Goal: Information Seeking & Learning: Learn about a topic

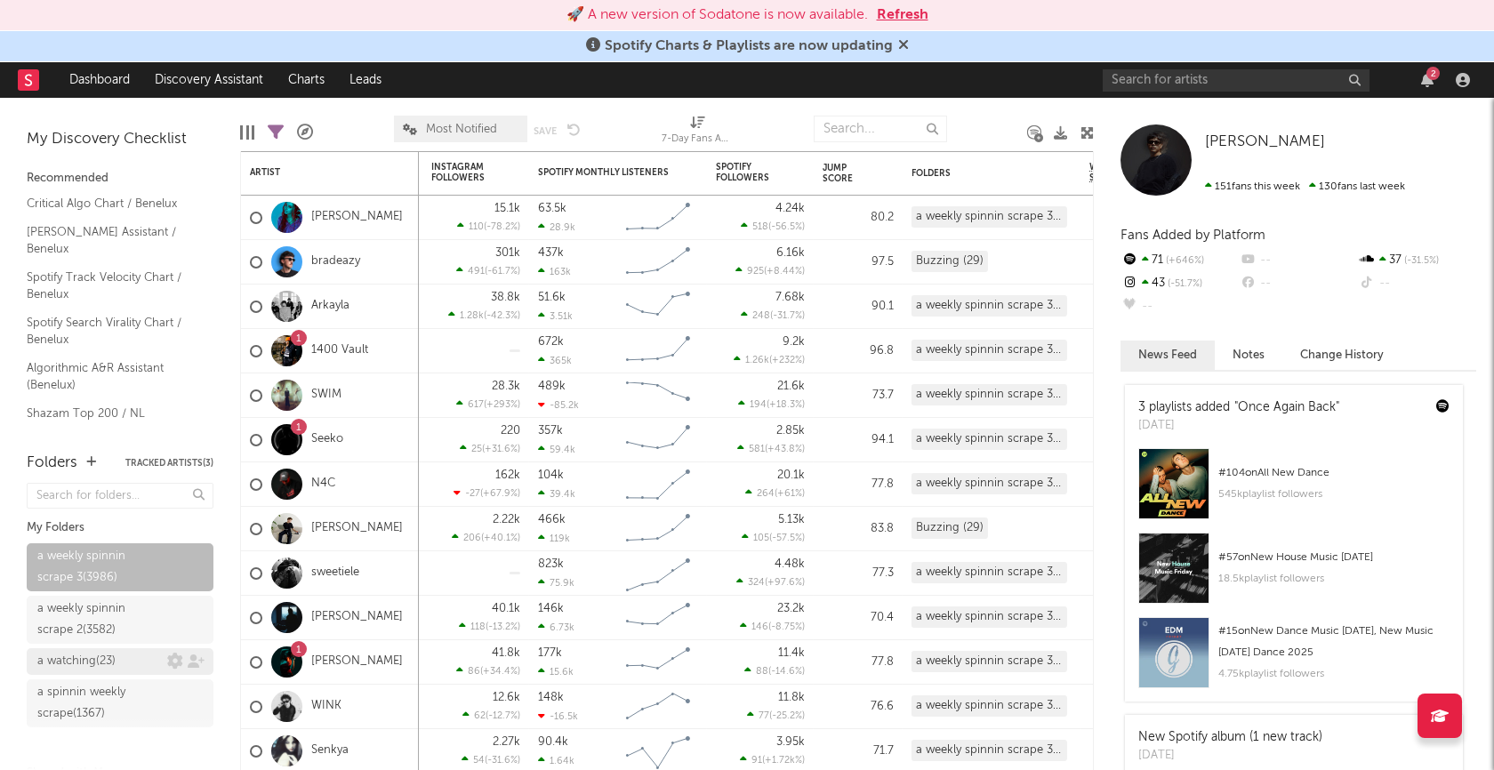
scroll to position [94, 0]
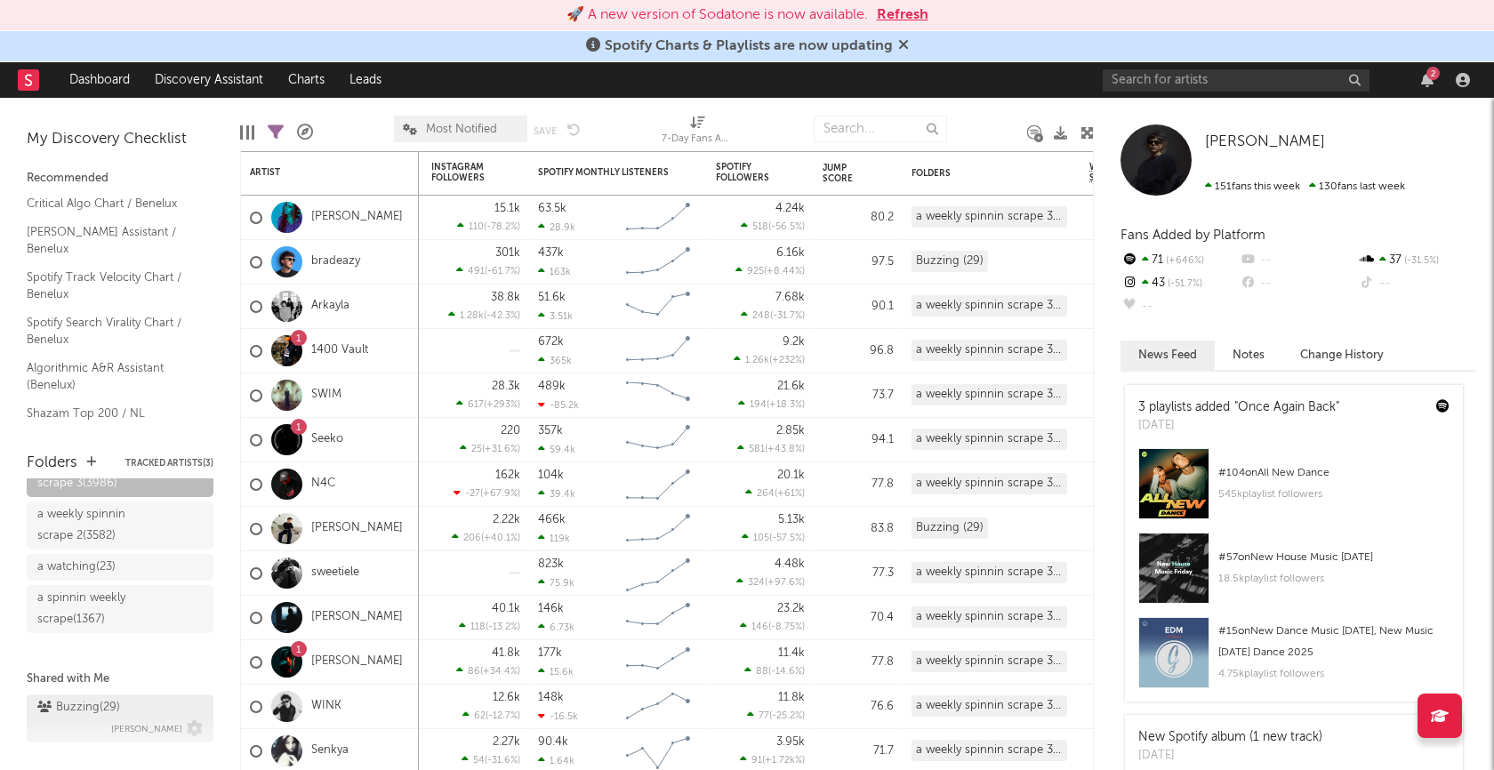
click at [86, 701] on div "Buzzing ( 29 )" at bounding box center [78, 707] width 83 height 21
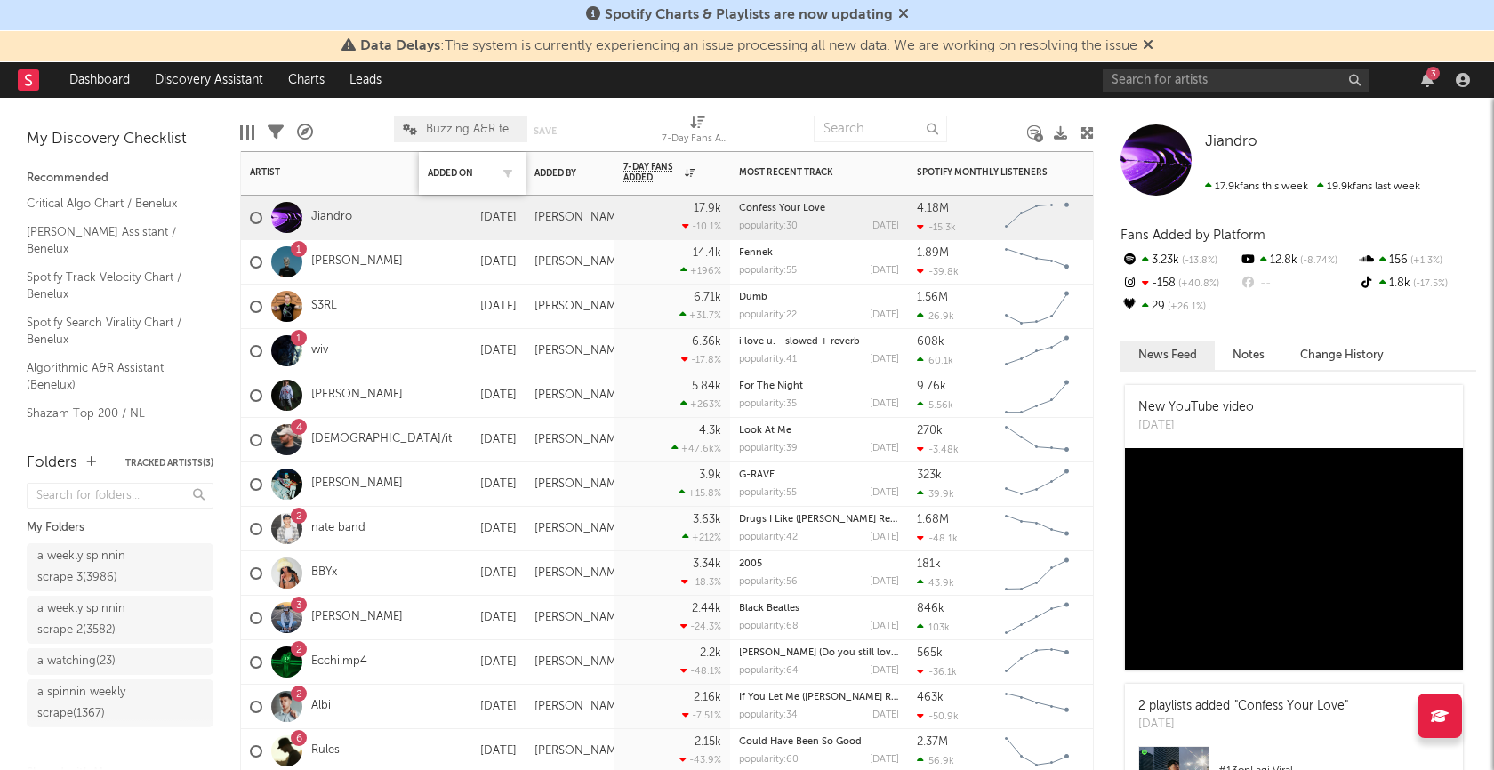
click at [448, 165] on div "Added On" at bounding box center [472, 173] width 89 height 37
click at [447, 172] on div "Added On" at bounding box center [459, 173] width 62 height 11
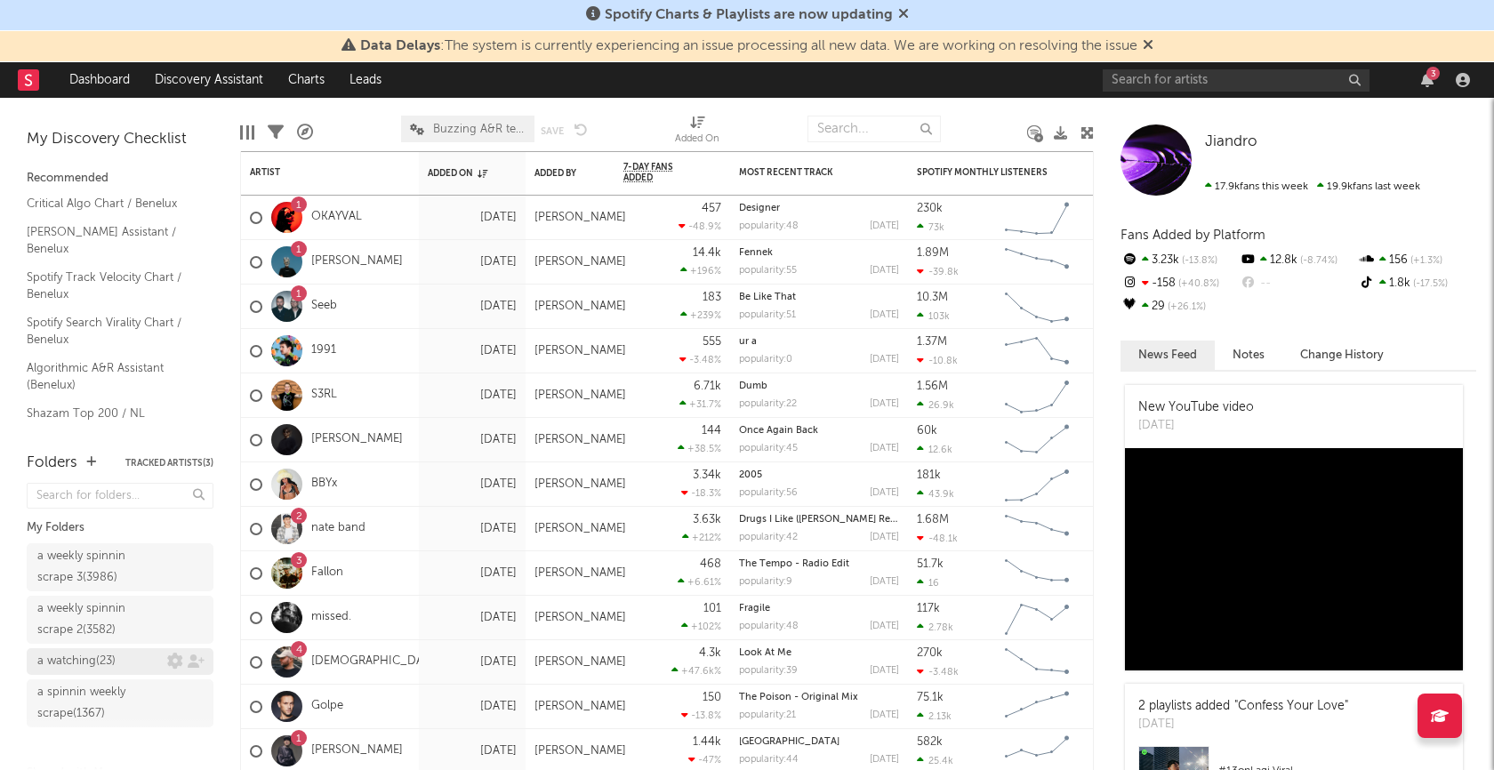
click at [70, 658] on div "a watching ( 23 )" at bounding box center [76, 661] width 78 height 21
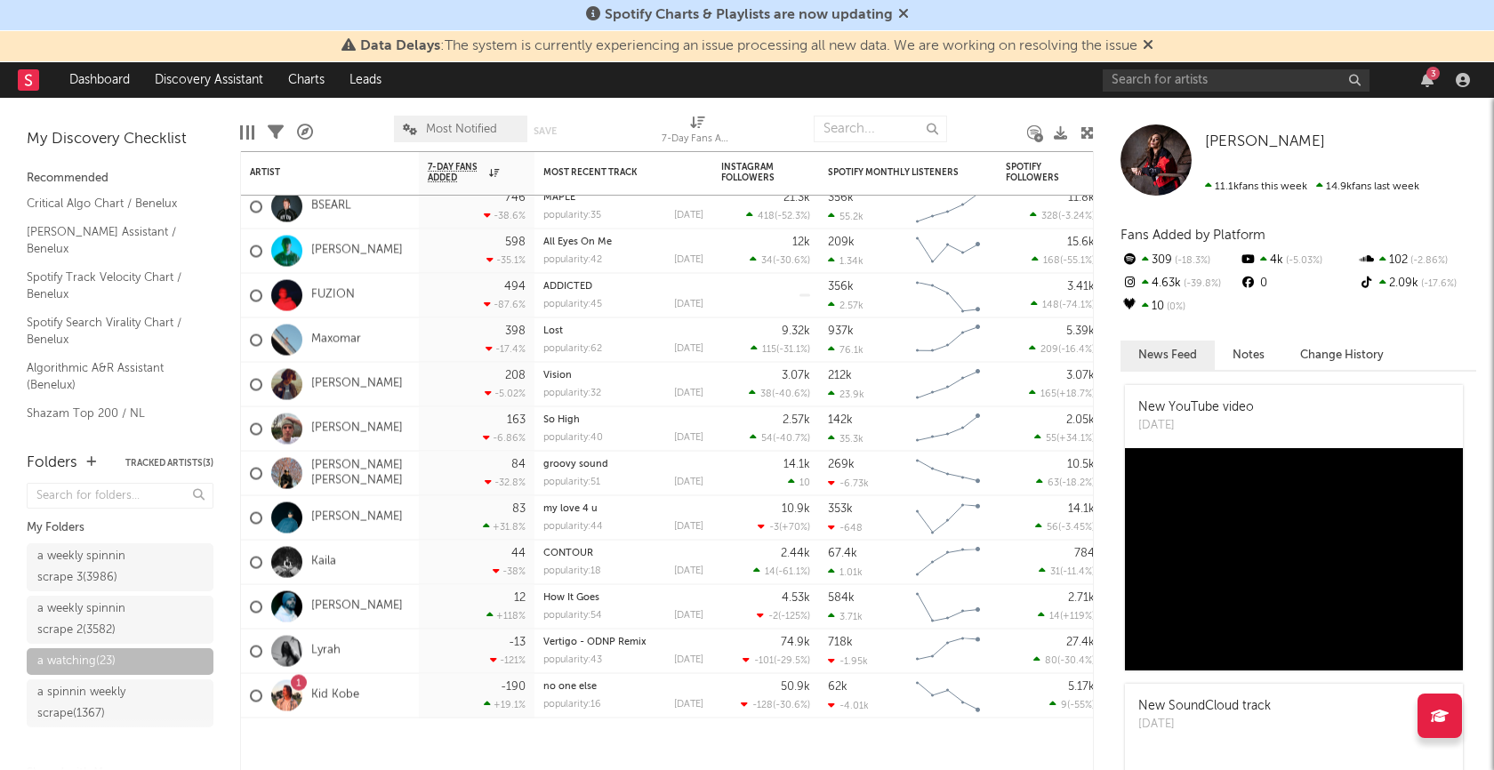
click at [100, 568] on div "a weekly spinnin scrape 3 ( 3986 )" at bounding box center [99, 567] width 125 height 43
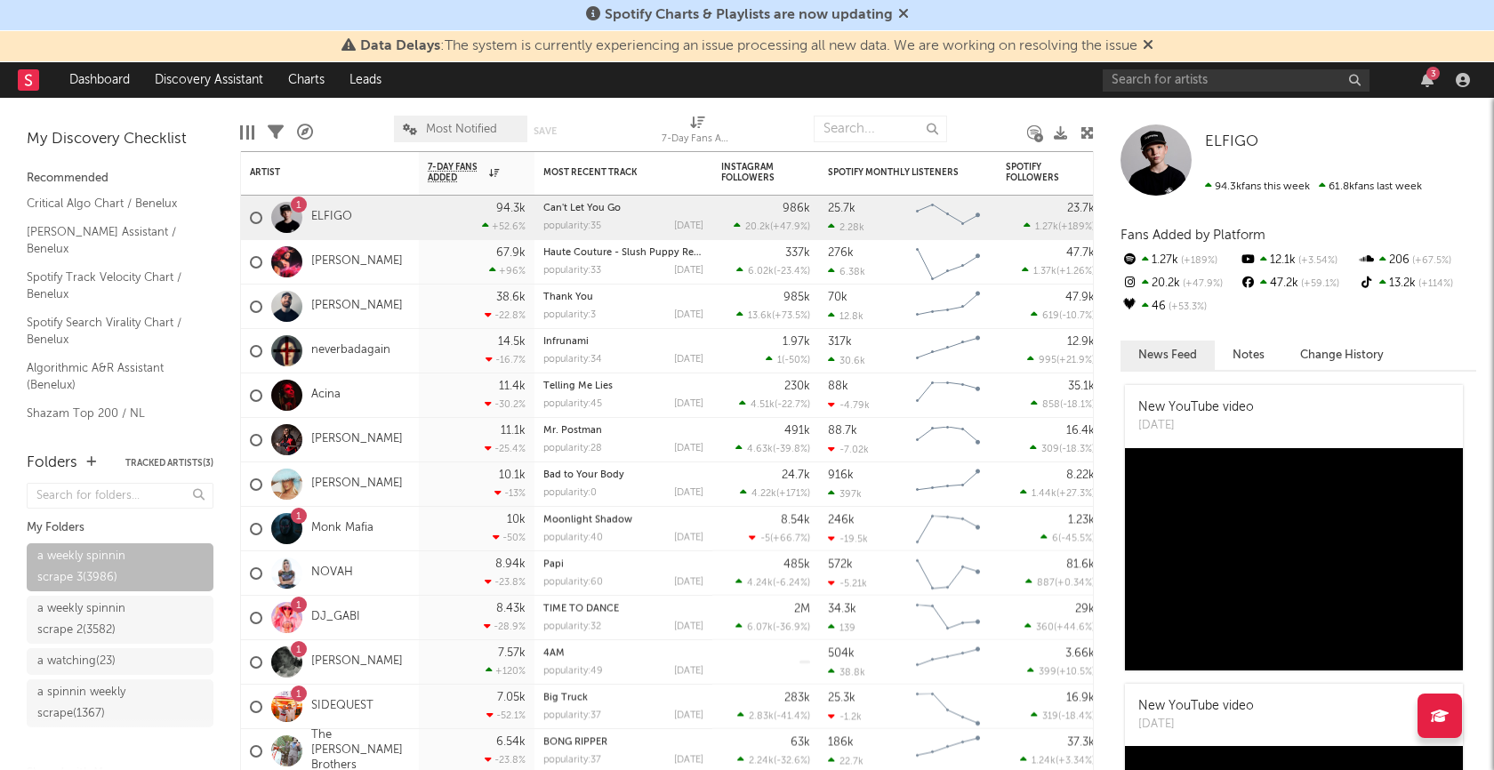
click at [279, 125] on icon at bounding box center [276, 133] width 16 height 16
click at [274, 129] on icon at bounding box center [276, 133] width 16 height 16
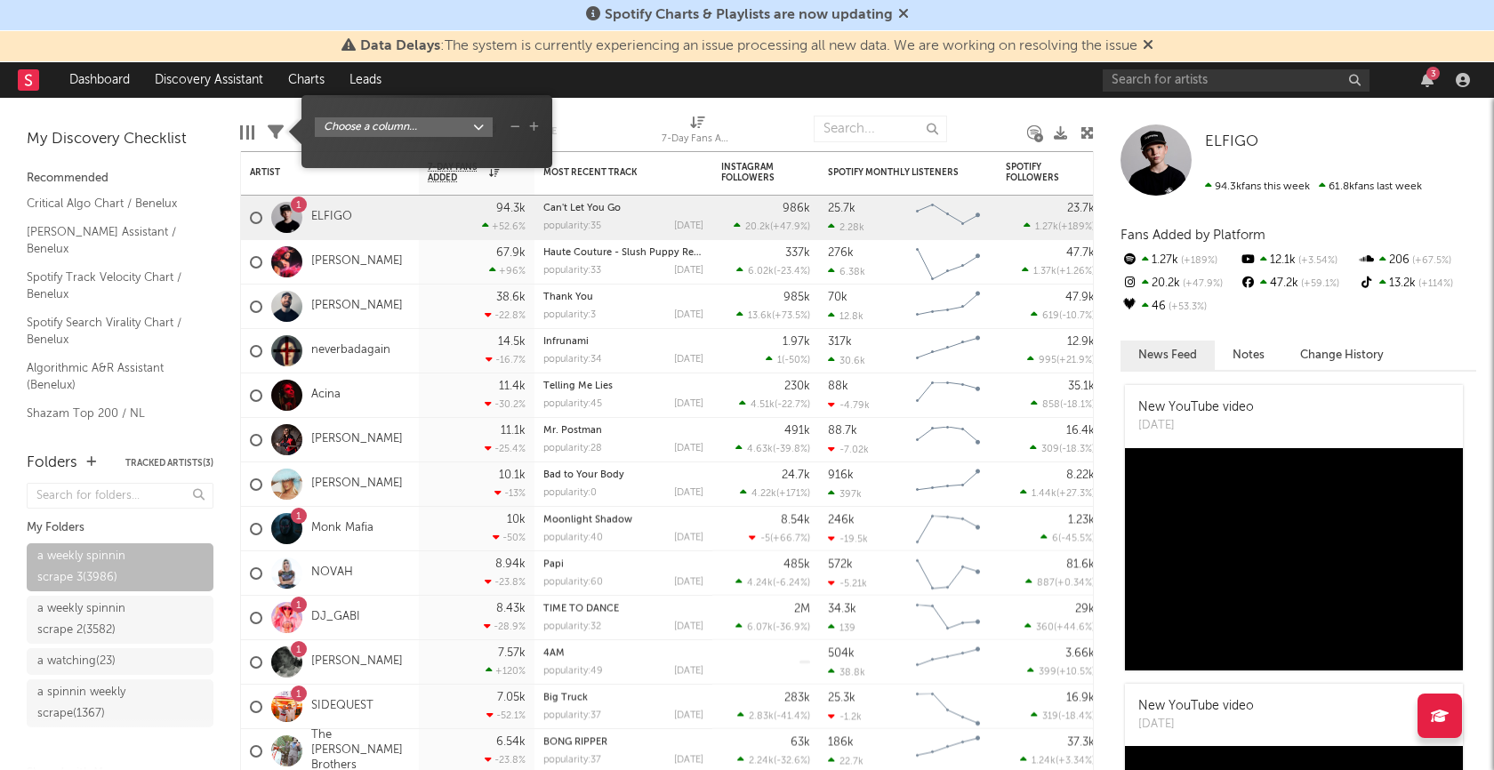
click at [483, 129] on body "Spotify Charts & Playlists are now updating Data Delays : The system is current…" at bounding box center [747, 385] width 1494 height 770
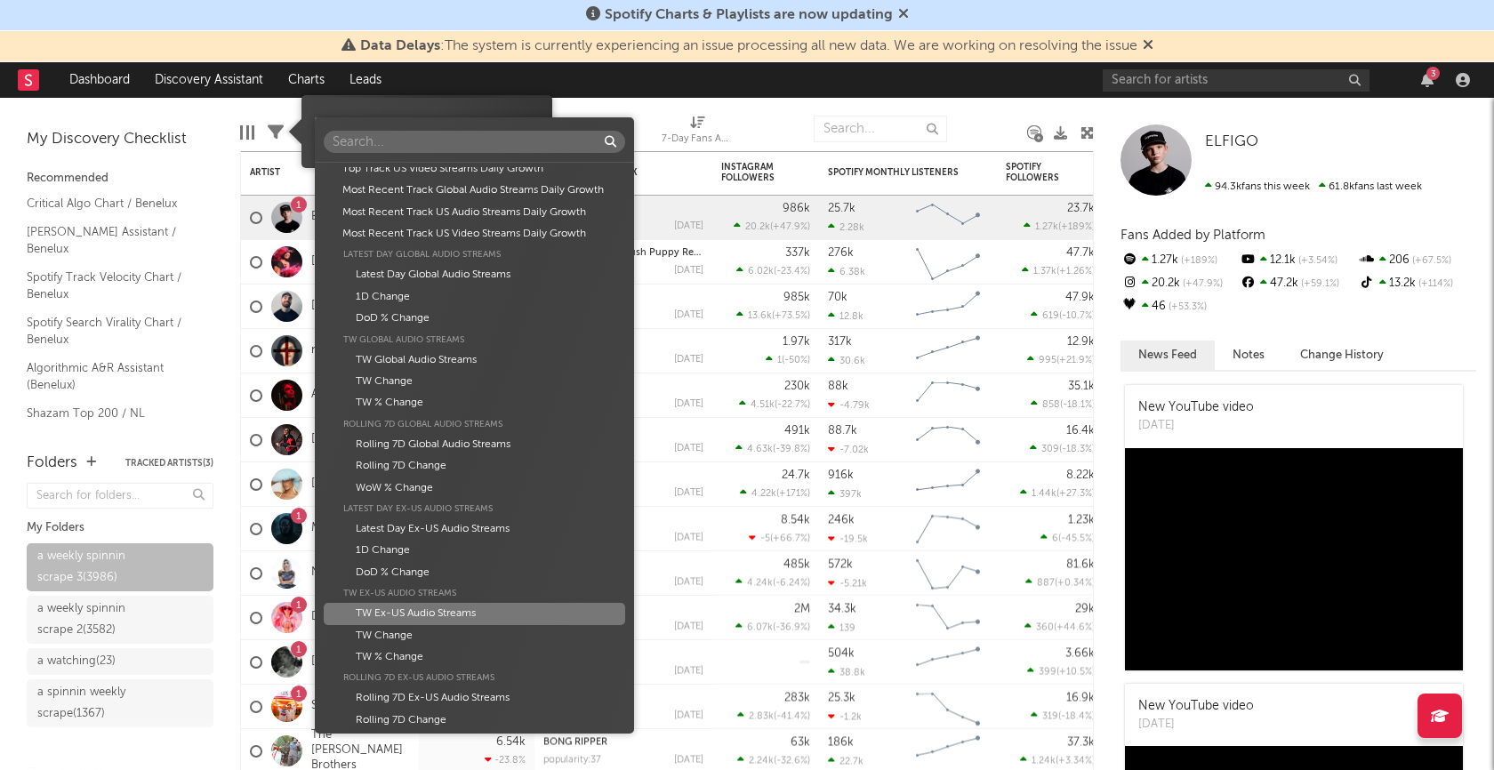
scroll to position [1107, 0]
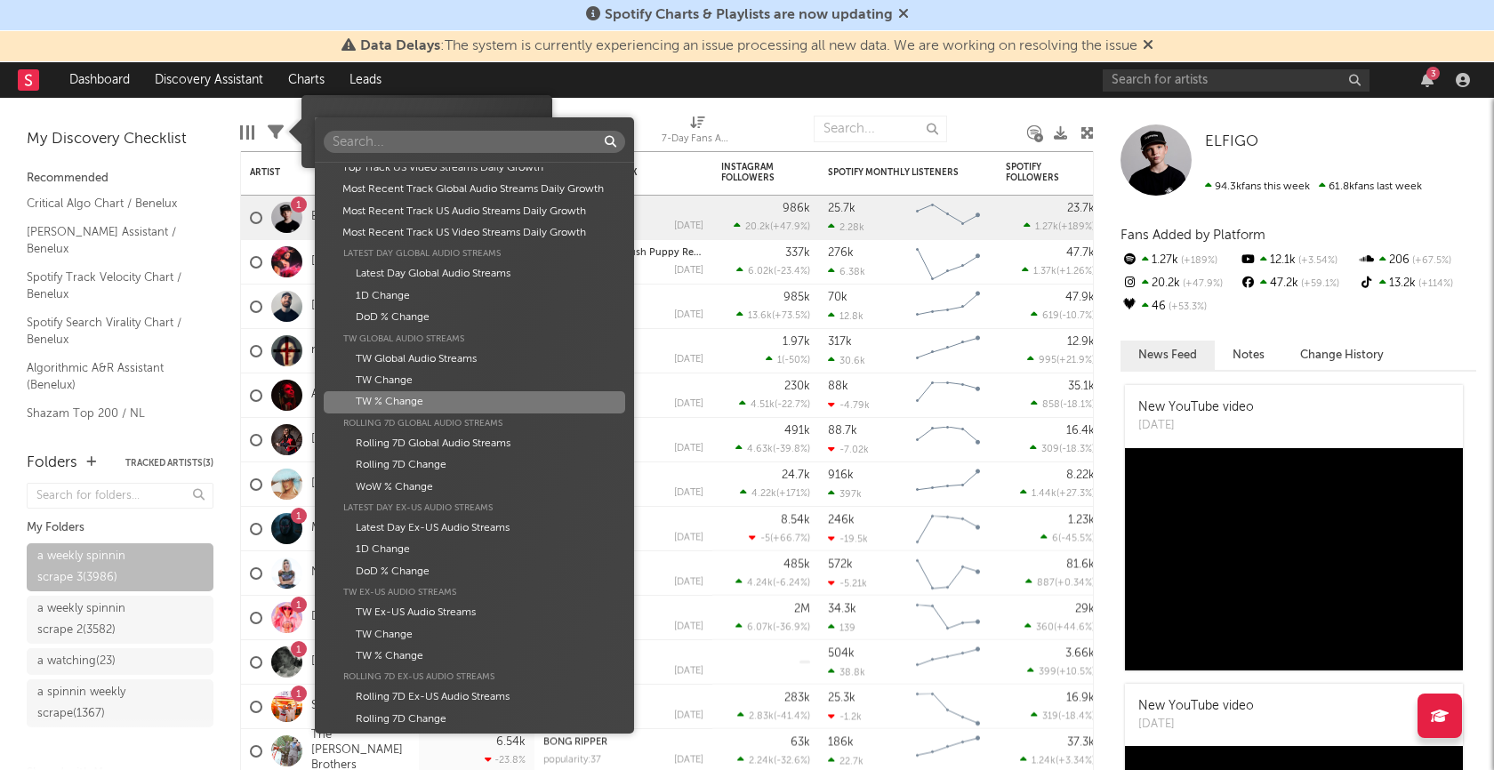
click at [455, 406] on div "TW % Change" at bounding box center [475, 401] width 302 height 21
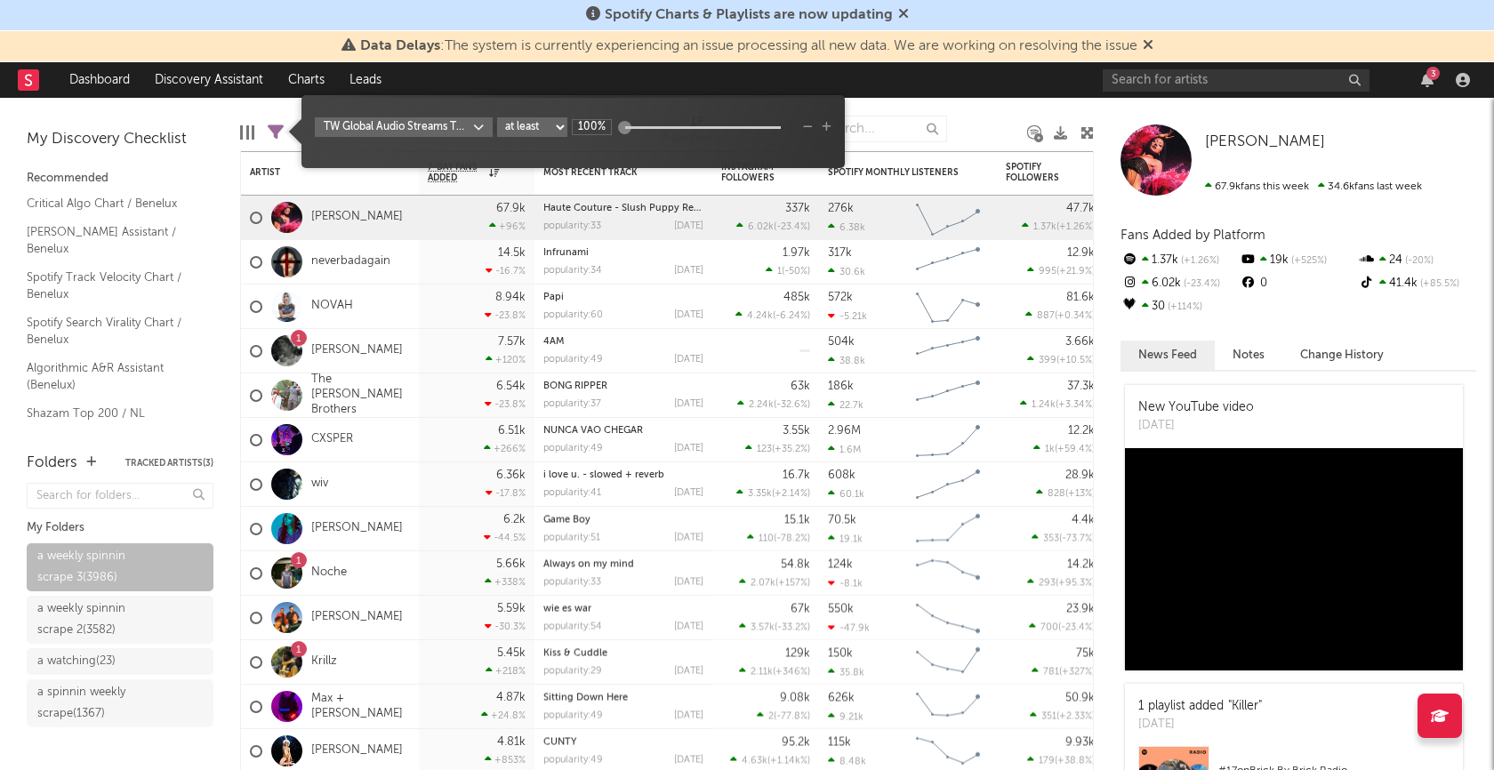
type input "100%"
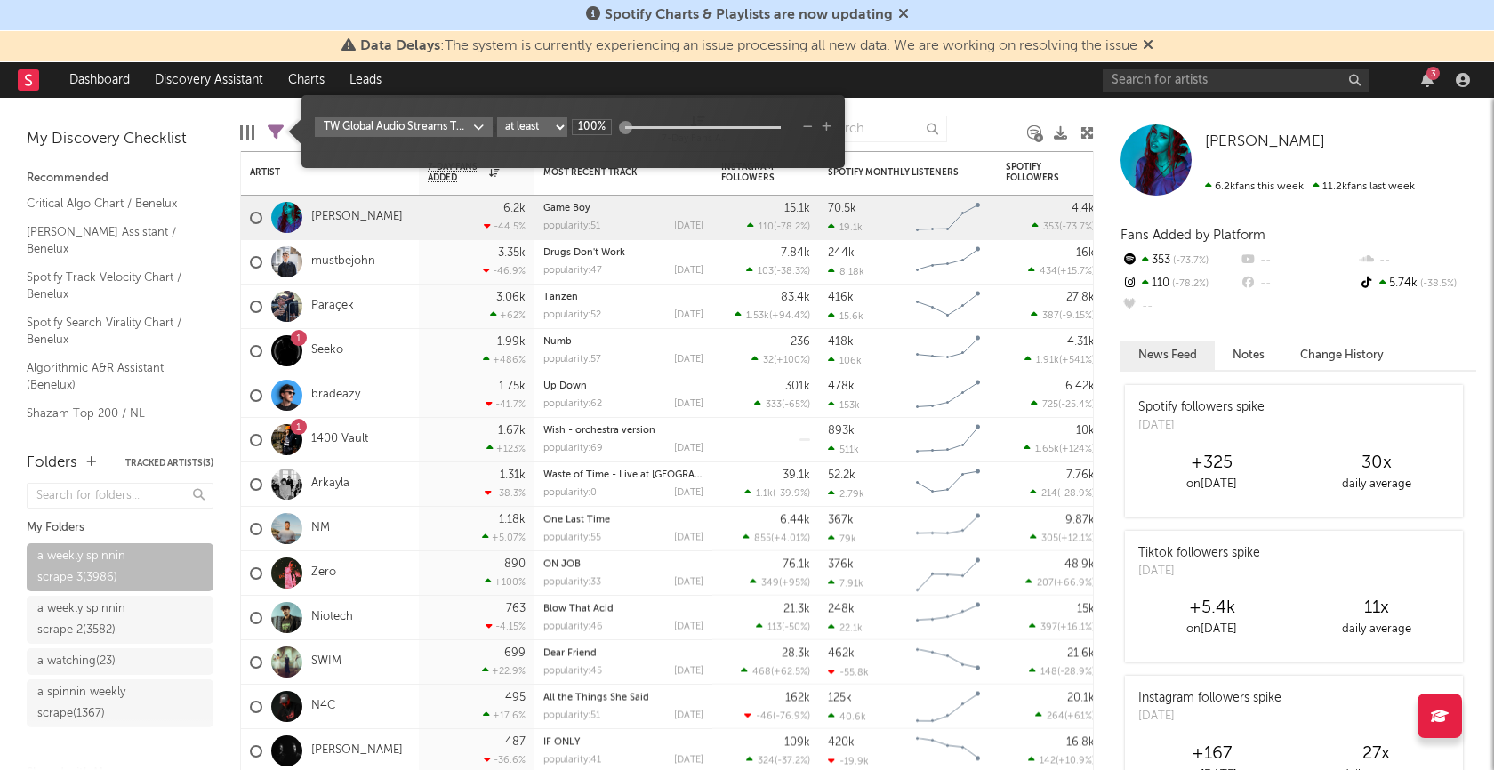
click at [991, 111] on div at bounding box center [988, 129] width 54 height 44
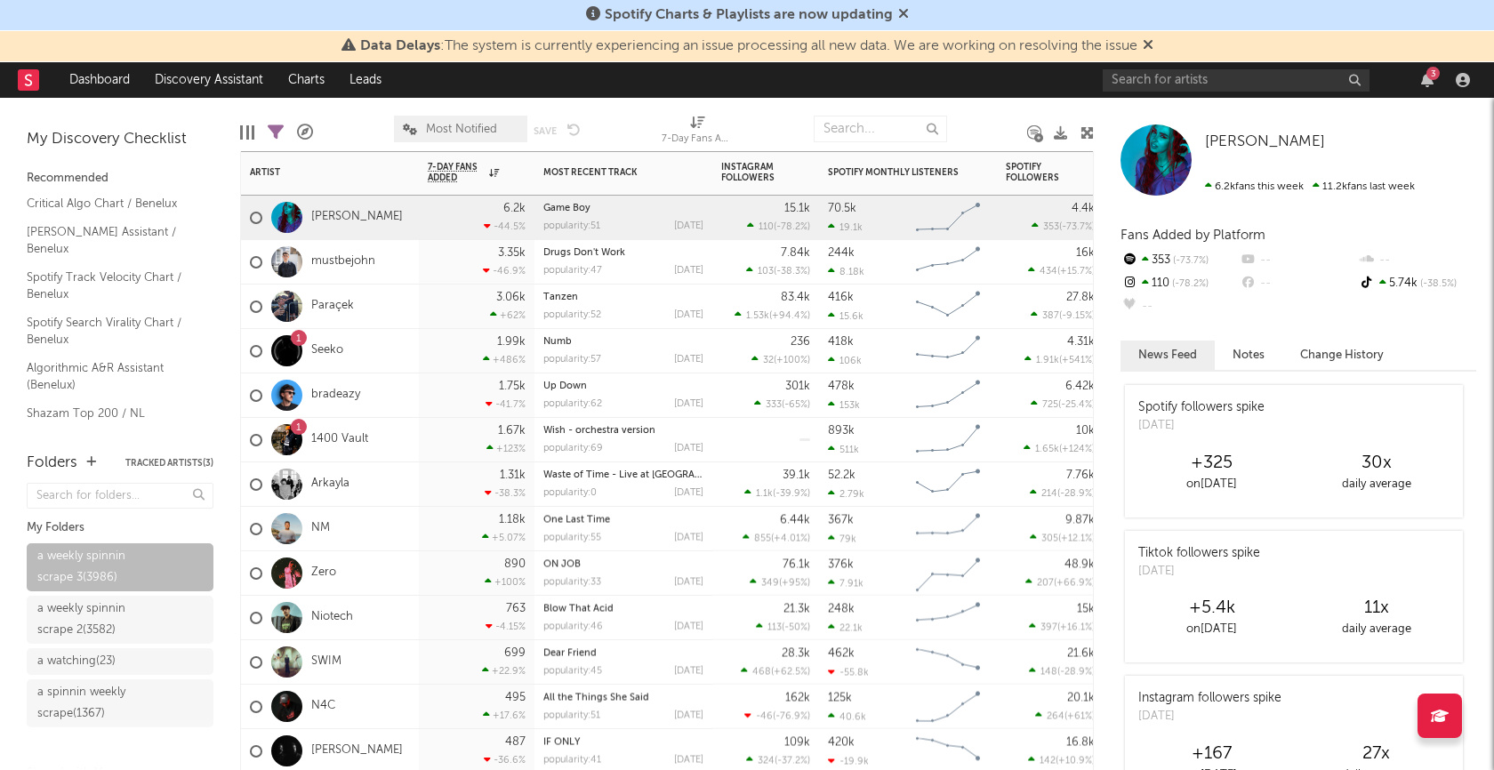
click at [401, 262] on div "mustbejohn" at bounding box center [330, 262] width 178 height 44
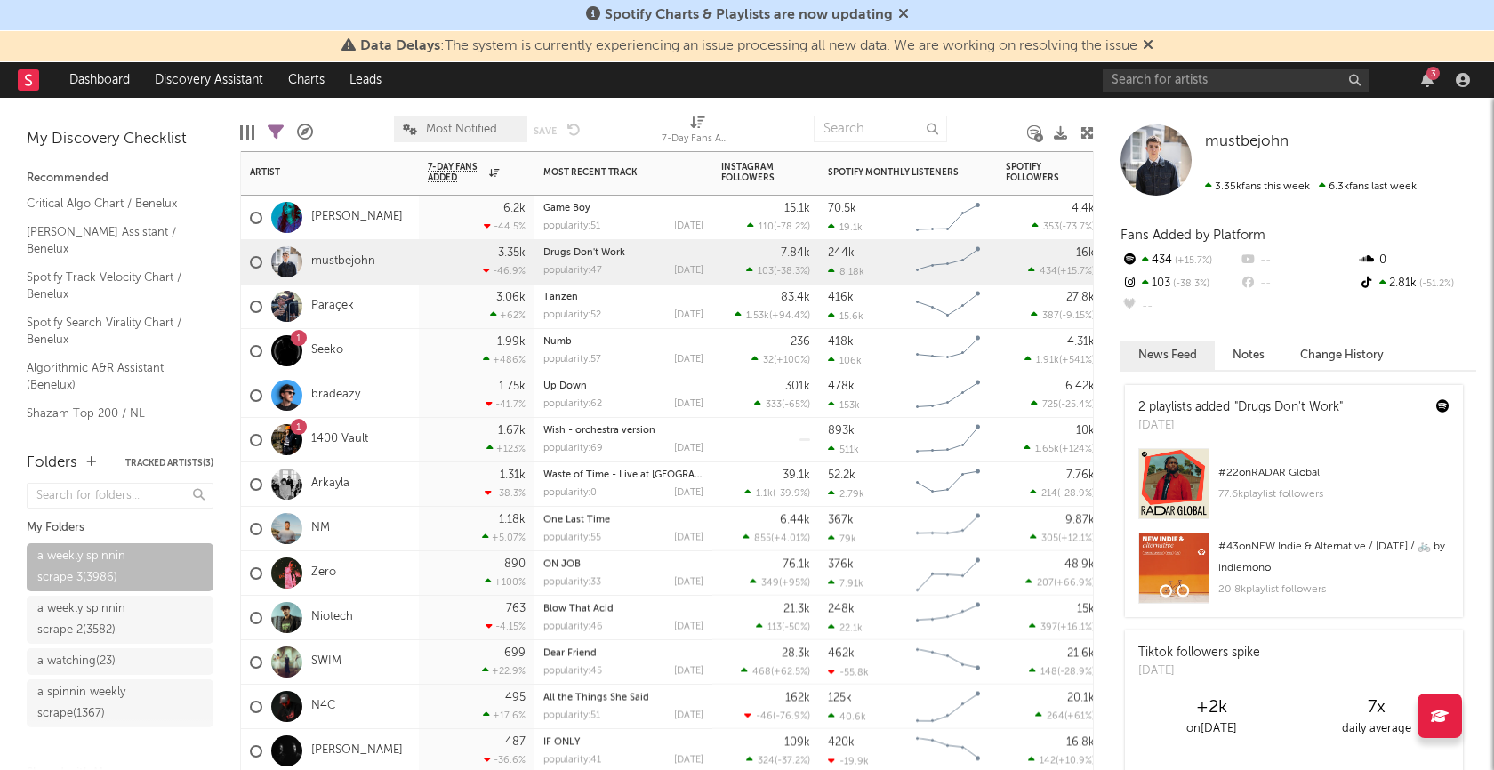
click at [405, 296] on div "Paraçek" at bounding box center [330, 307] width 178 height 44
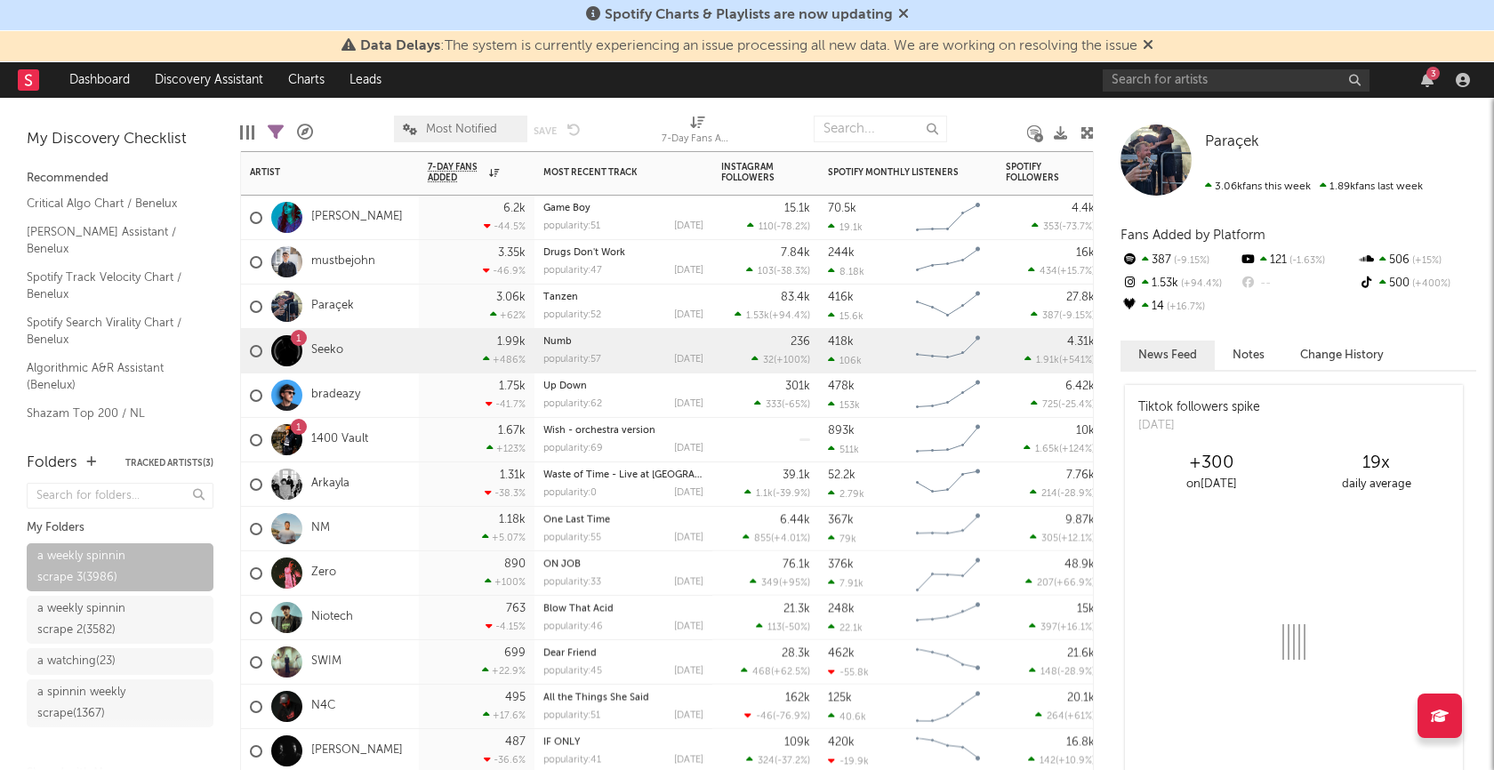
click at [399, 341] on div "1 Seeko" at bounding box center [330, 351] width 178 height 44
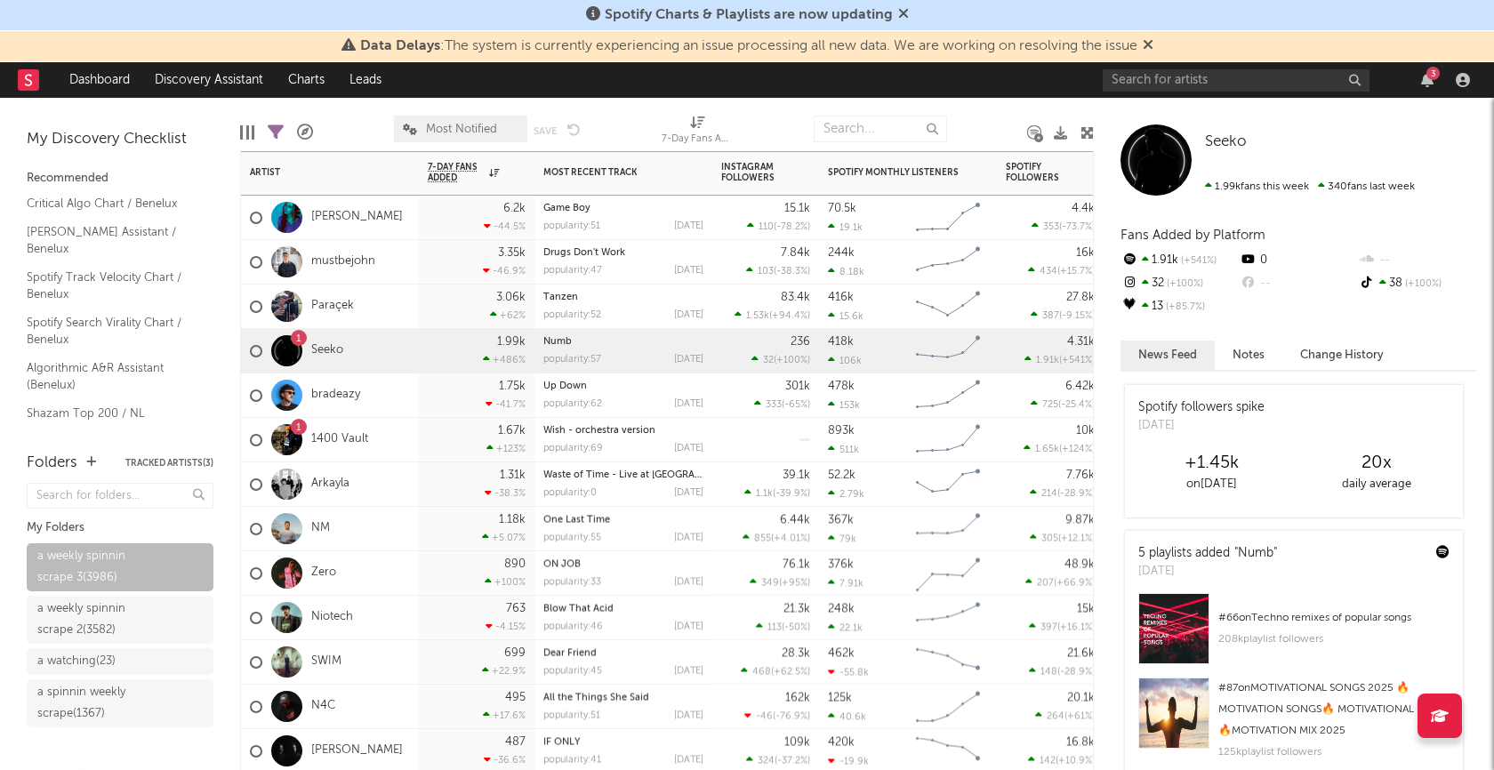
click at [408, 402] on div "bradeazy" at bounding box center [330, 396] width 178 height 44
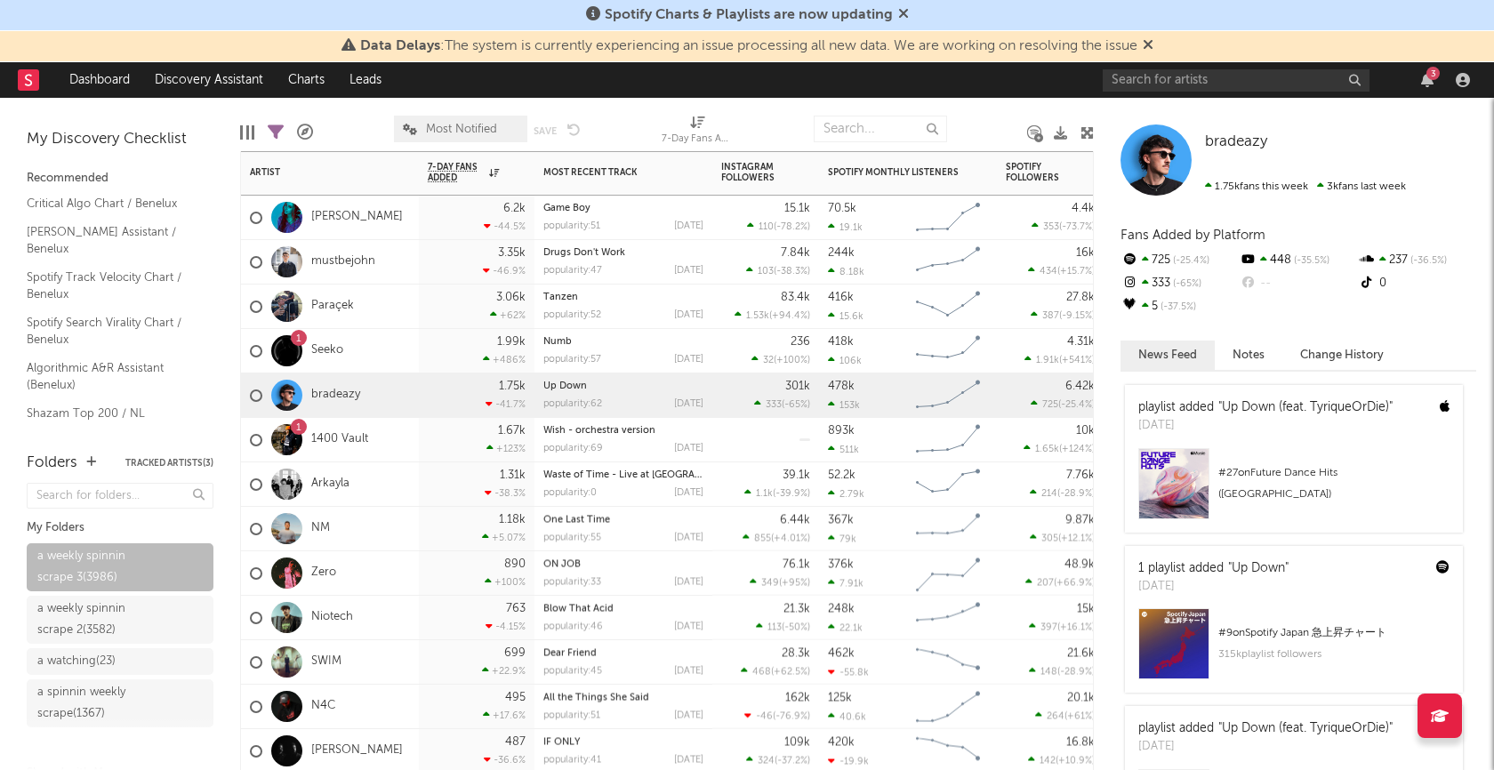
click at [407, 445] on div "1 1400 Vault" at bounding box center [330, 440] width 178 height 44
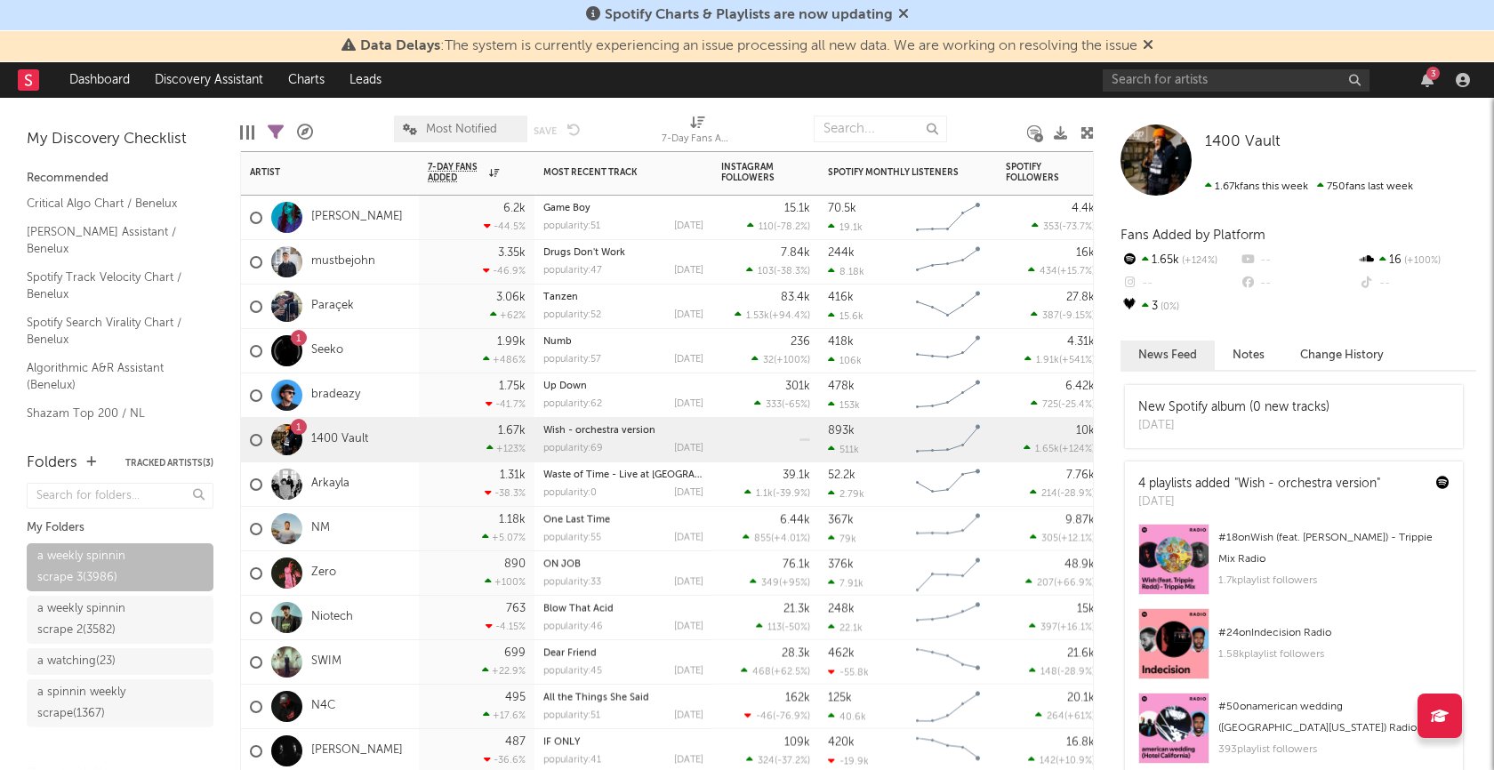
click at [409, 499] on div "Arkayla" at bounding box center [330, 485] width 178 height 44
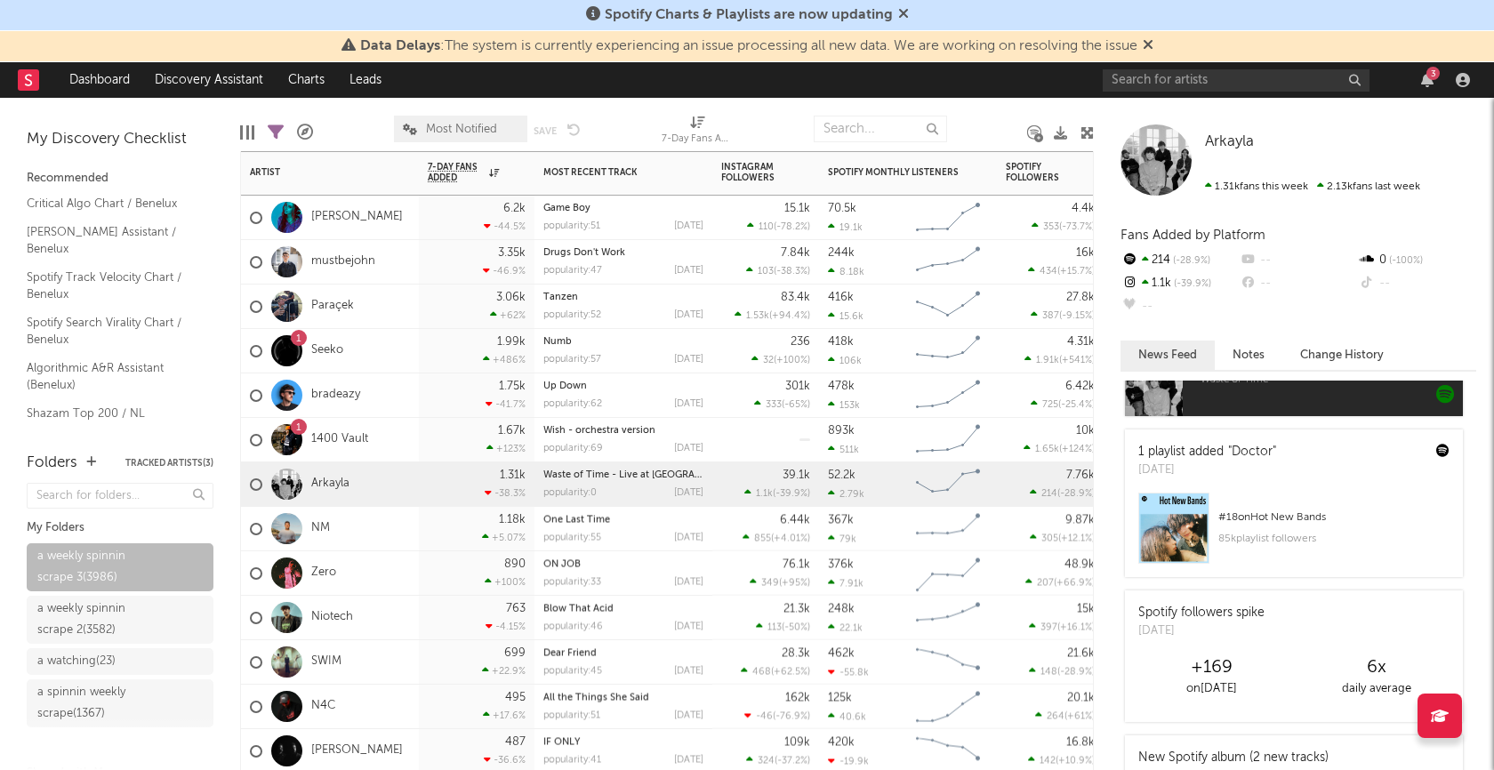
scroll to position [538, 0]
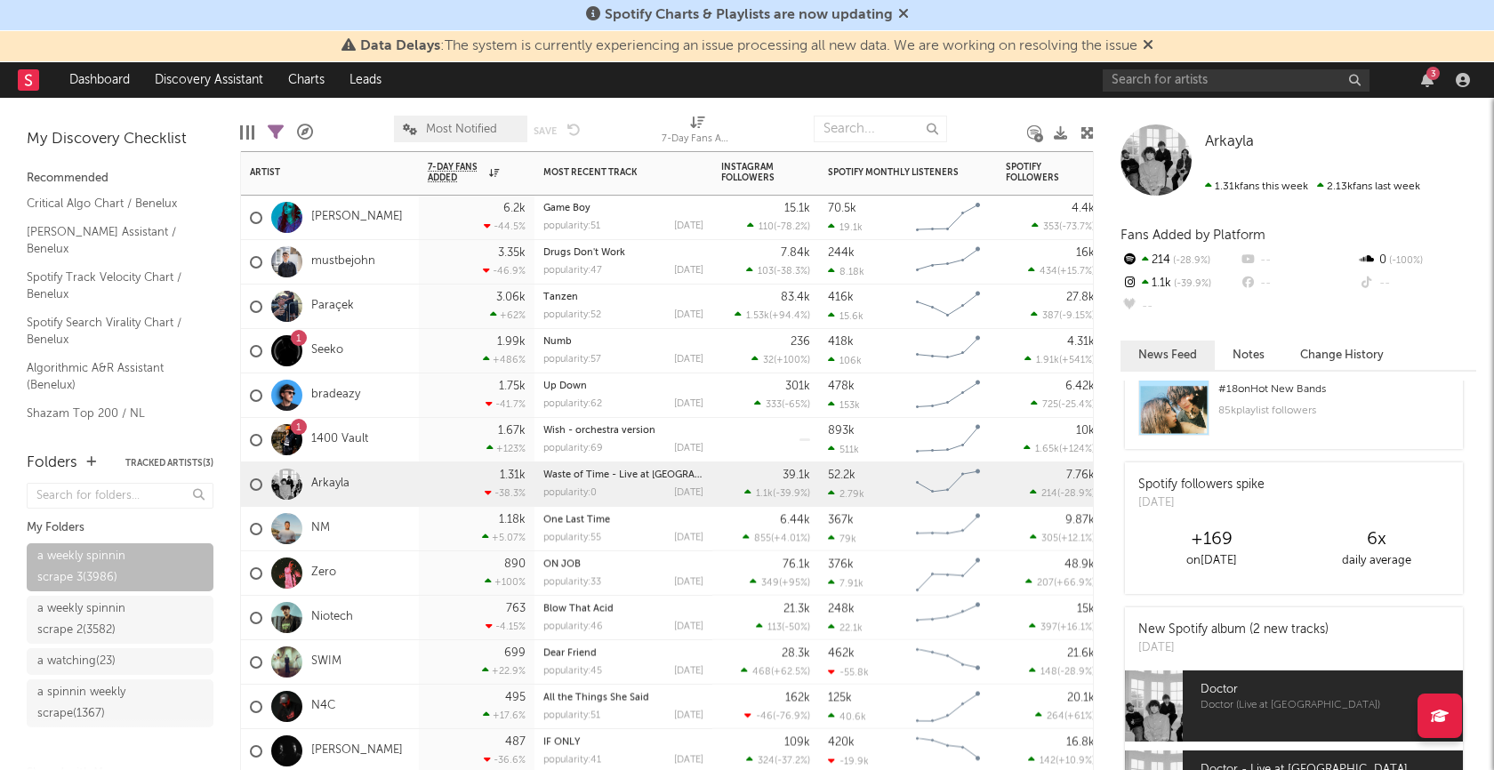
click at [356, 531] on div "NM" at bounding box center [330, 529] width 178 height 44
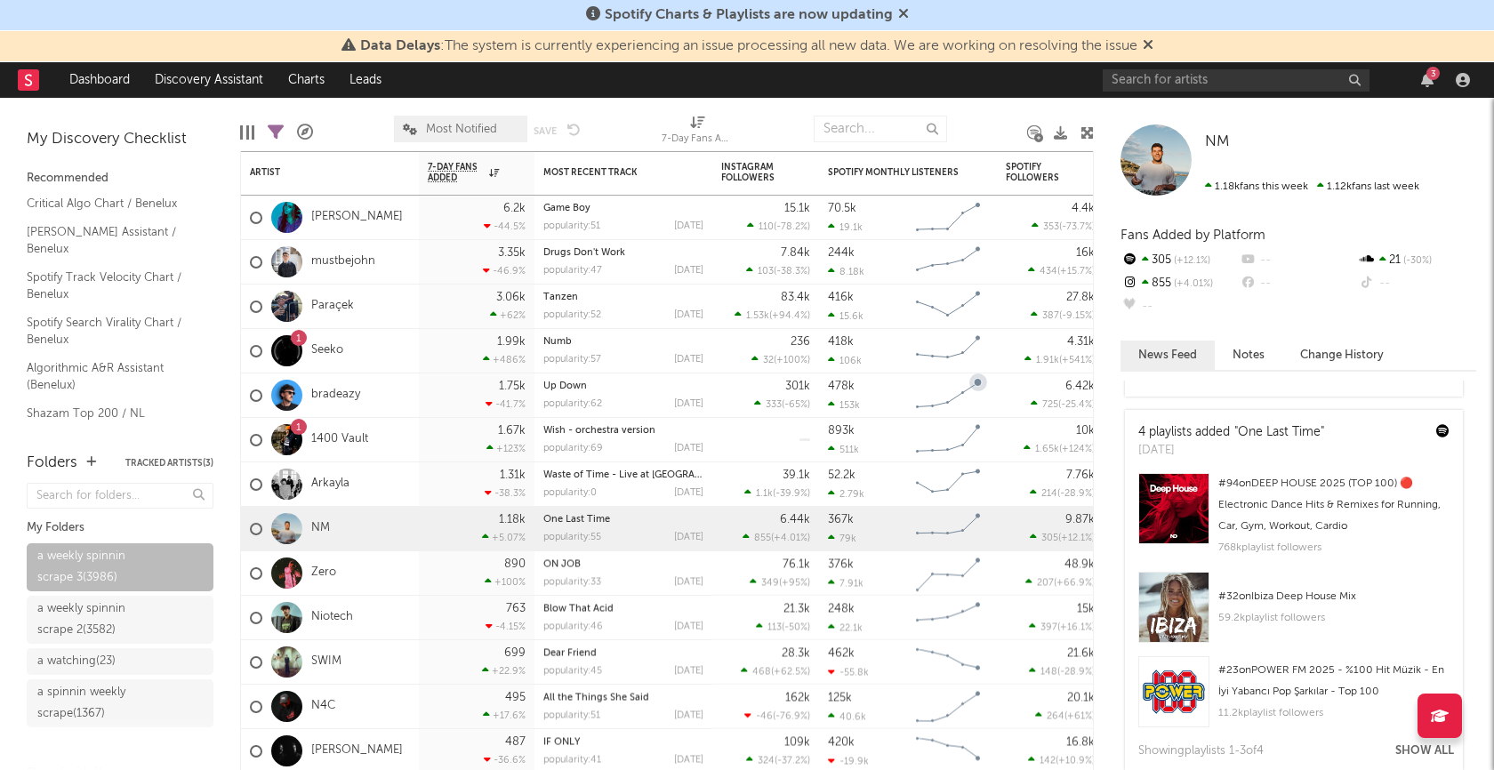
scroll to position [0, 0]
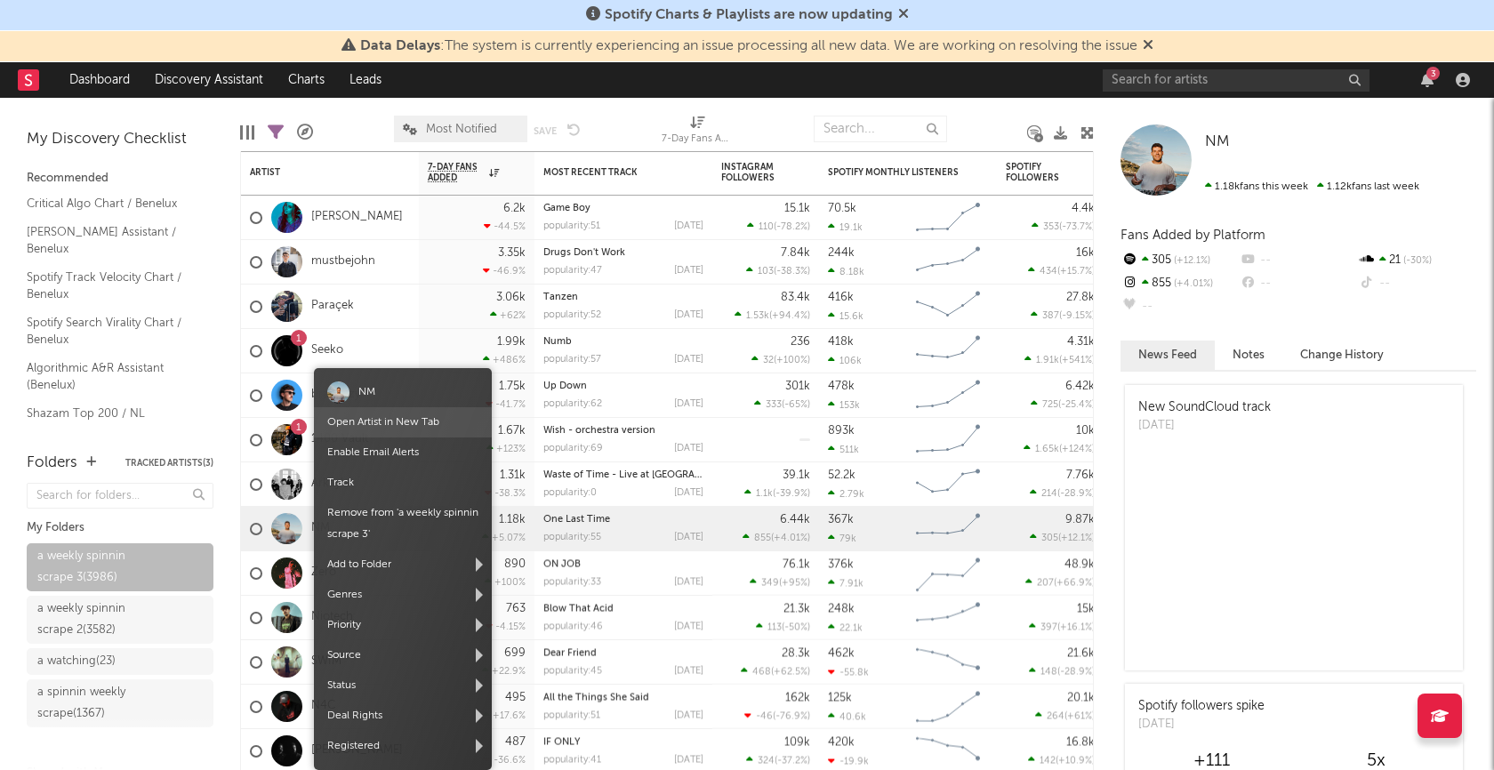
click at [391, 425] on link "Open Artist in New Tab" at bounding box center [383, 422] width 112 height 11
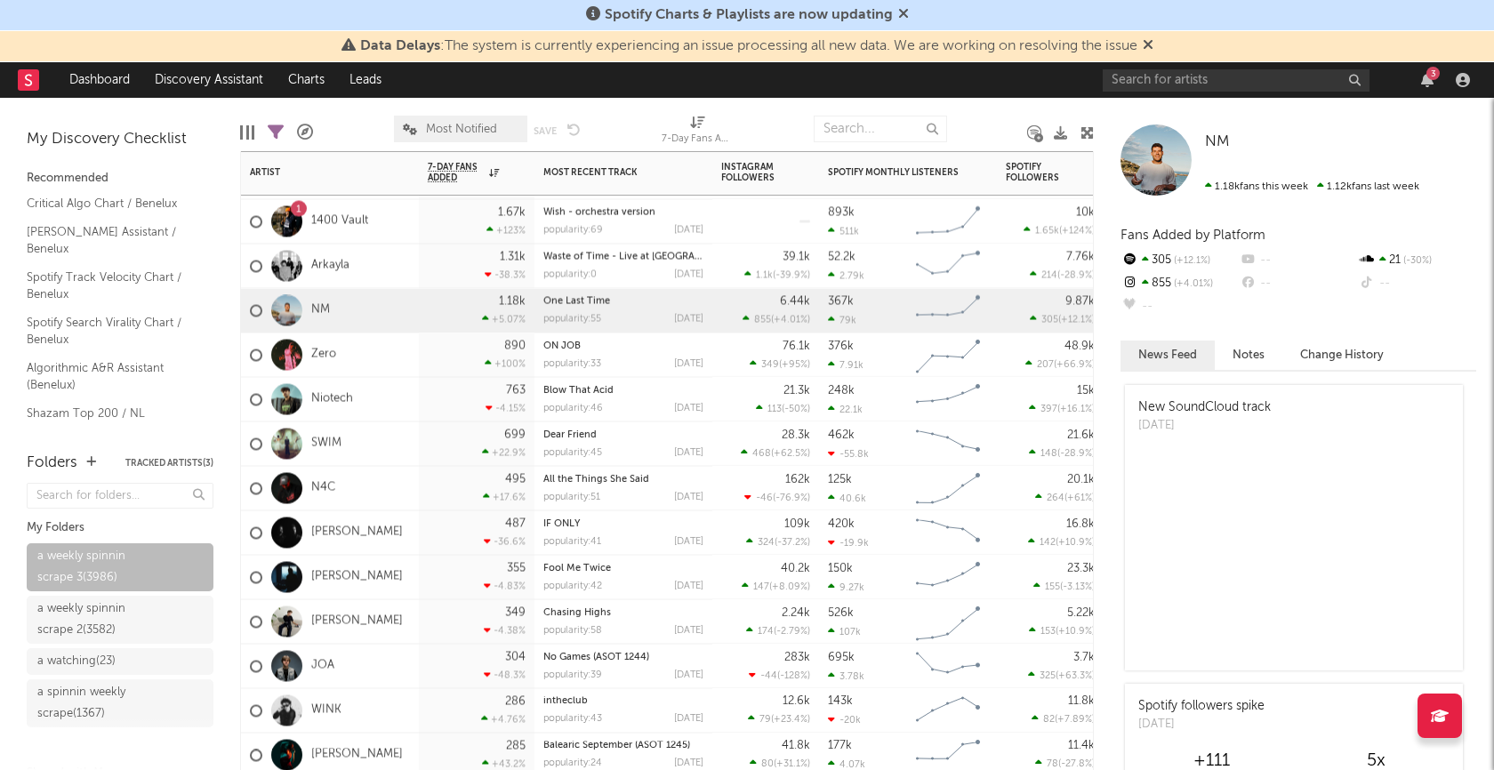
click at [443, 444] on div "699 +22.9 %" at bounding box center [477, 444] width 98 height 44
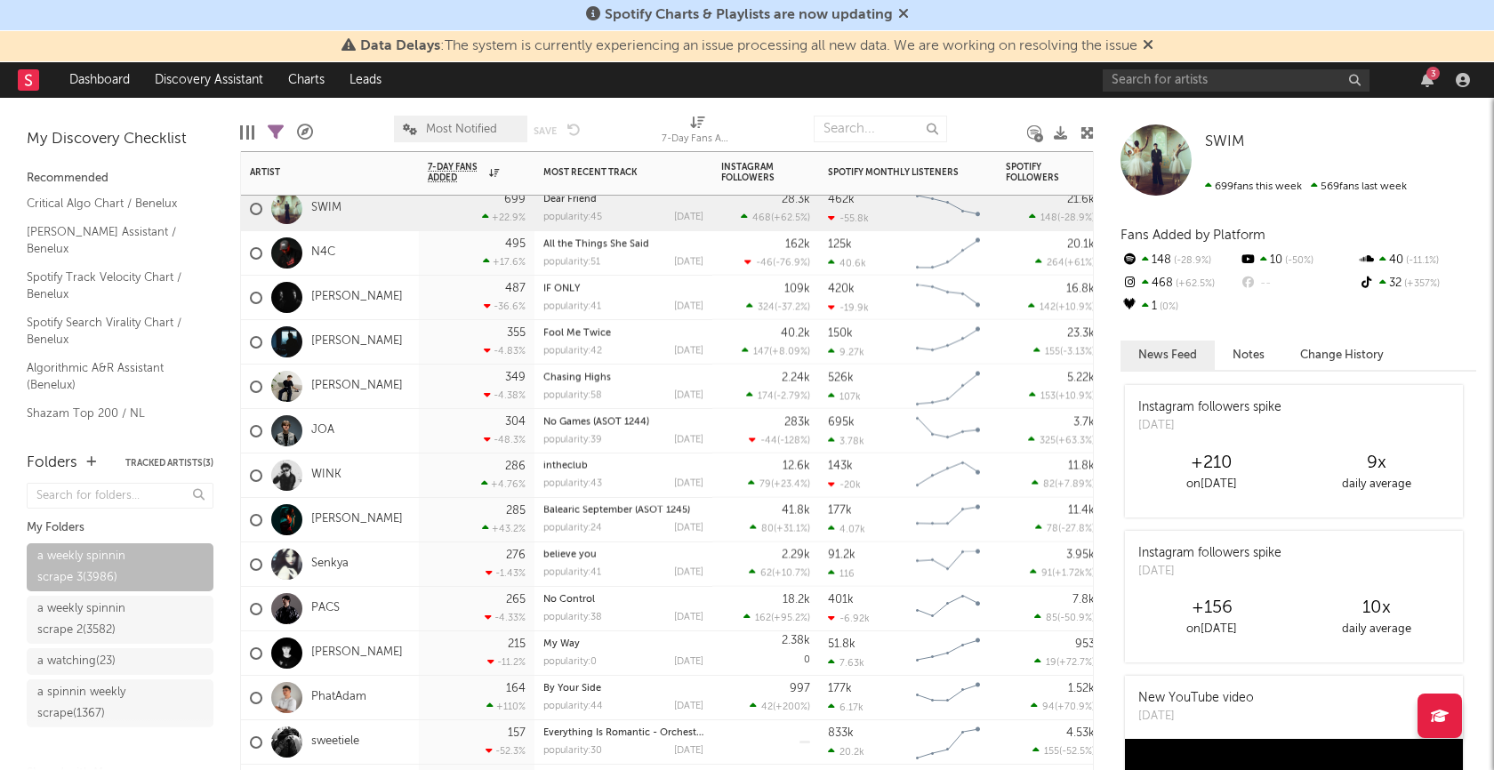
click at [425, 472] on div "286 +4.76 %" at bounding box center [477, 476] width 116 height 44
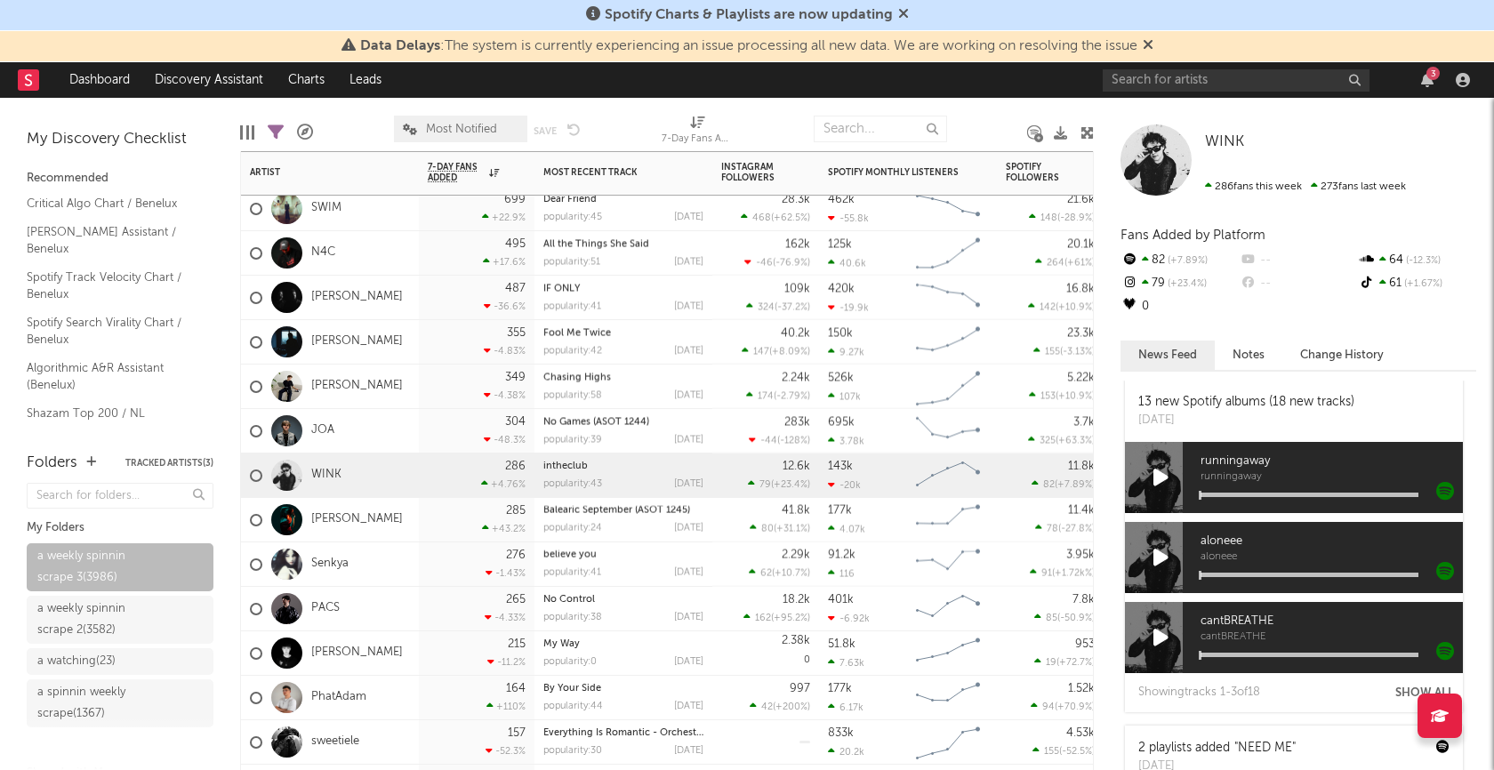
scroll to position [1715, 0]
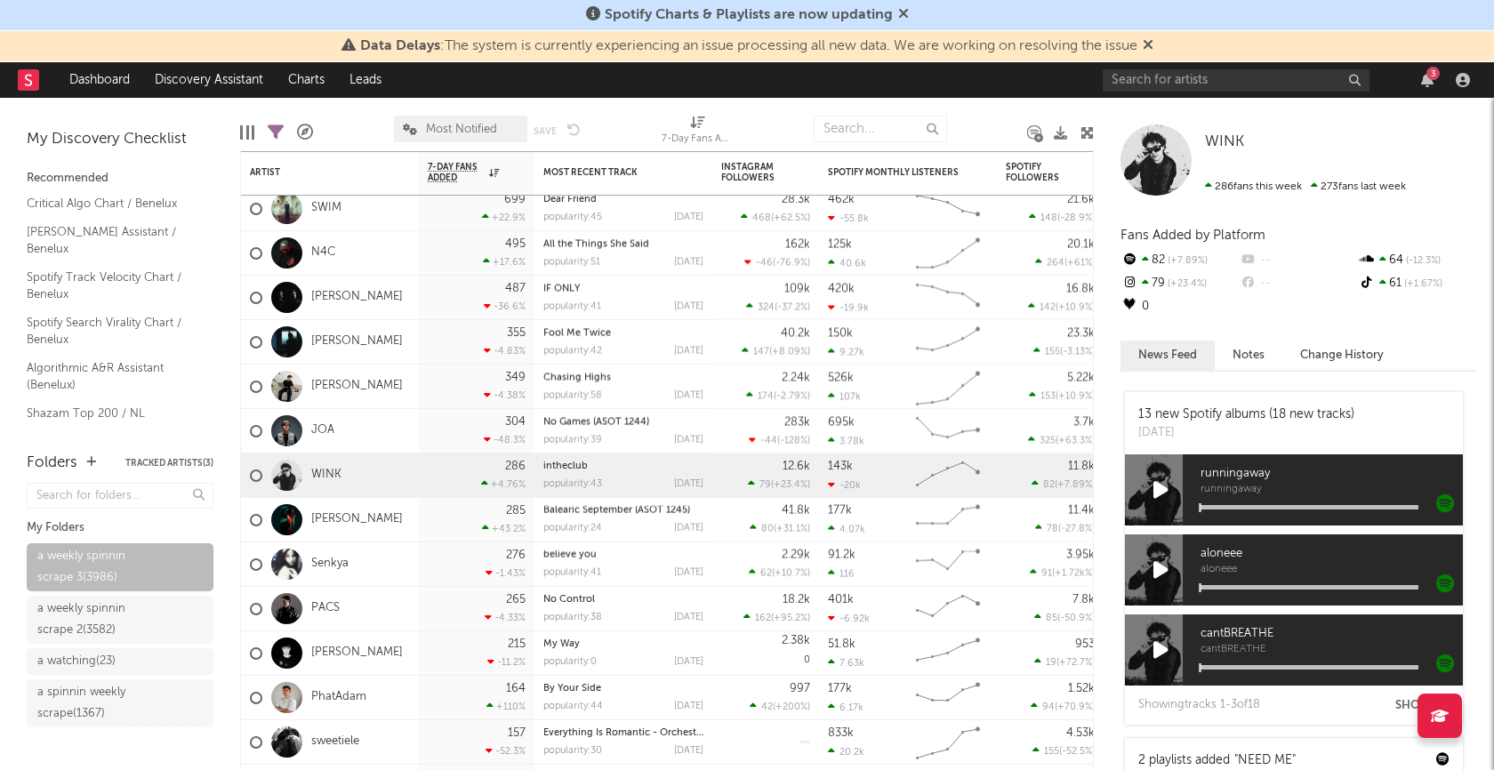
click at [1163, 494] on icon at bounding box center [1161, 490] width 15 height 20
click at [1268, 505] on div at bounding box center [1310, 507] width 218 height 4
click at [1156, 489] on icon at bounding box center [1161, 490] width 12 height 20
click at [391, 517] on div "[PERSON_NAME]" at bounding box center [330, 520] width 178 height 44
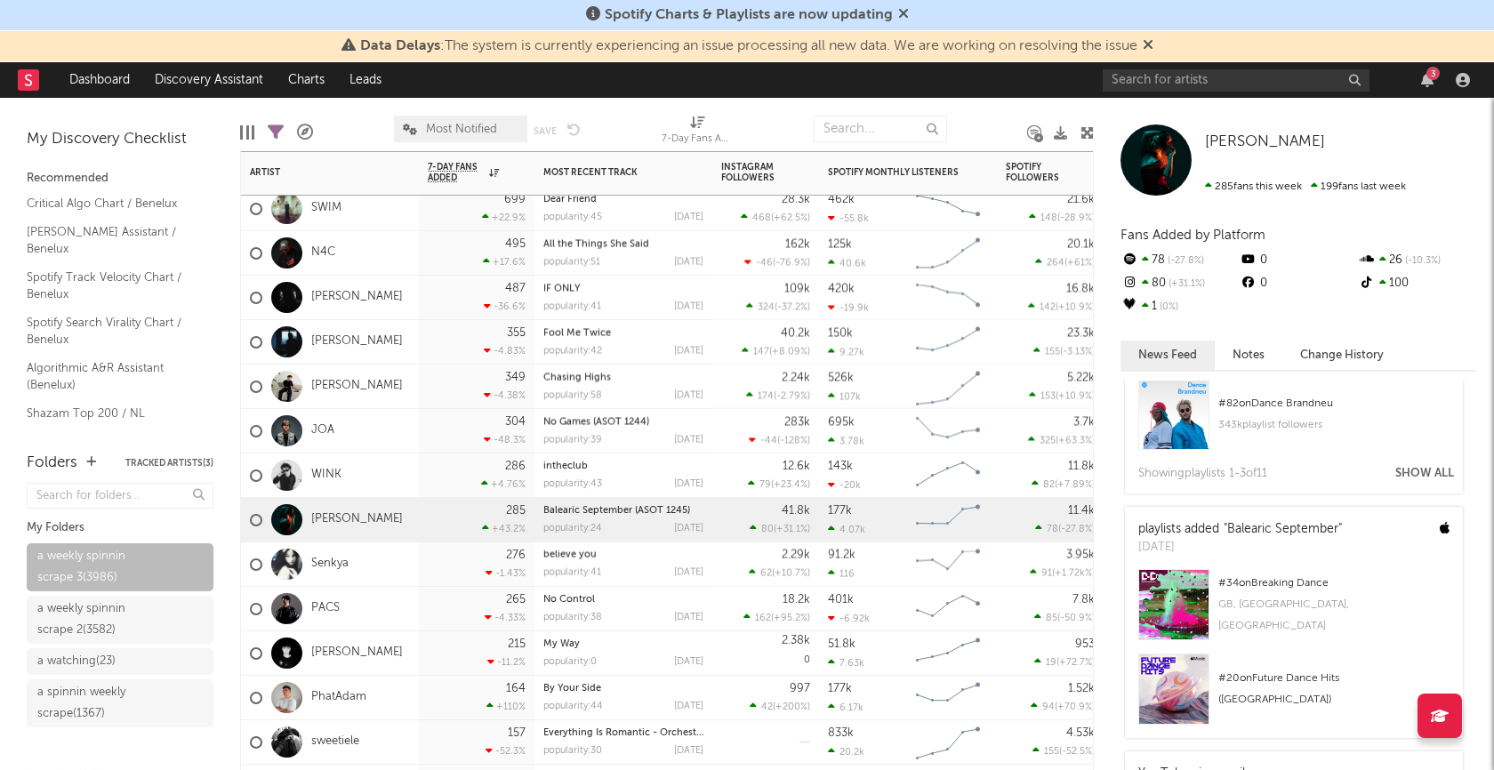
scroll to position [1018, 0]
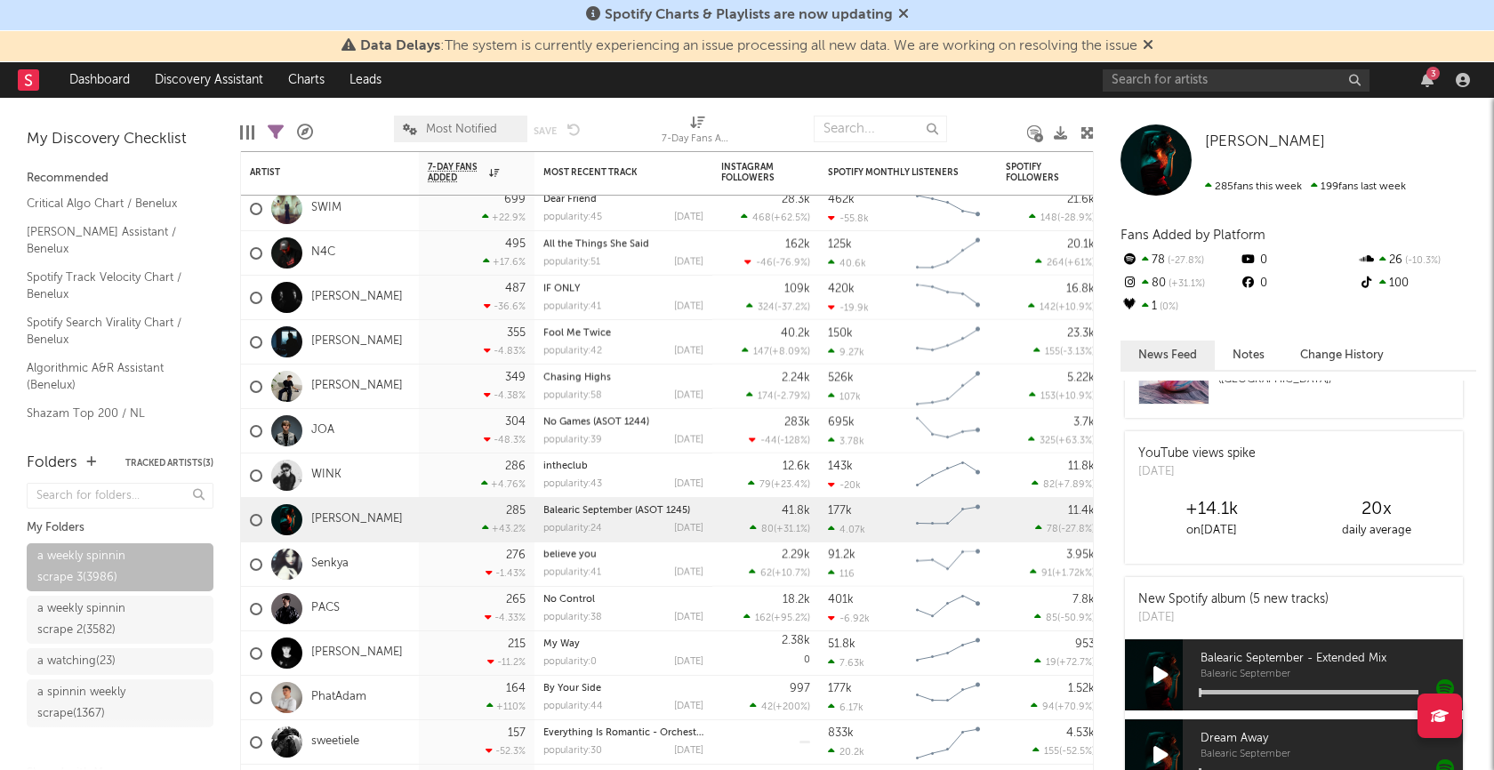
click at [1160, 753] on icon at bounding box center [1161, 755] width 15 height 20
click at [1160, 753] on icon at bounding box center [1161, 755] width 12 height 20
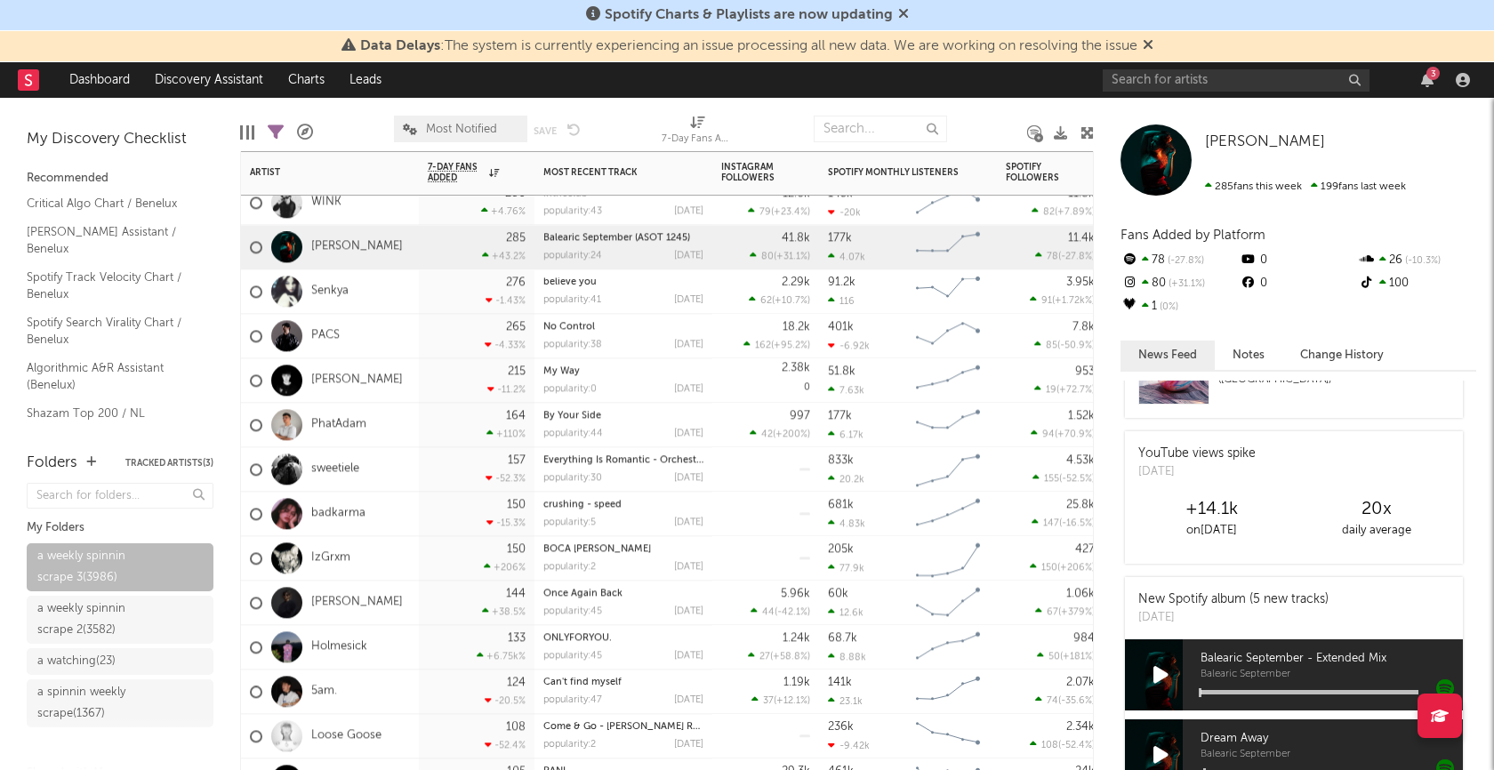
click at [408, 561] on div "IzGrxm" at bounding box center [330, 558] width 178 height 44
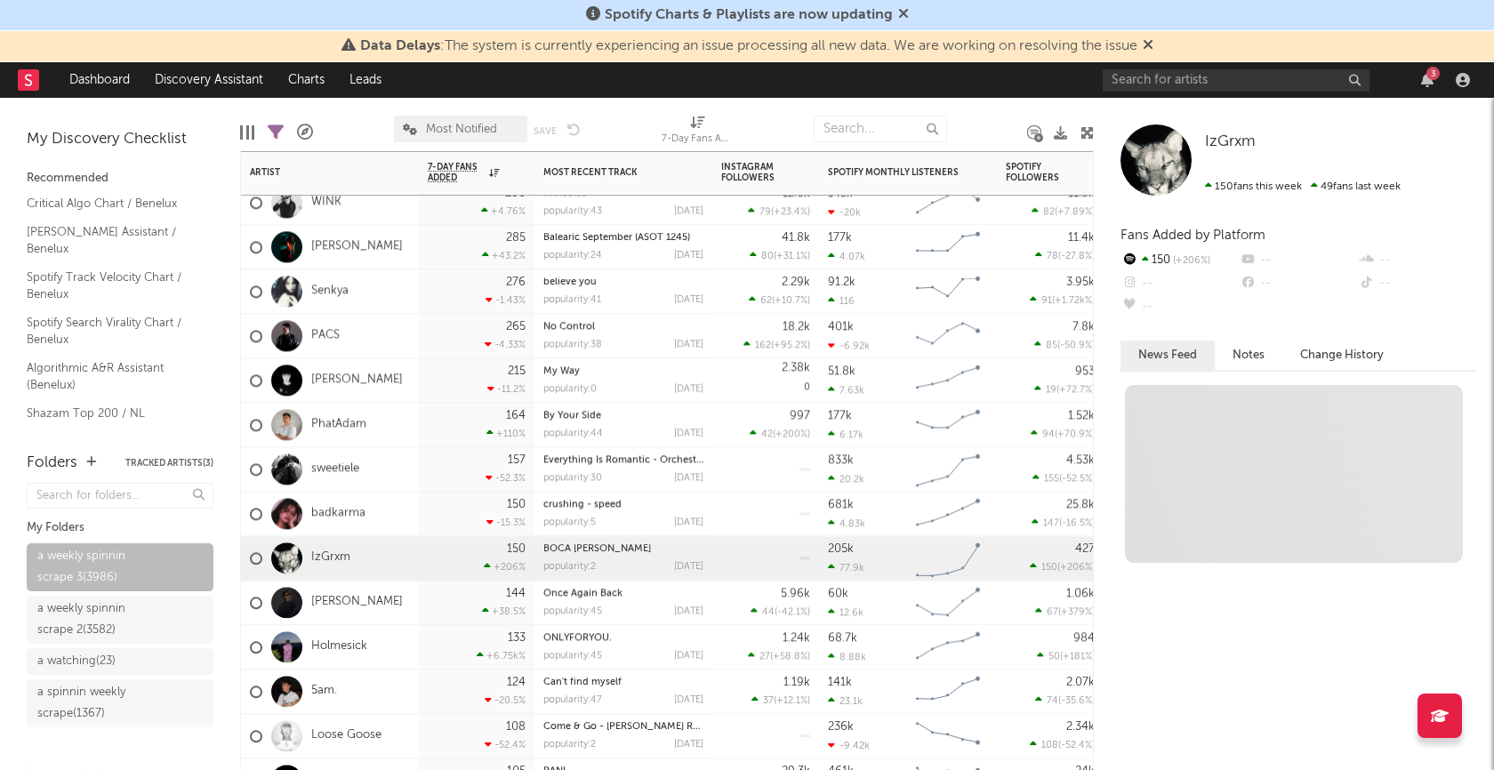
scroll to position [0, 0]
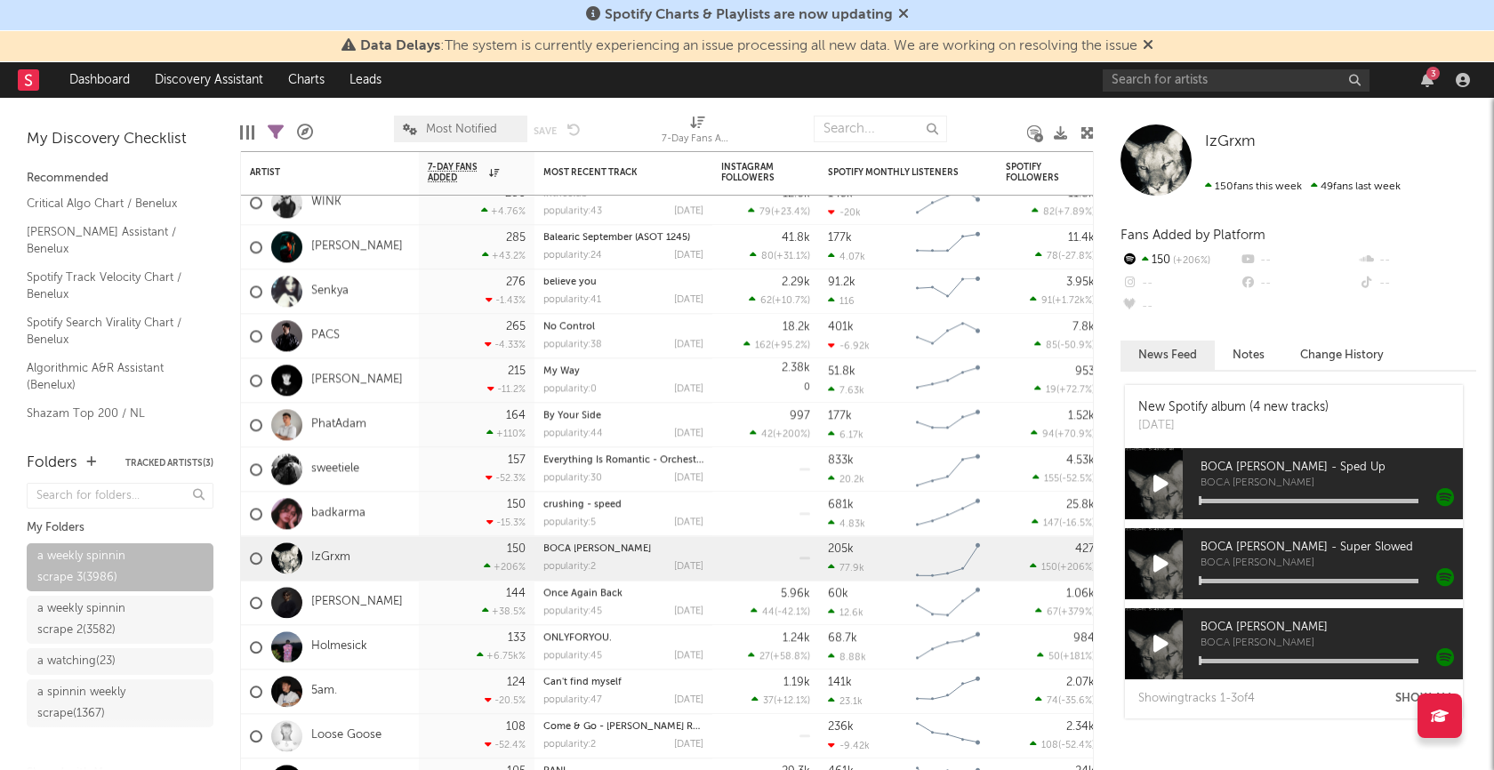
click at [1159, 480] on icon at bounding box center [1161, 484] width 15 height 20
click at [1163, 640] on icon at bounding box center [1161, 644] width 15 height 20
click at [1163, 477] on icon at bounding box center [1161, 484] width 12 height 20
click at [1162, 644] on icon at bounding box center [1161, 644] width 12 height 20
click at [393, 651] on div "Holmesick" at bounding box center [330, 647] width 178 height 44
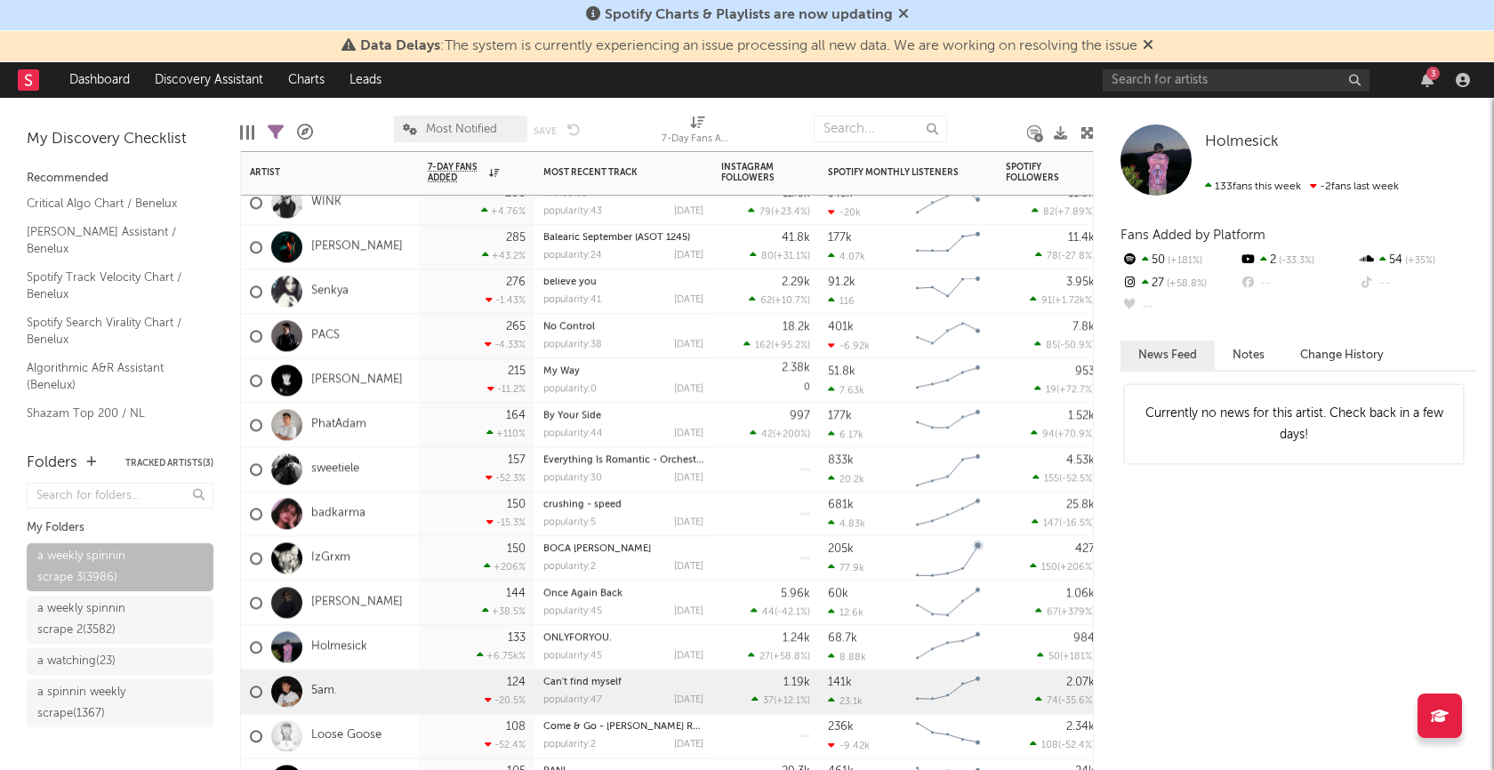
click at [381, 686] on div "5am." at bounding box center [330, 692] width 178 height 44
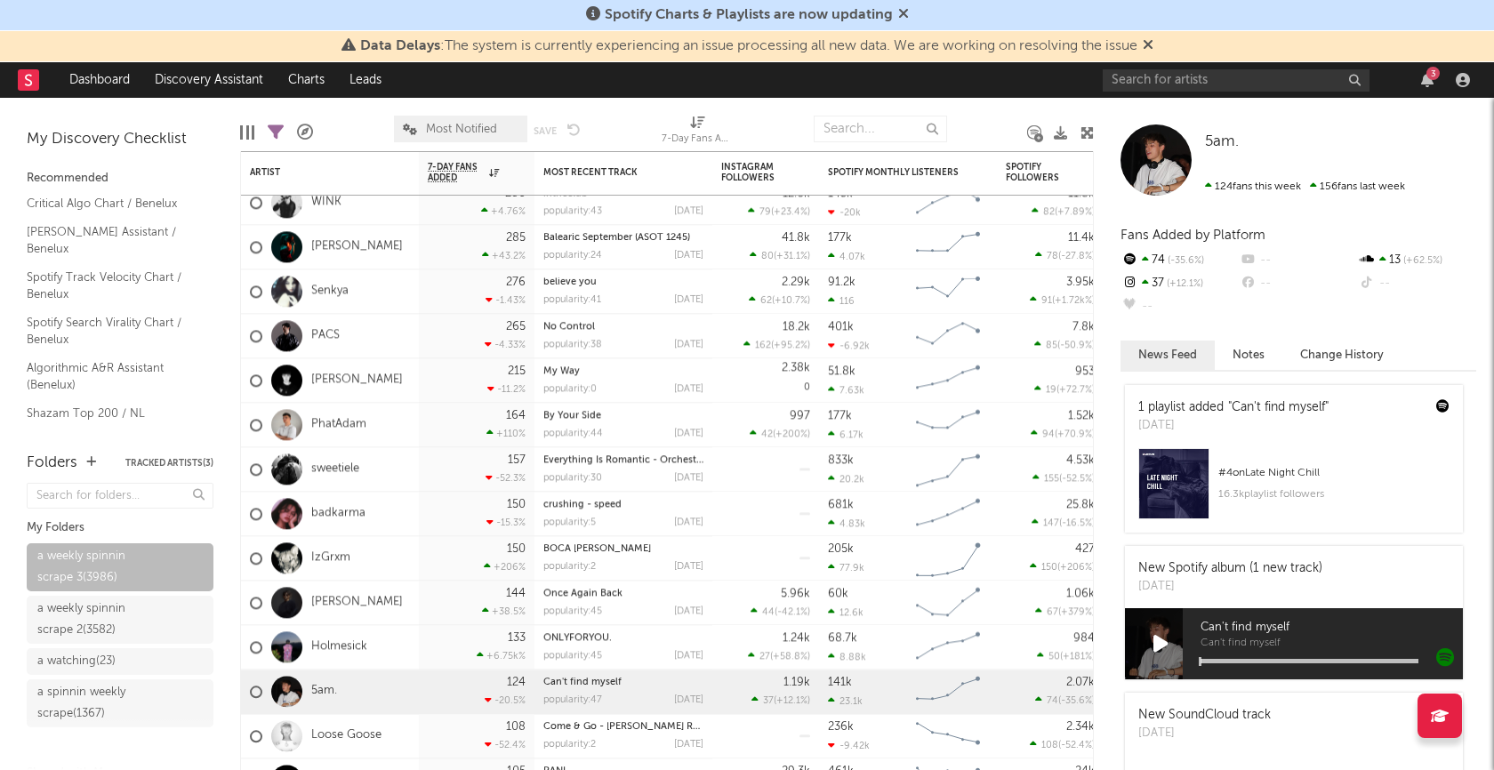
click at [1167, 646] on icon at bounding box center [1161, 644] width 15 height 20
click at [1284, 661] on div at bounding box center [1310, 661] width 218 height 4
click at [1160, 643] on icon at bounding box center [1161, 644] width 12 height 20
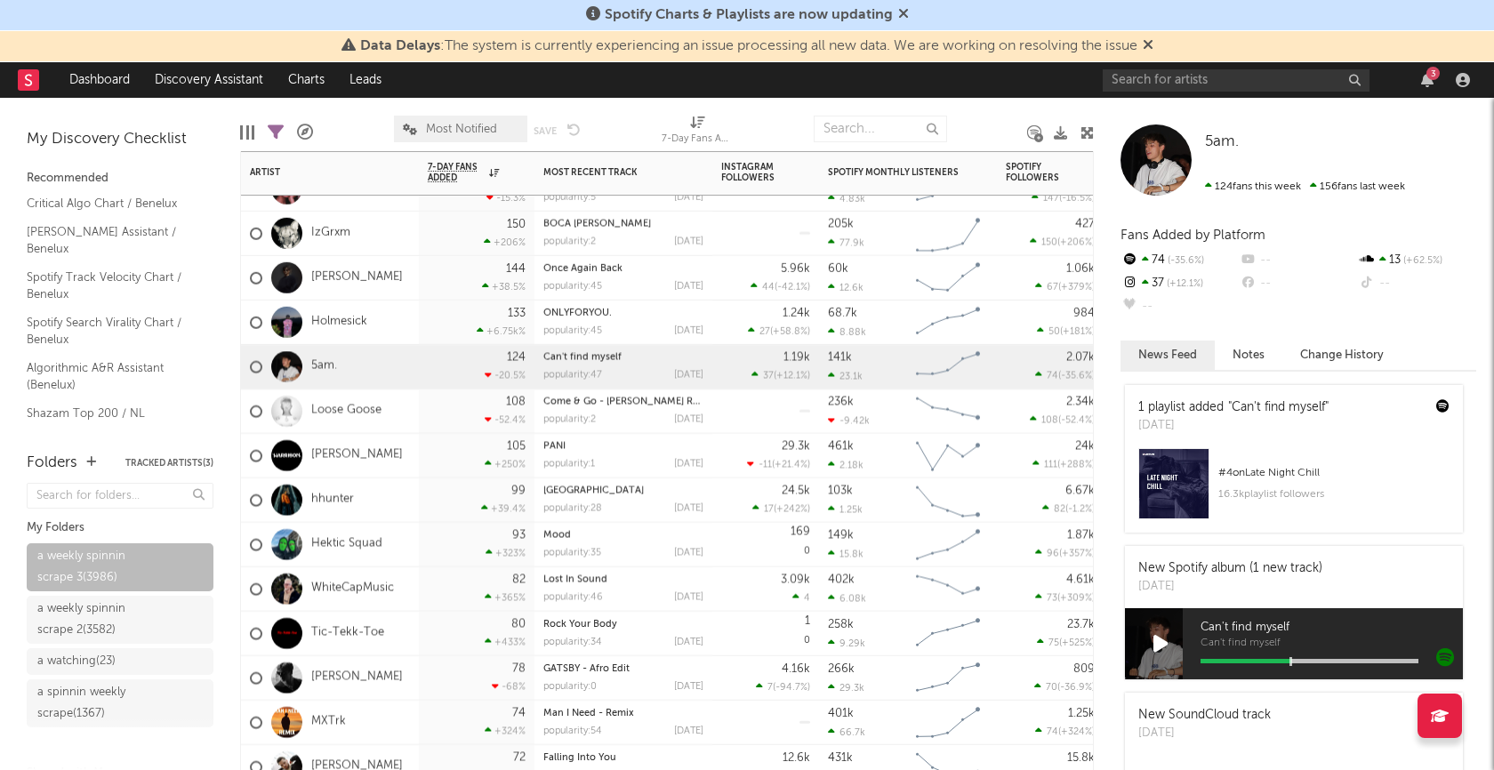
click at [402, 423] on div "Loose Goose" at bounding box center [330, 412] width 178 height 44
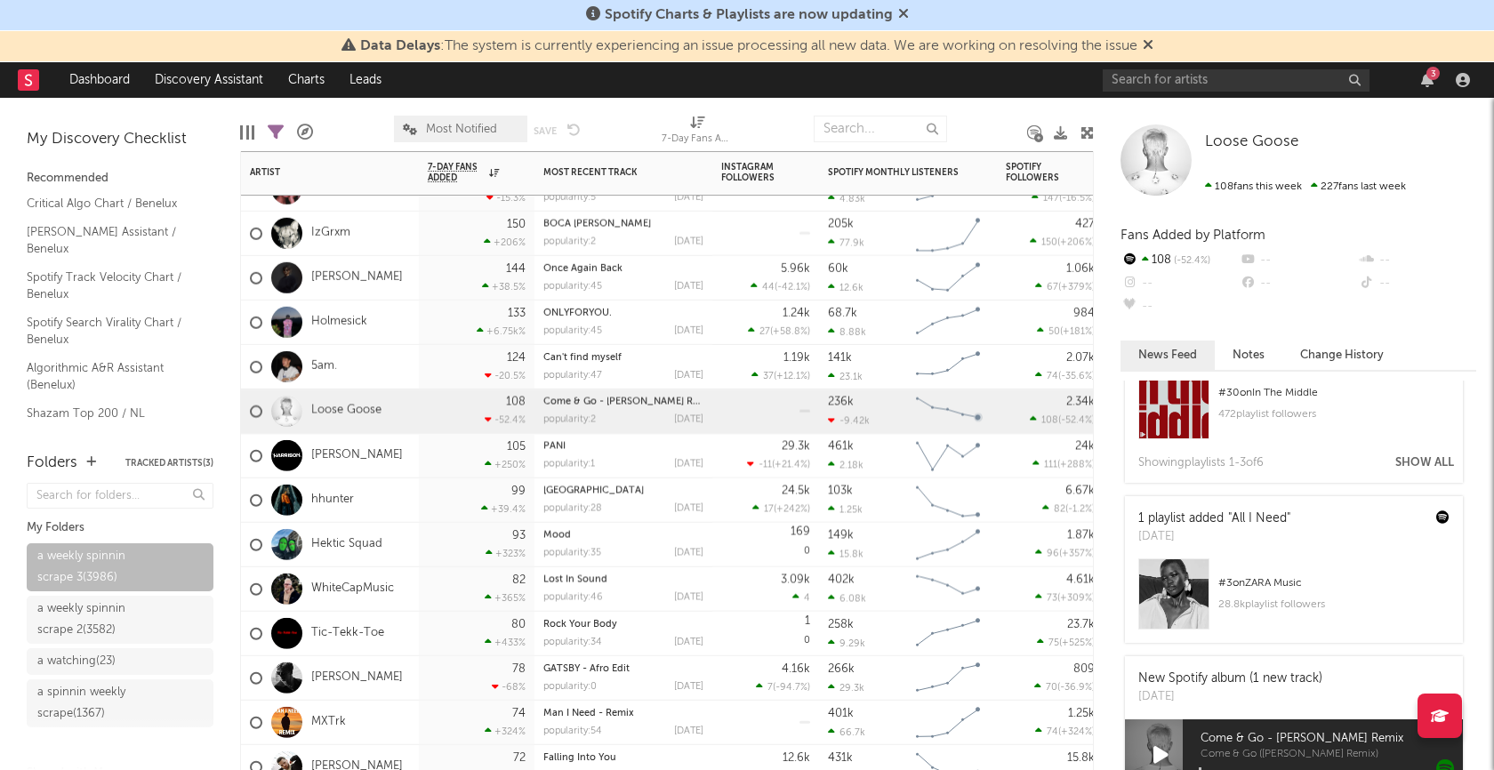
scroll to position [313, 0]
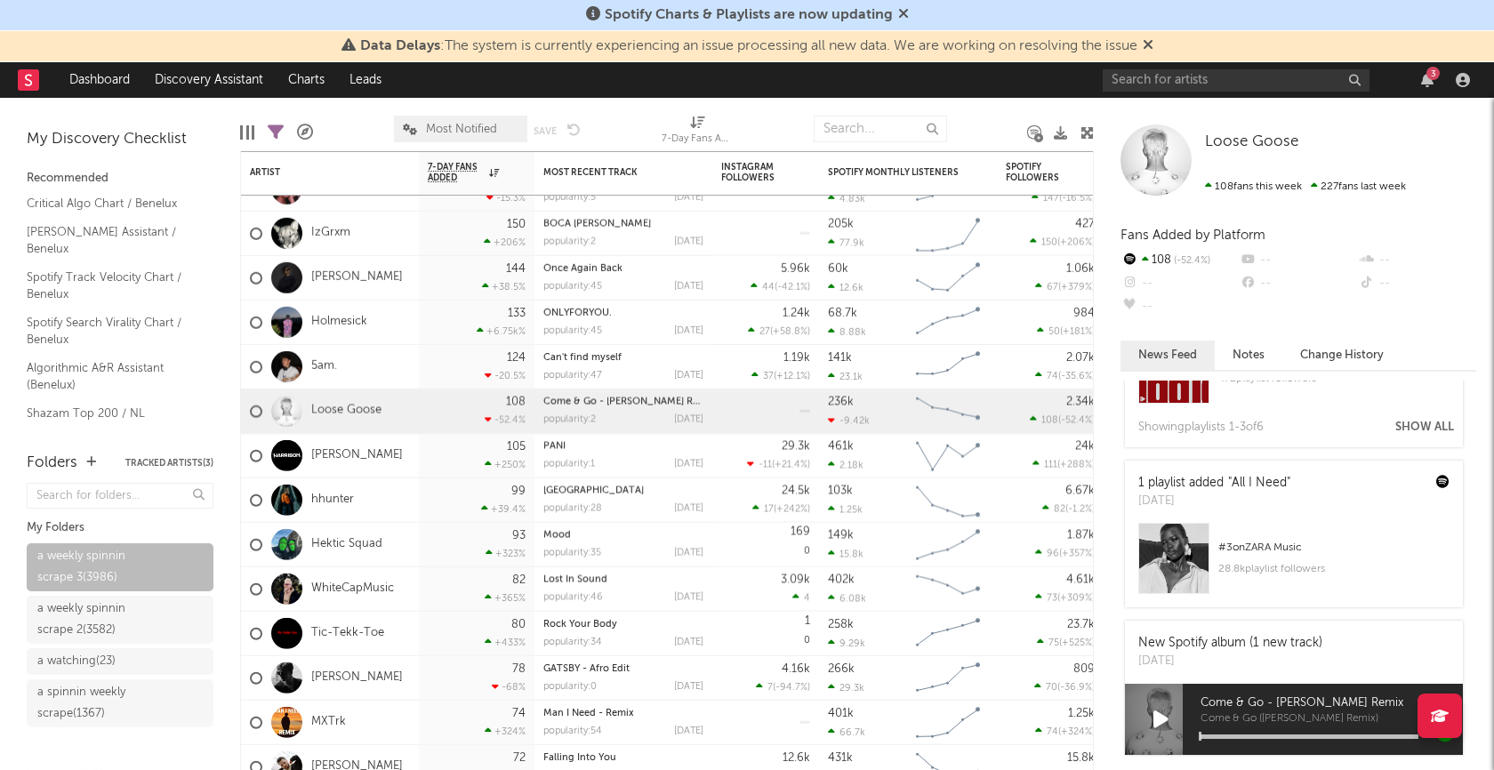
click at [1161, 721] on icon at bounding box center [1161, 720] width 15 height 20
click at [1274, 736] on div at bounding box center [1310, 737] width 218 height 4
click at [1156, 713] on icon at bounding box center [1161, 720] width 12 height 20
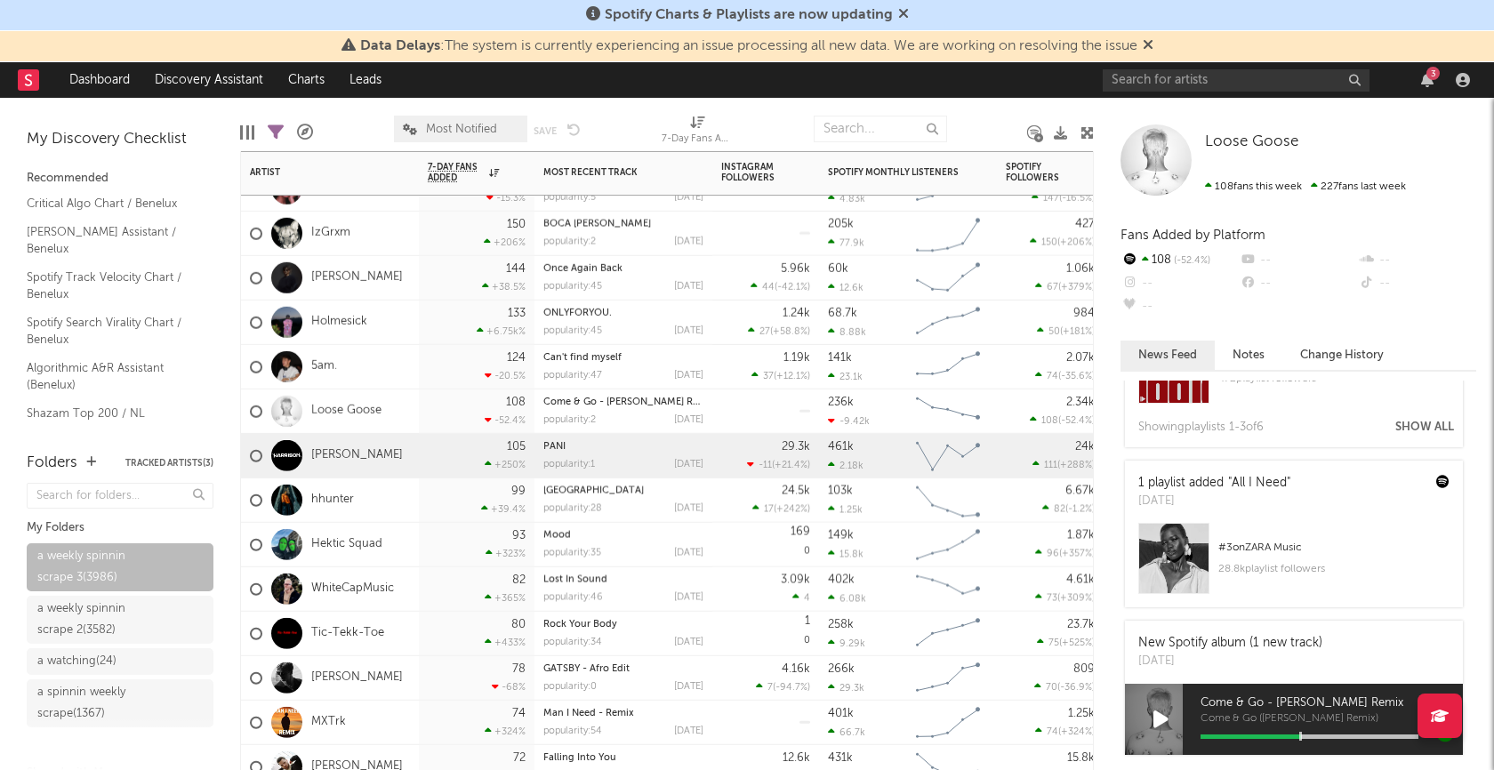
click at [383, 456] on div "Harrison" at bounding box center [330, 456] width 178 height 44
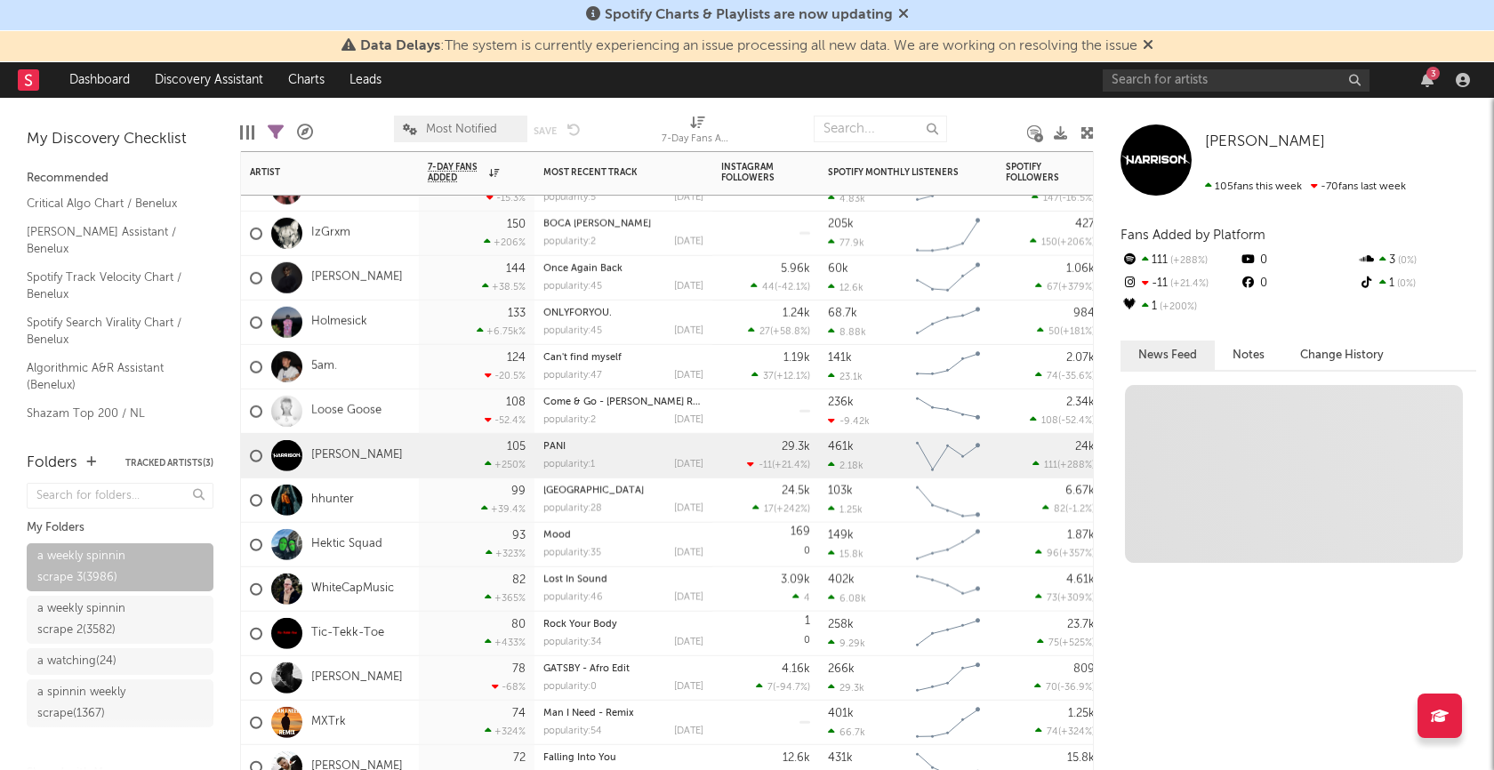
scroll to position [0, 0]
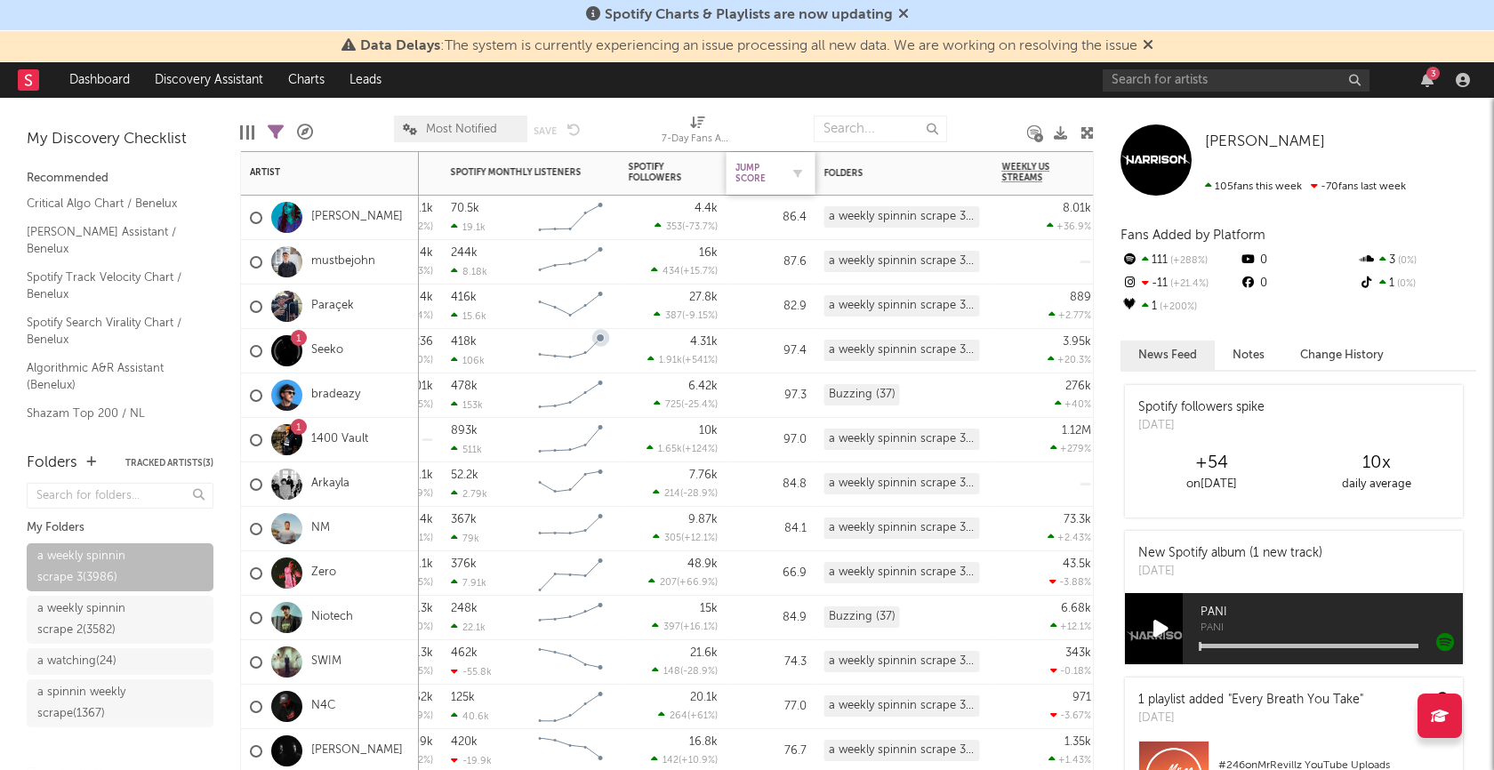
click at [747, 176] on div "Jump Score" at bounding box center [758, 173] width 44 height 21
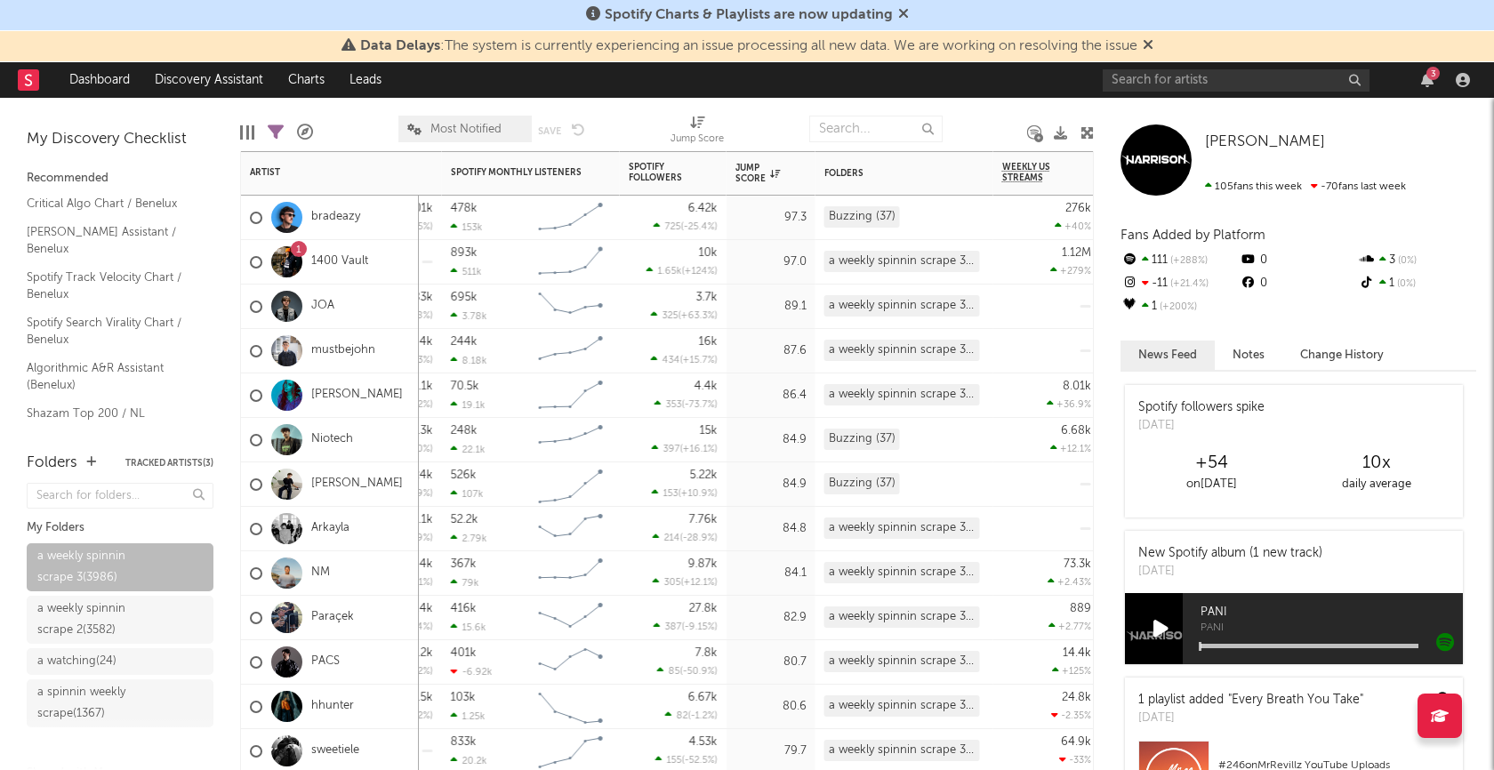
click at [382, 299] on div "JOA" at bounding box center [330, 307] width 178 height 44
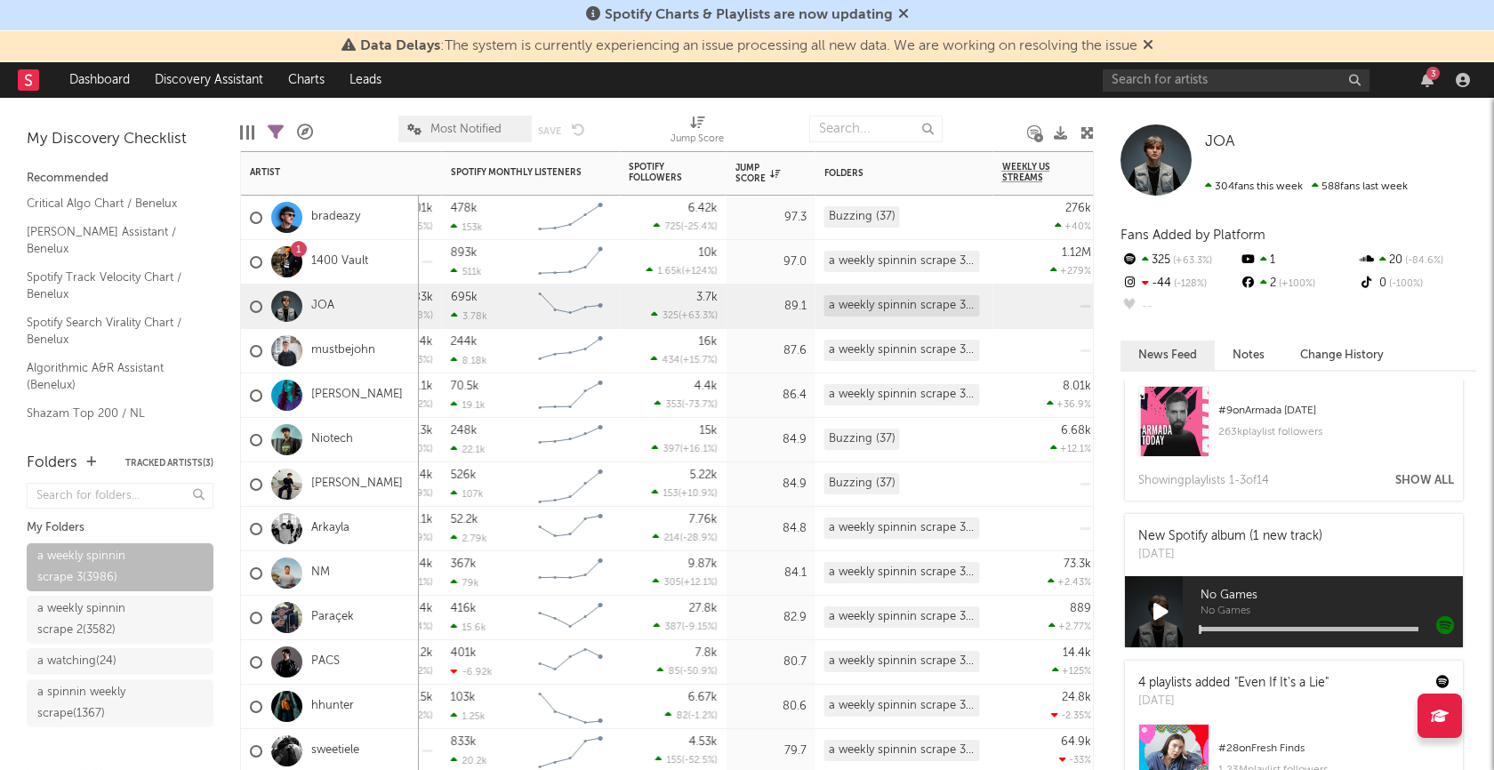
scroll to position [368, 0]
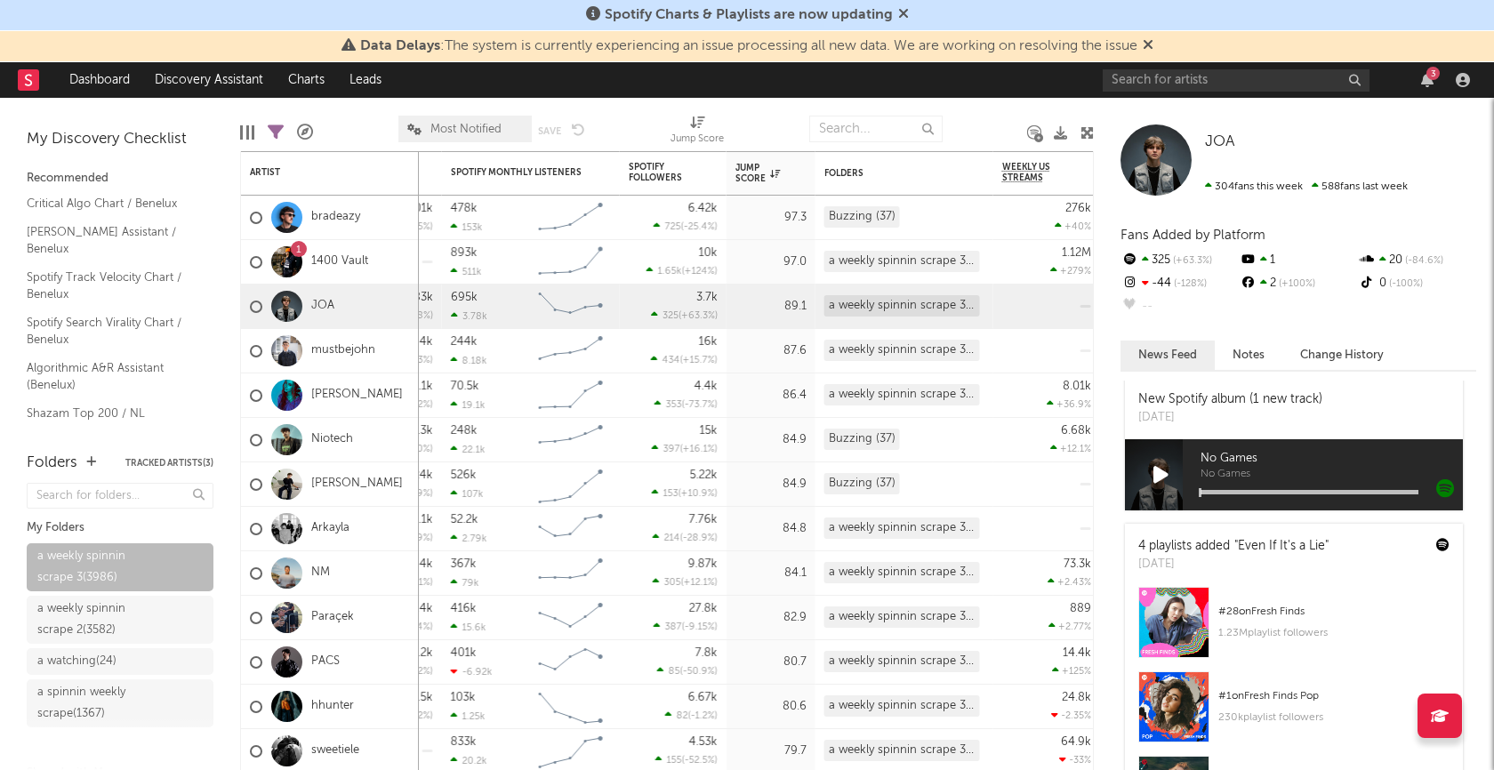
click at [1161, 471] on icon at bounding box center [1161, 475] width 15 height 20
click at [1259, 490] on div at bounding box center [1310, 492] width 218 height 4
click at [1302, 490] on div at bounding box center [1310, 492] width 218 height 4
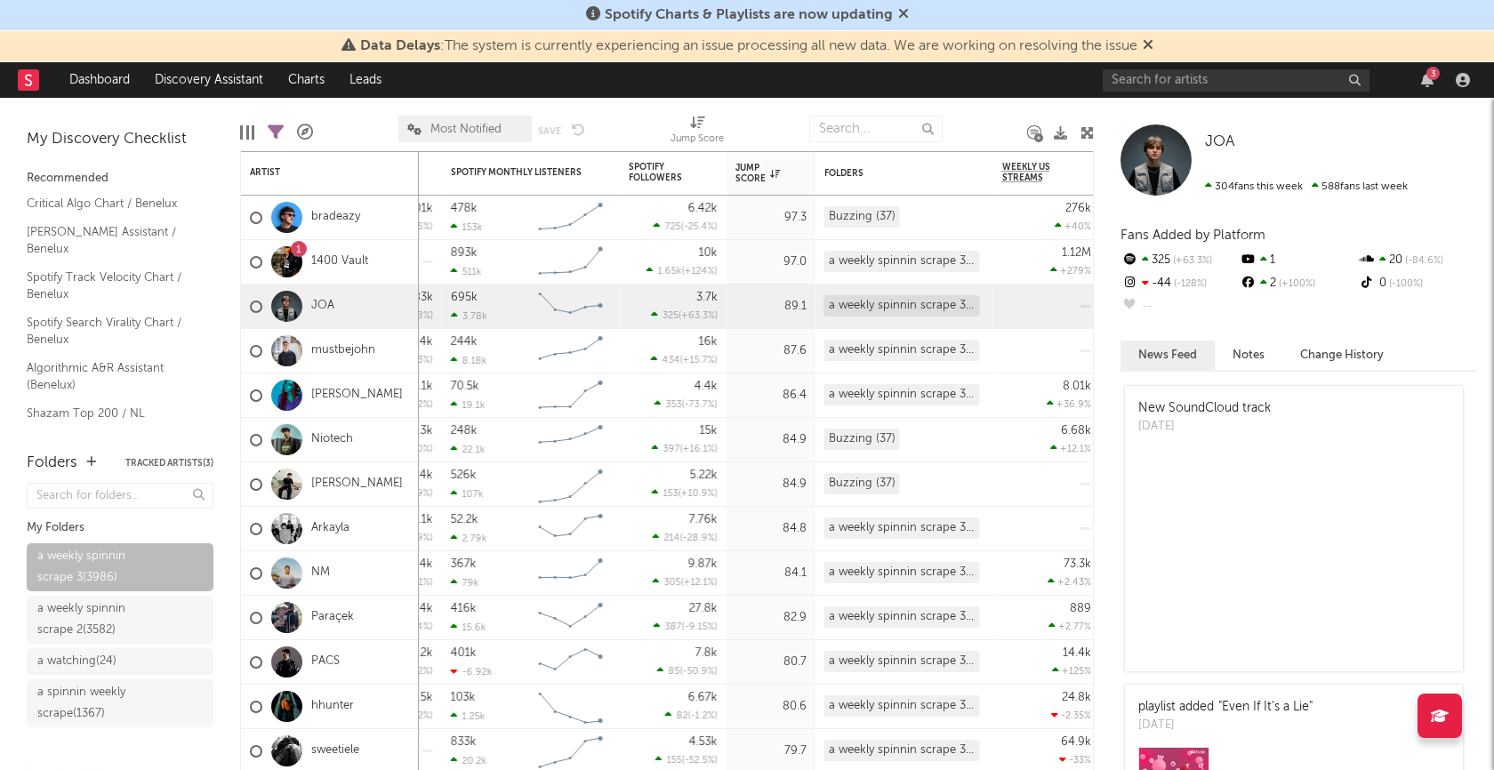
scroll to position [1011, 0]
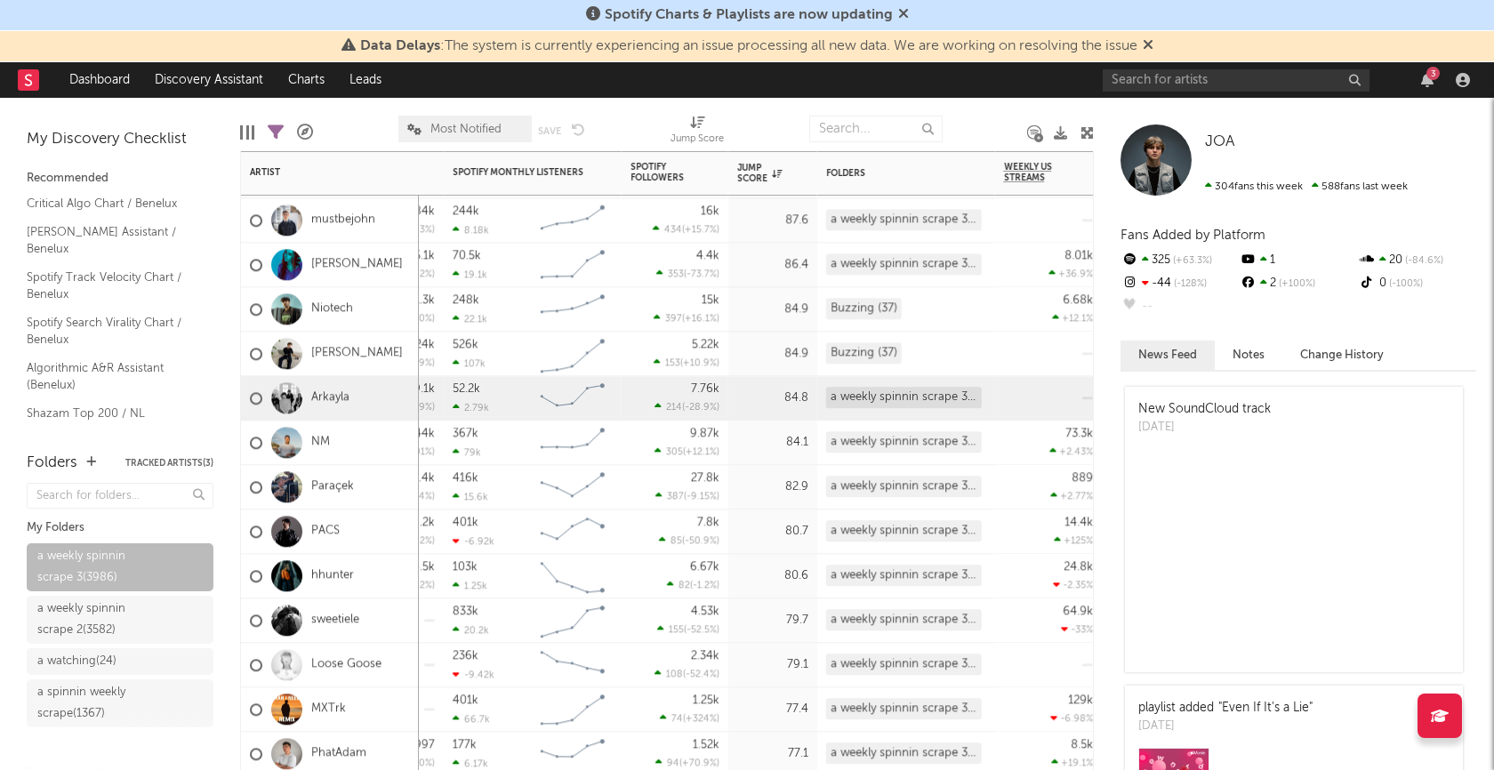
click at [402, 410] on div "Arkayla" at bounding box center [330, 398] width 178 height 44
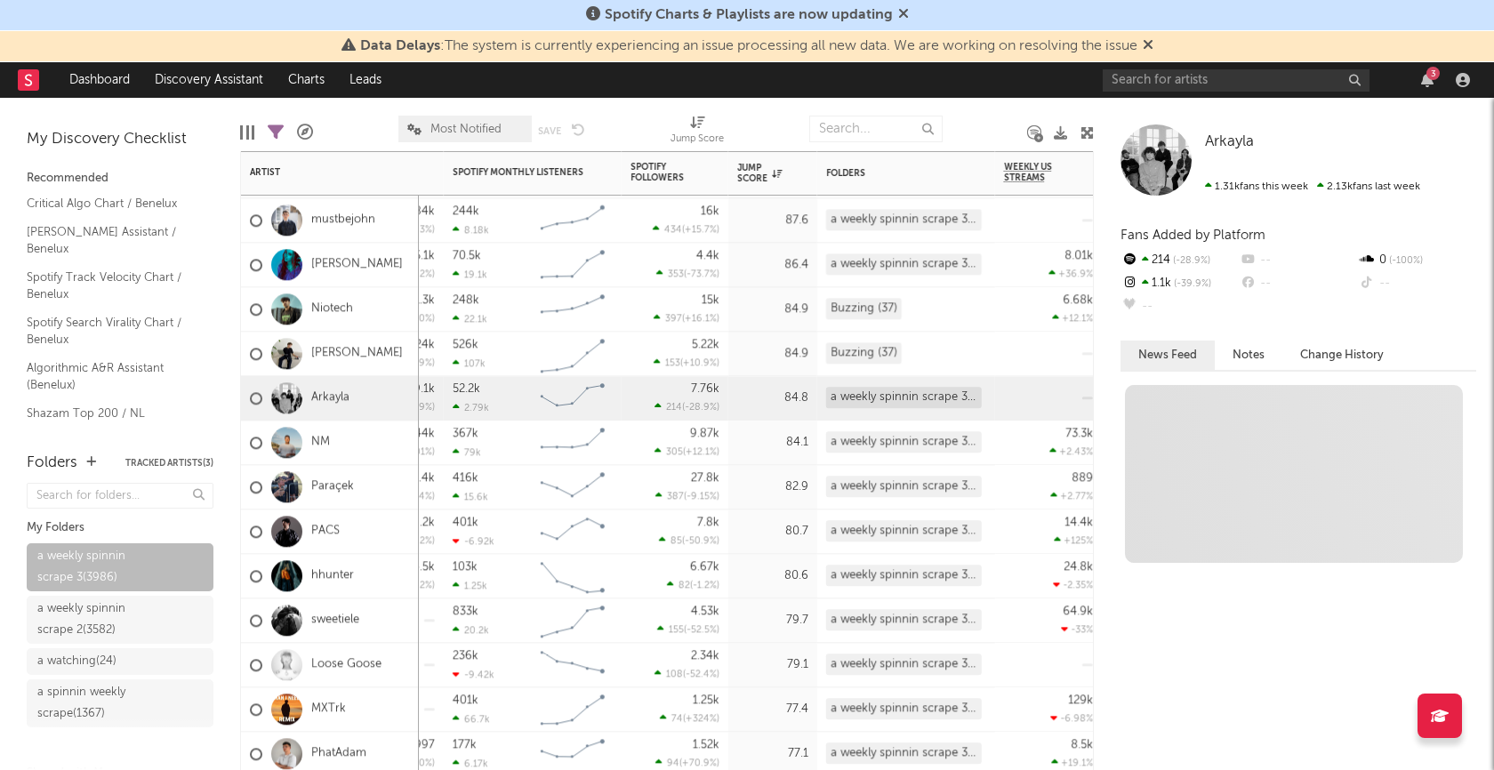
scroll to position [0, 0]
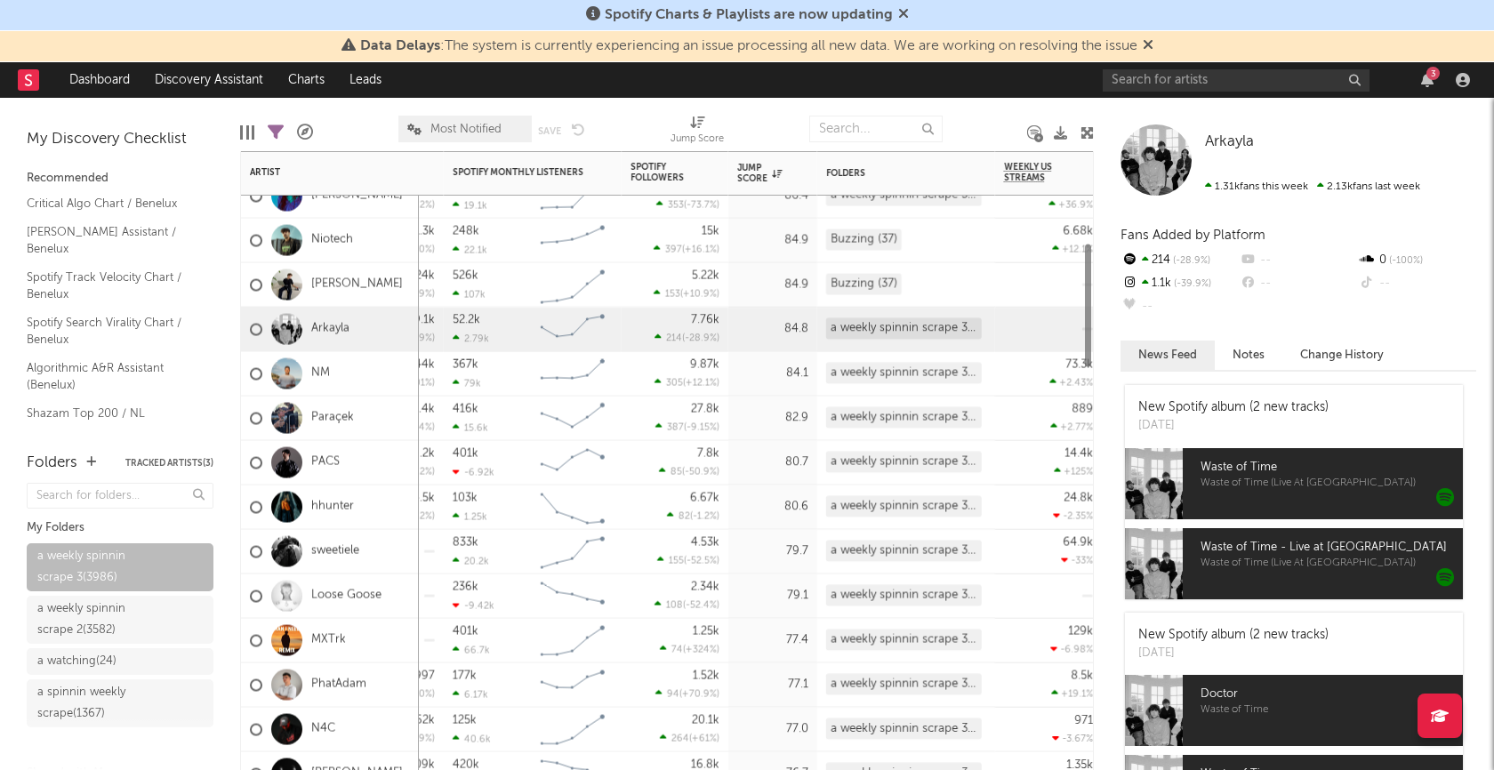
click at [383, 468] on div "PACS" at bounding box center [330, 463] width 178 height 44
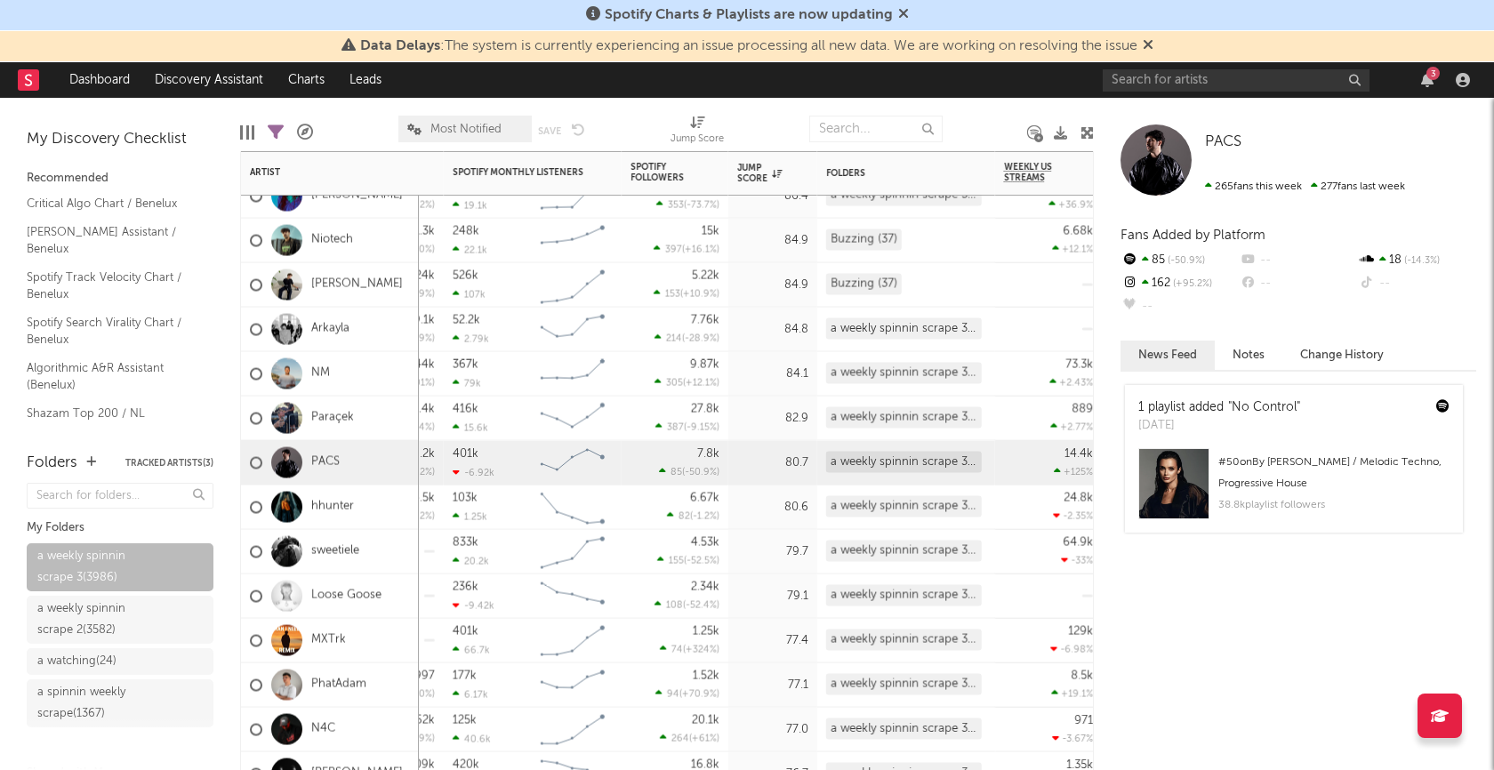
click at [382, 508] on div "hhunter" at bounding box center [330, 508] width 178 height 44
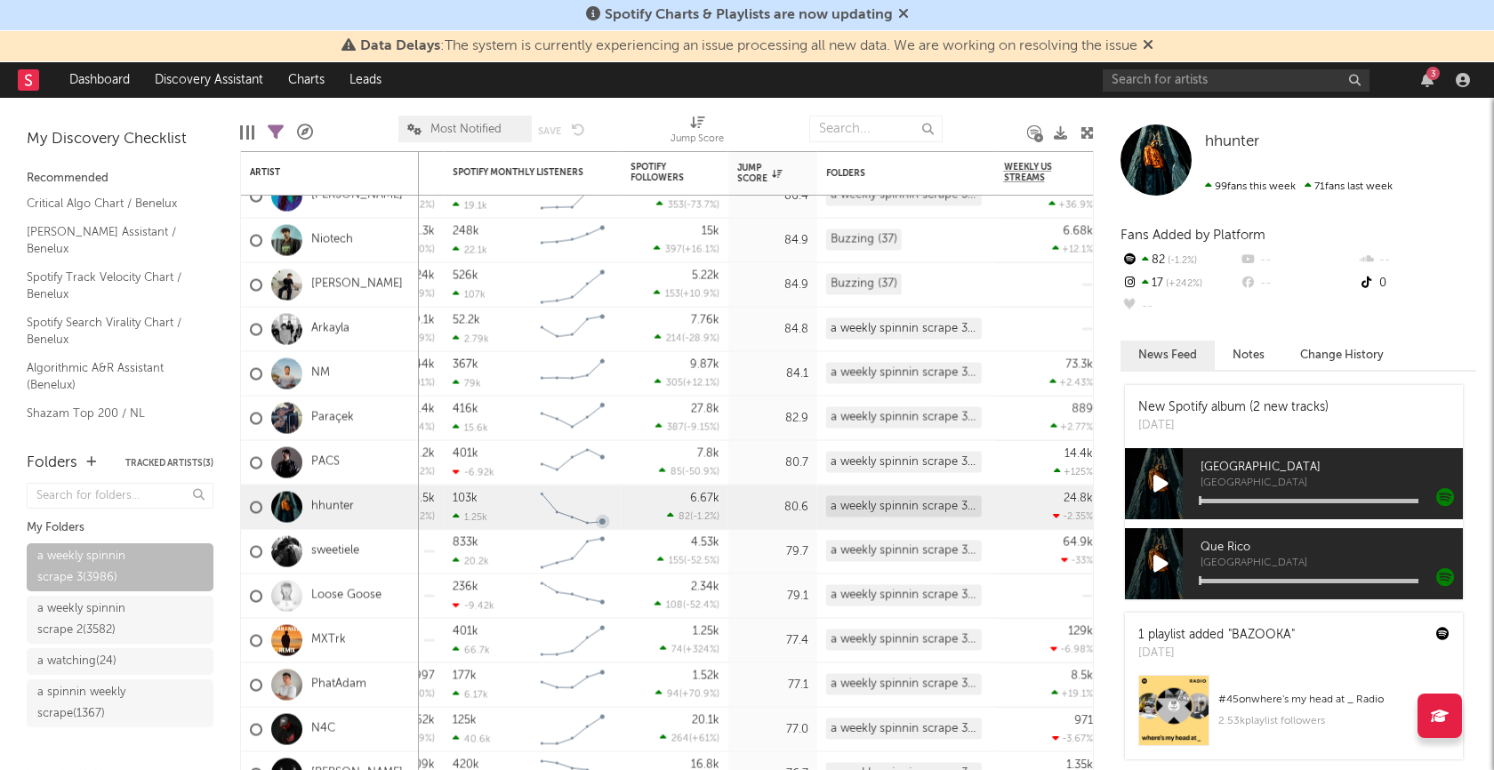
click at [1165, 480] on icon at bounding box center [1161, 484] width 15 height 20
click at [1165, 480] on icon at bounding box center [1161, 484] width 12 height 20
click at [398, 546] on div "sweetiele" at bounding box center [330, 552] width 178 height 44
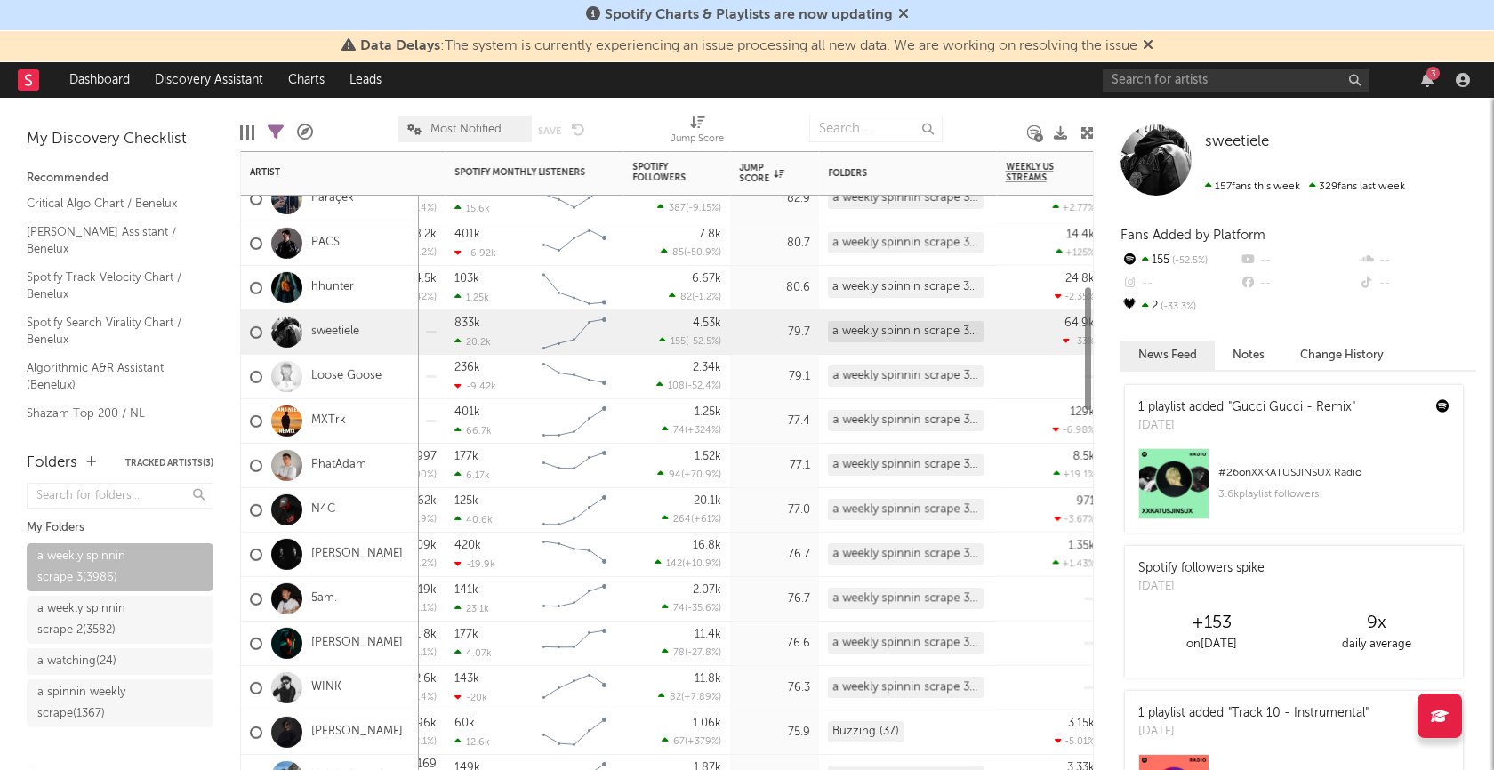
click at [377, 510] on div "N4C" at bounding box center [330, 510] width 178 height 44
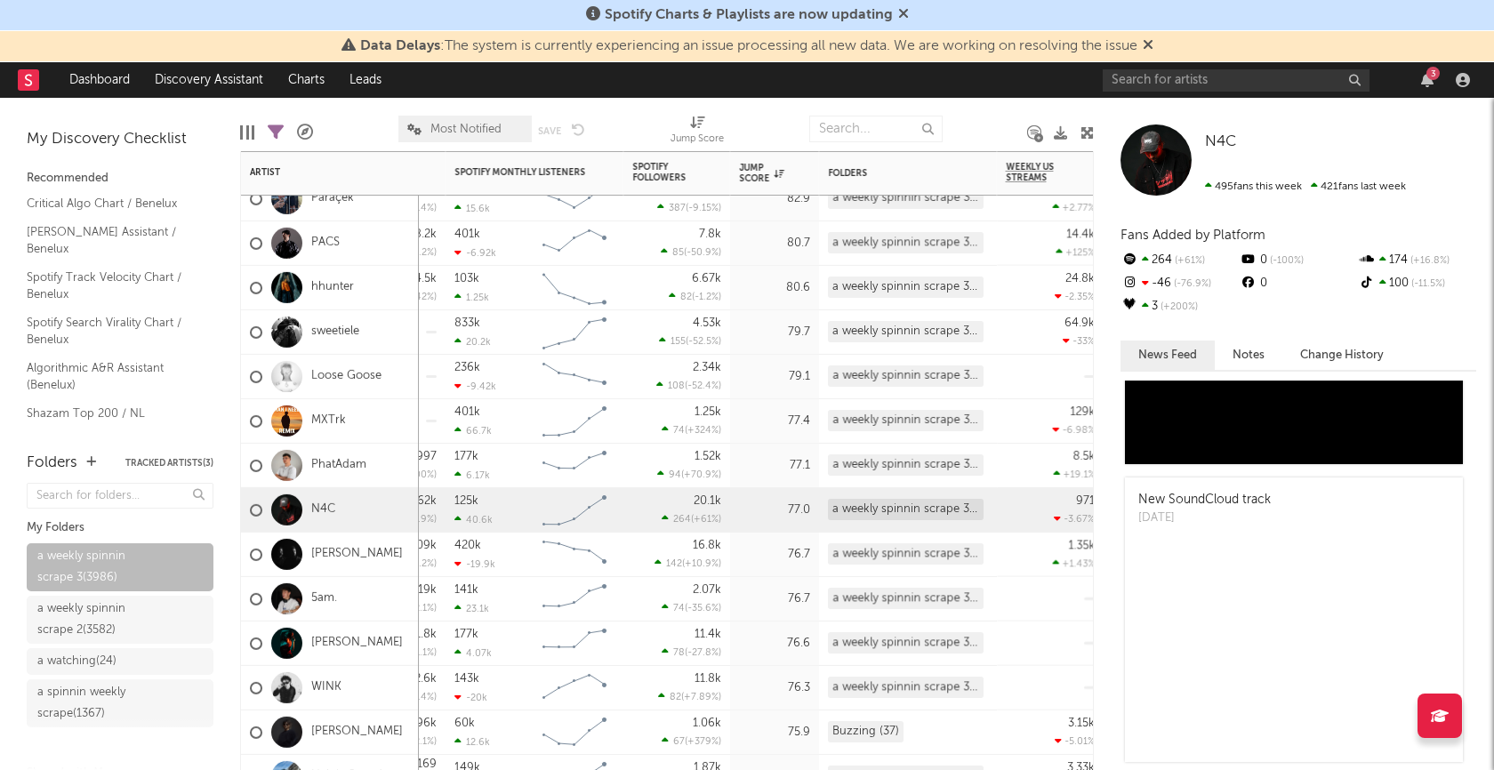
scroll to position [225, 0]
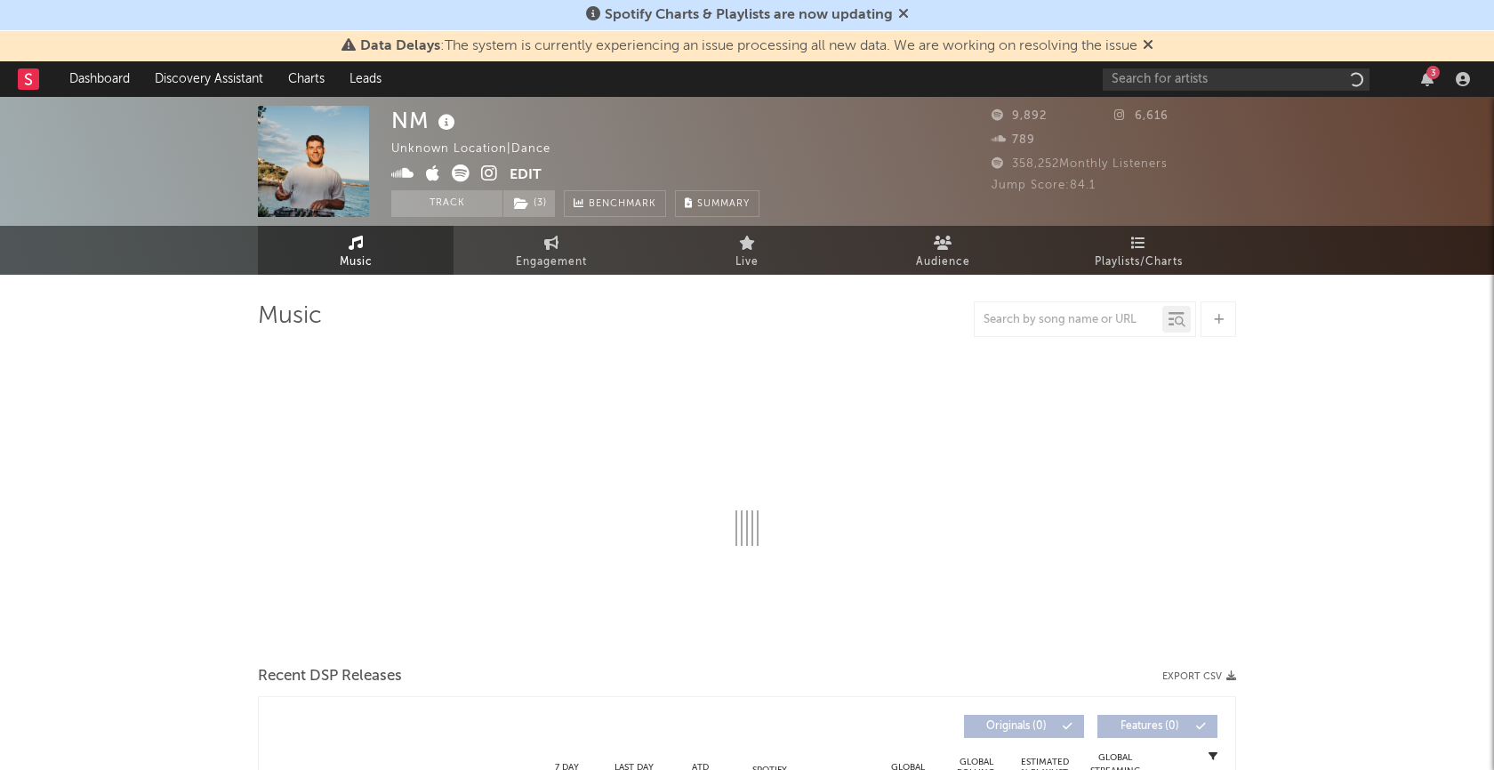
select select "6m"
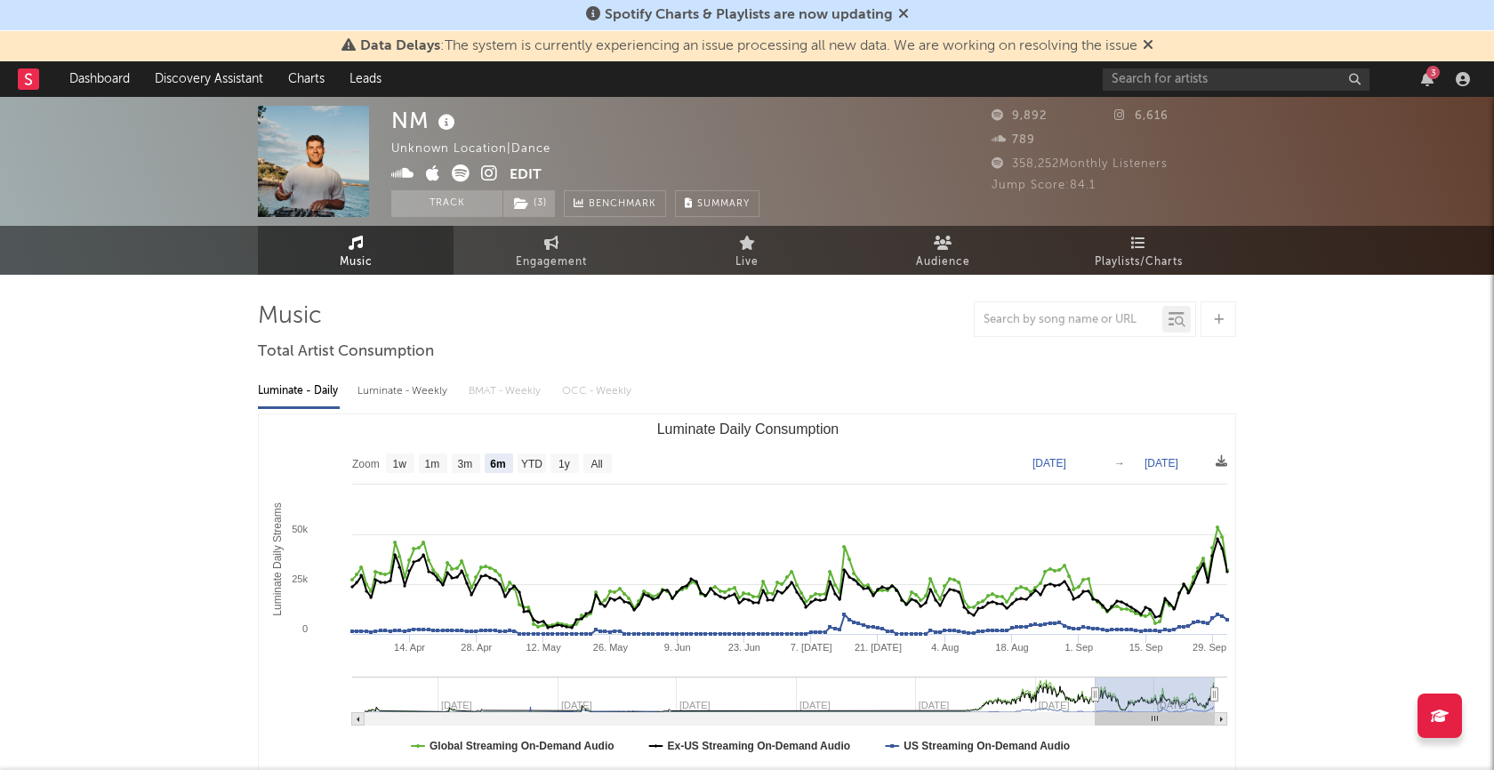
click at [23, 84] on rect at bounding box center [28, 78] width 21 height 21
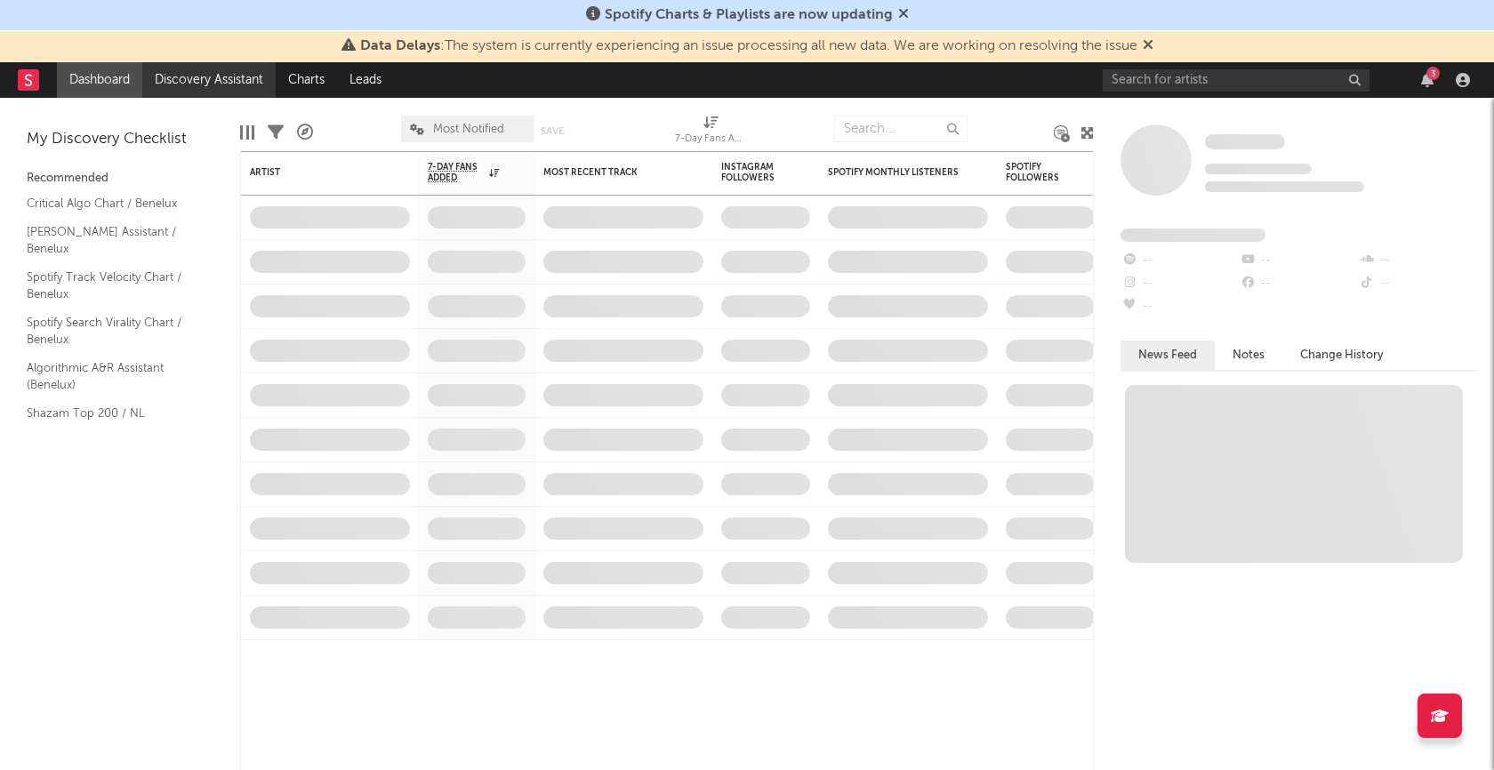
click at [197, 73] on link "Discovery Assistant" at bounding box center [208, 80] width 133 height 36
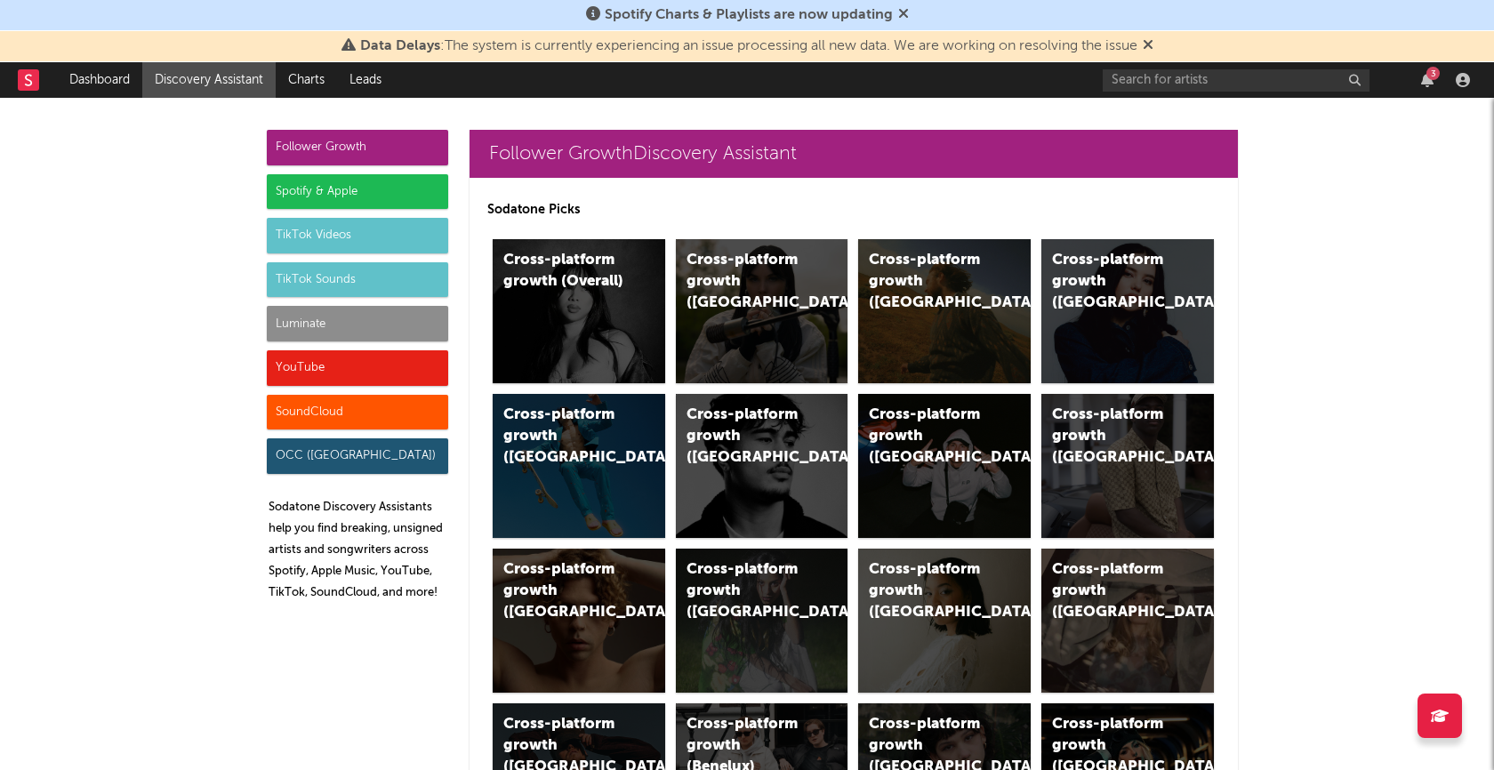
click at [372, 395] on div "SoundCloud" at bounding box center [357, 413] width 181 height 36
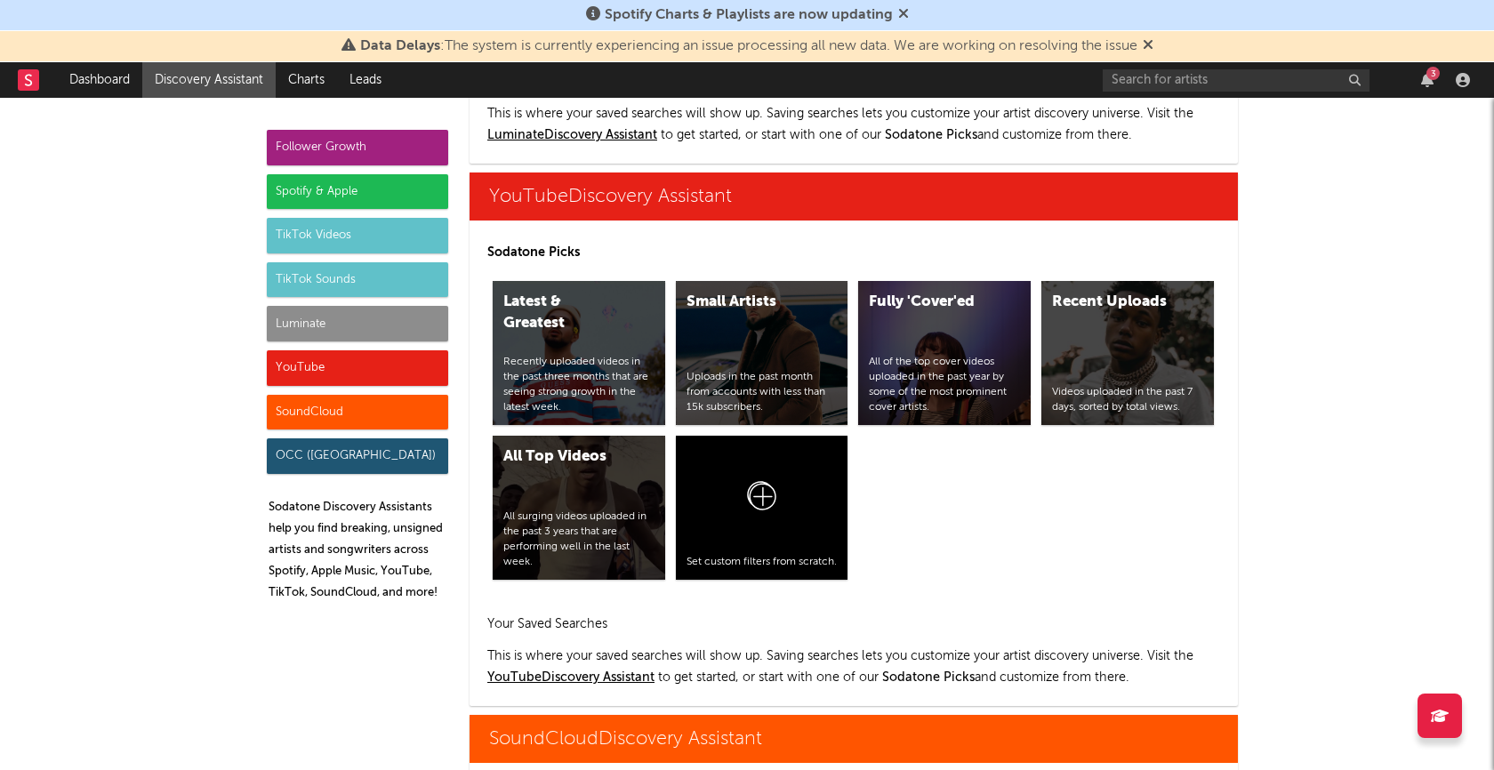
scroll to position [10541, 0]
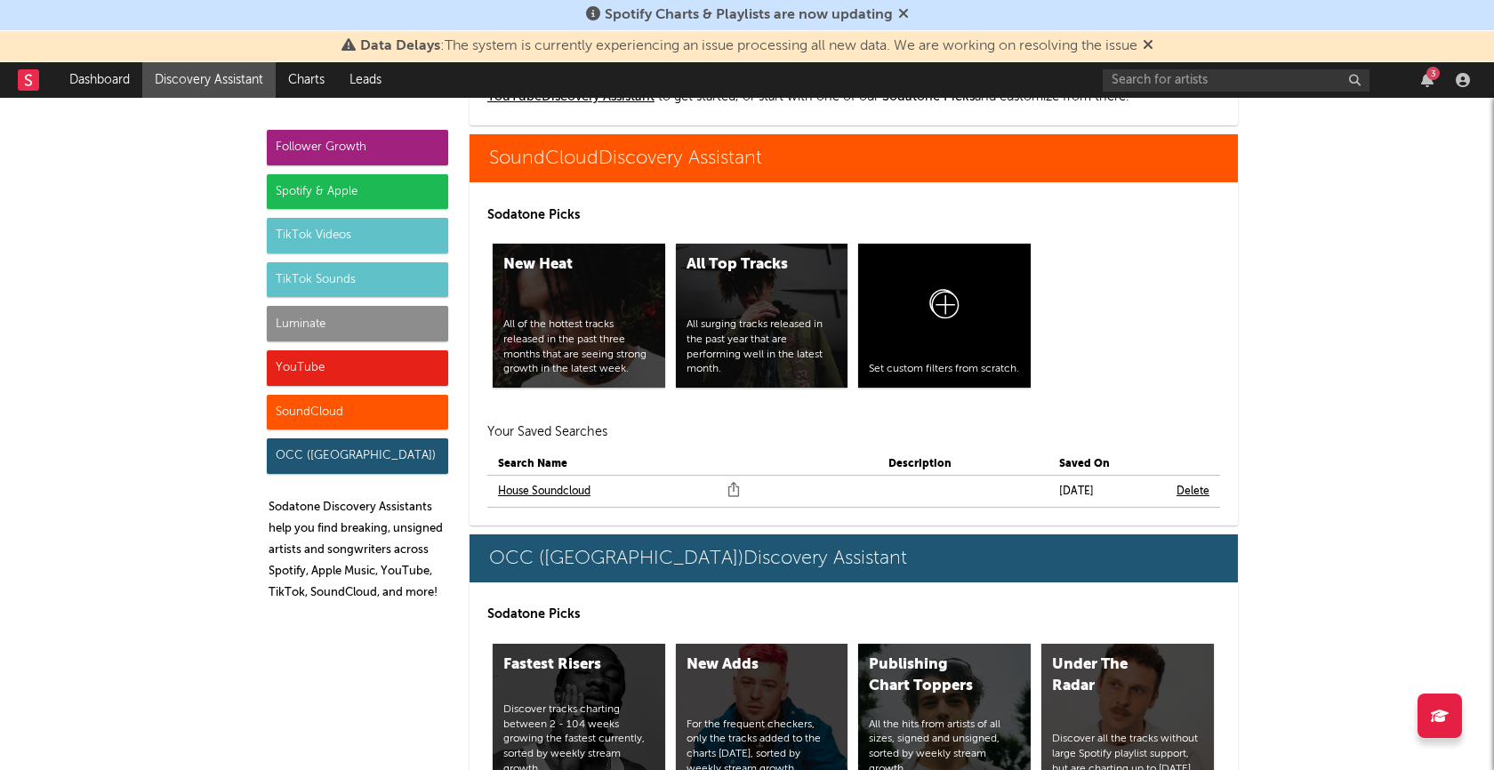
click at [543, 487] on link "House Soundcloud" at bounding box center [544, 491] width 93 height 21
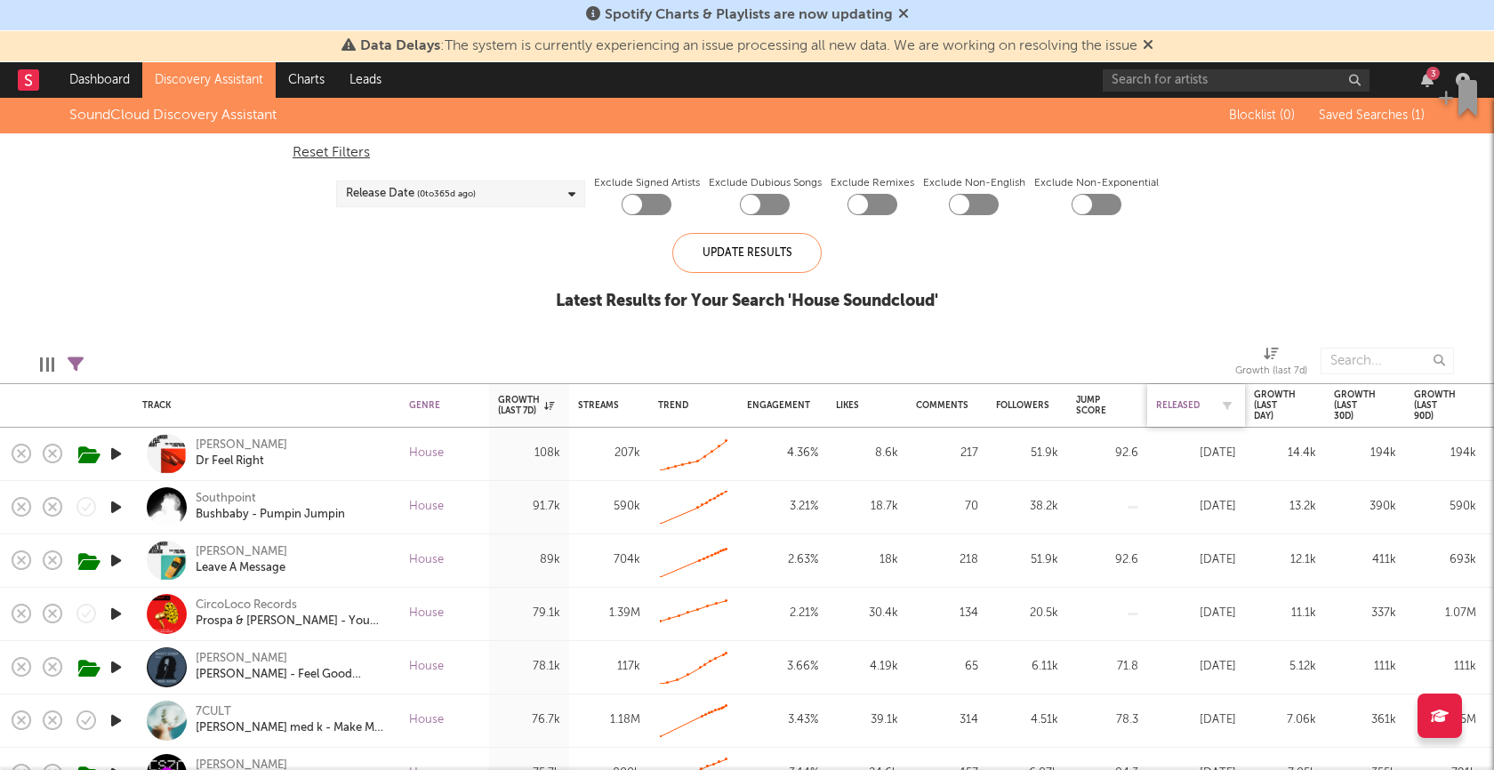
click at [1174, 401] on div "Released" at bounding box center [1182, 405] width 53 height 11
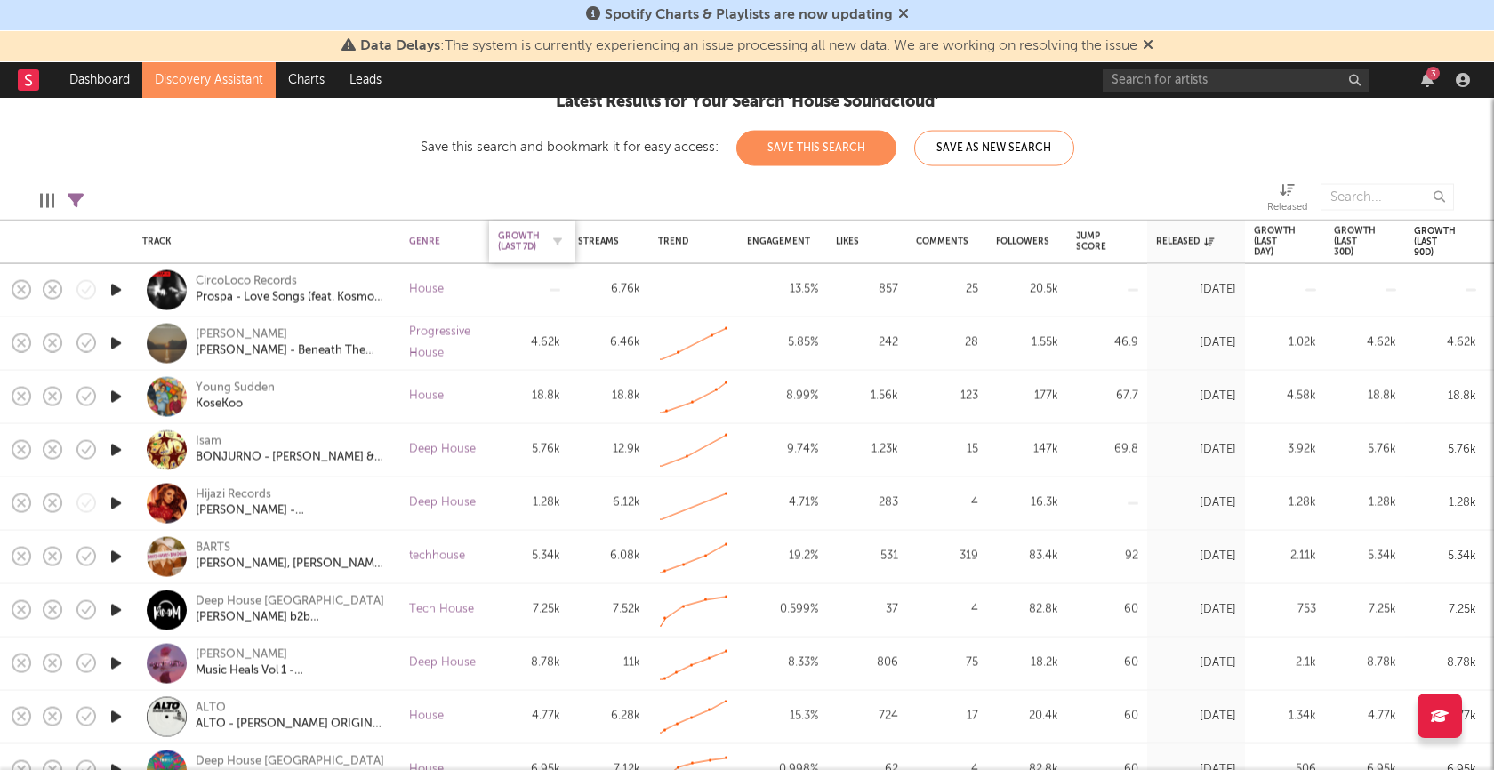
click at [521, 243] on div "Growth (last 7d)" at bounding box center [519, 241] width 42 height 21
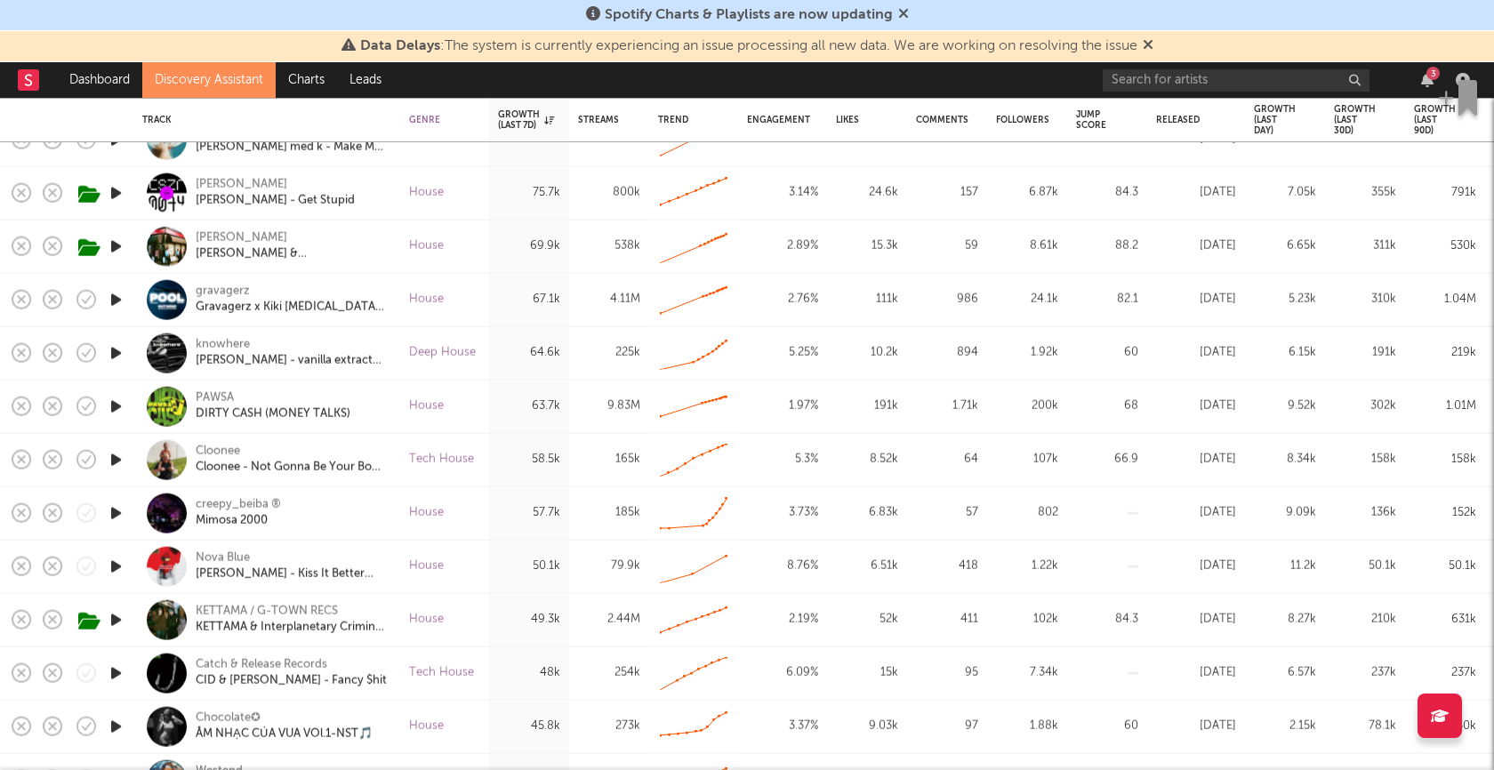
click at [123, 350] on icon "button" at bounding box center [116, 353] width 19 height 22
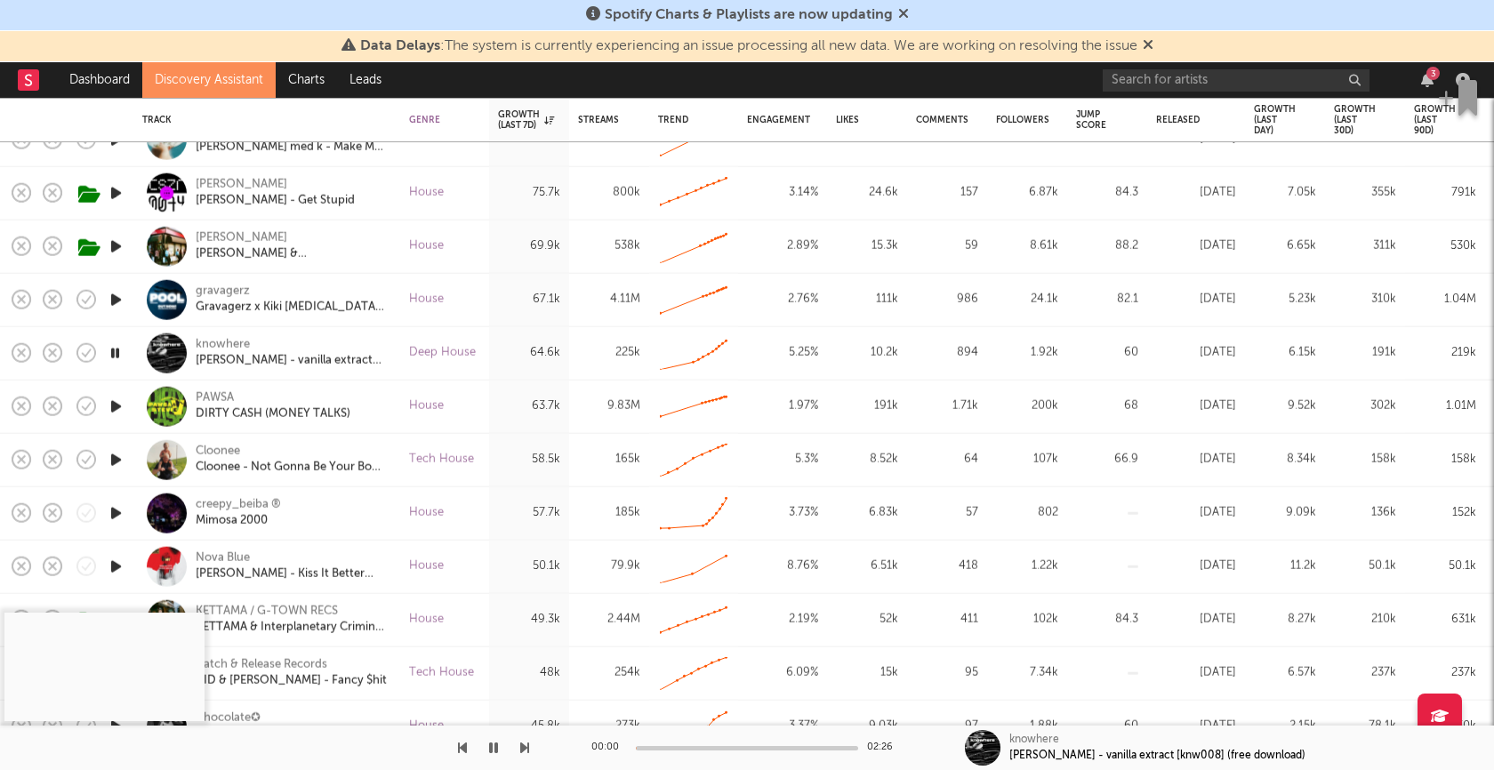
click at [728, 752] on div "00:00 02:26" at bounding box center [747, 748] width 311 height 44
click at [729, 747] on div at bounding box center [747, 748] width 222 height 4
click at [114, 351] on icon "button" at bounding box center [115, 353] width 17 height 22
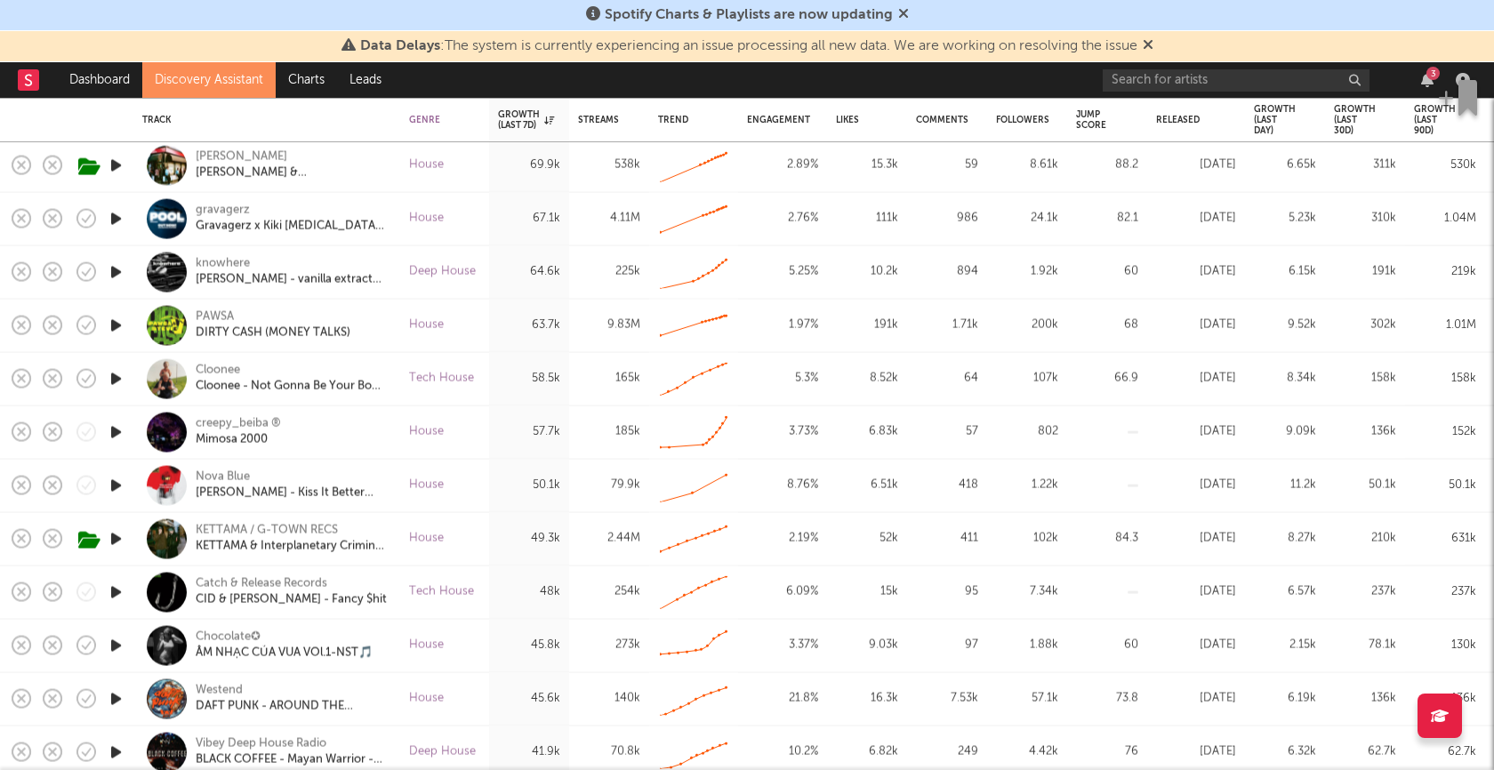
click at [117, 376] on icon "button" at bounding box center [116, 379] width 19 height 22
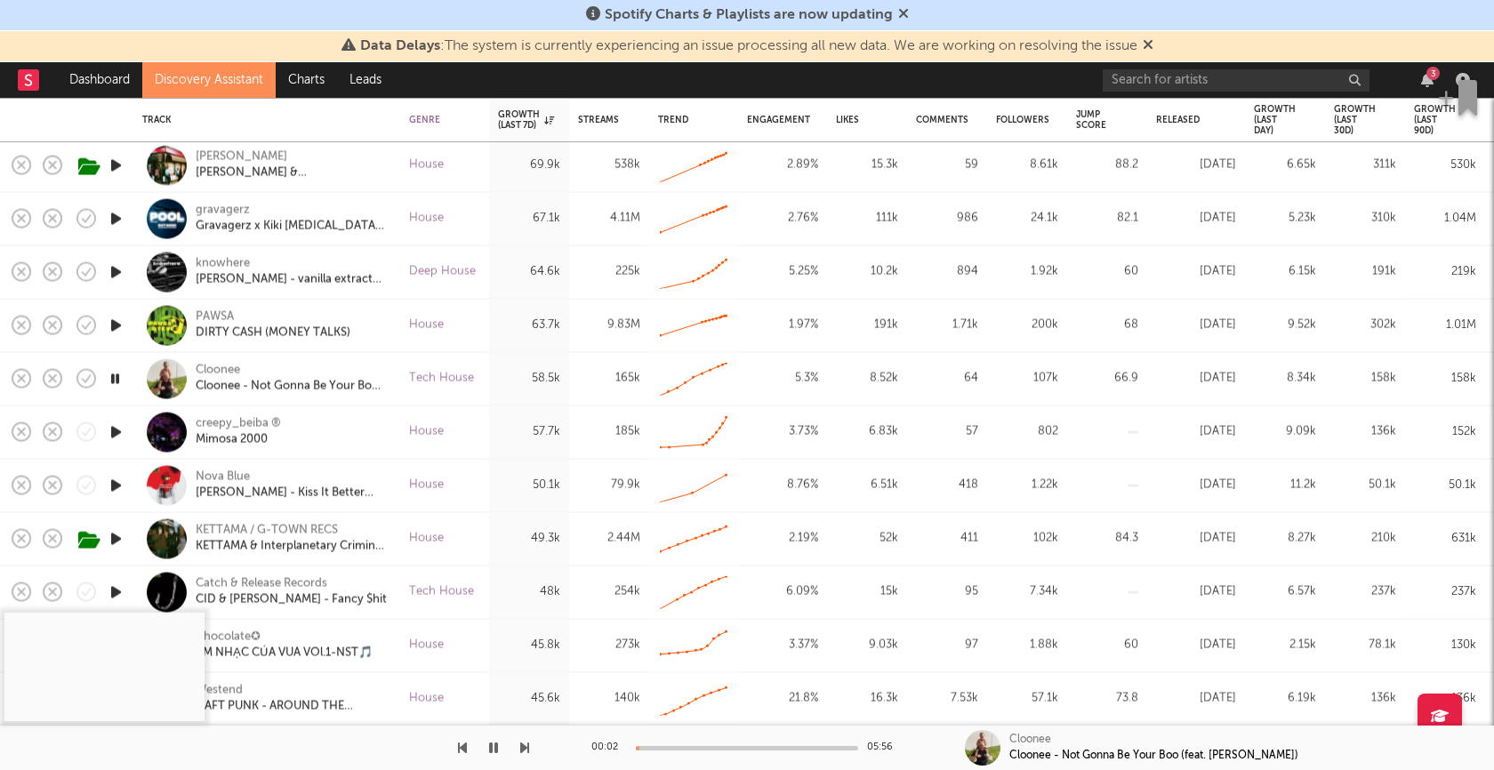
click at [729, 750] on div at bounding box center [747, 748] width 222 height 4
click at [118, 375] on icon "button" at bounding box center [115, 379] width 17 height 22
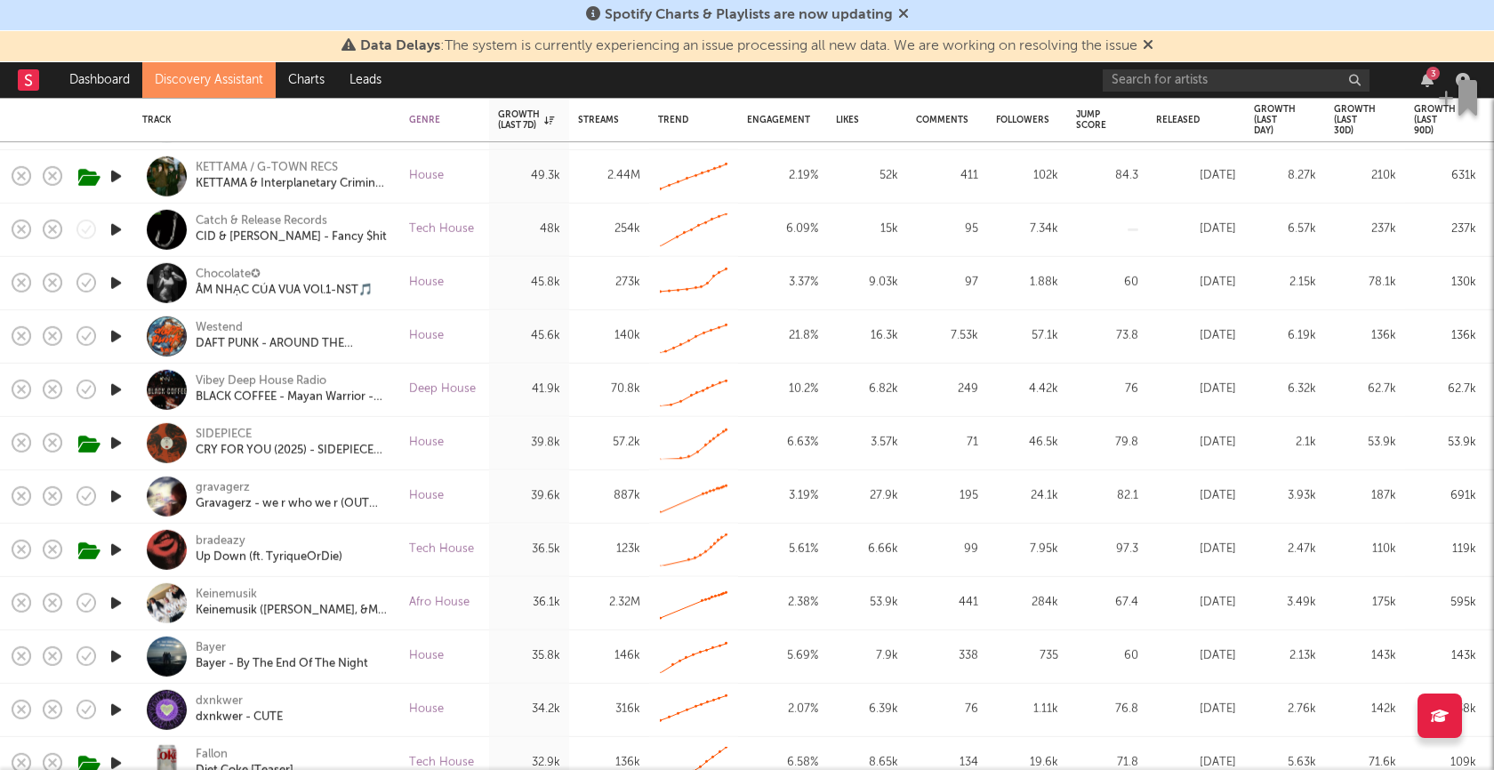
click at [117, 445] on icon "button" at bounding box center [116, 443] width 19 height 22
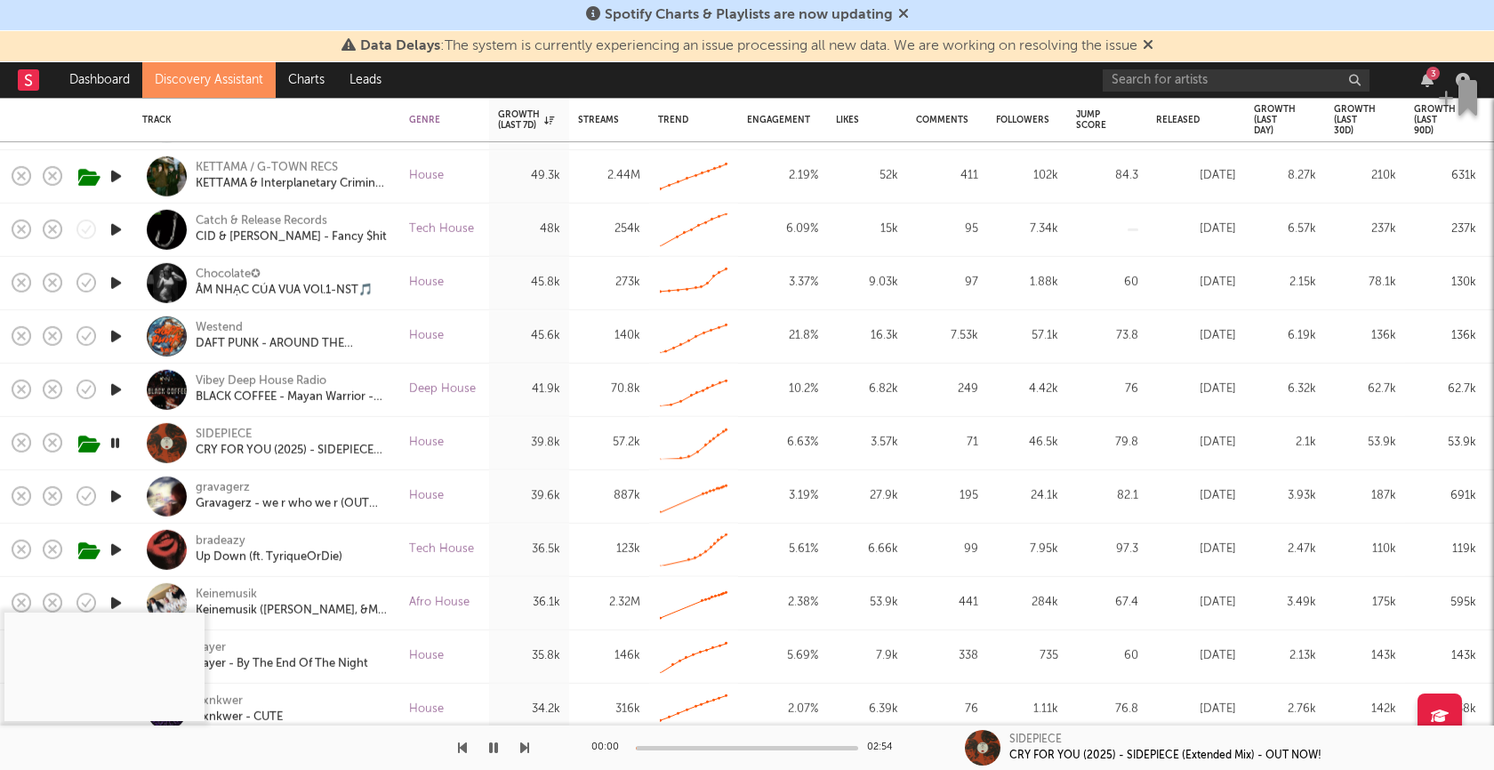
click at [742, 748] on div at bounding box center [747, 748] width 222 height 4
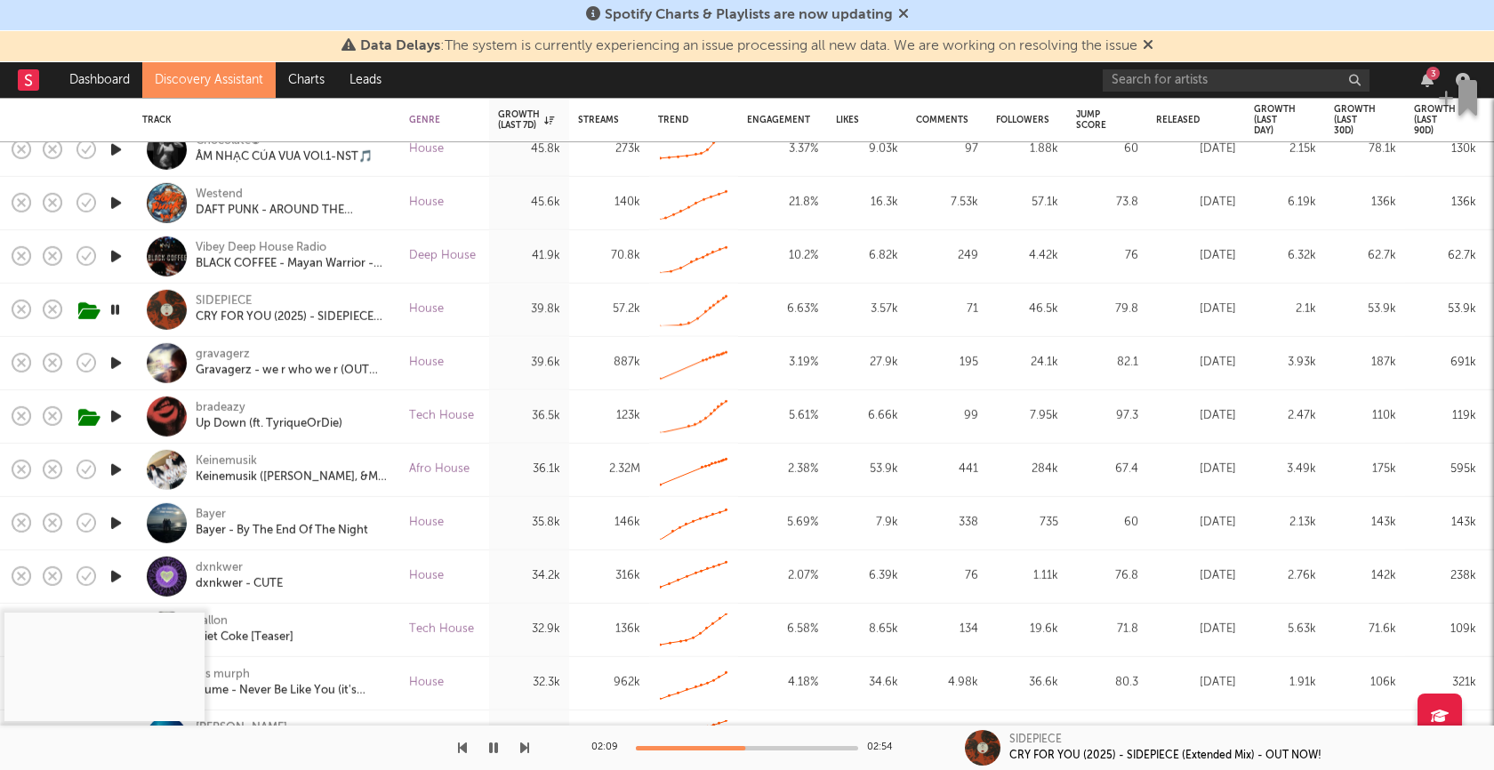
click at [116, 308] on icon "button" at bounding box center [115, 310] width 17 height 22
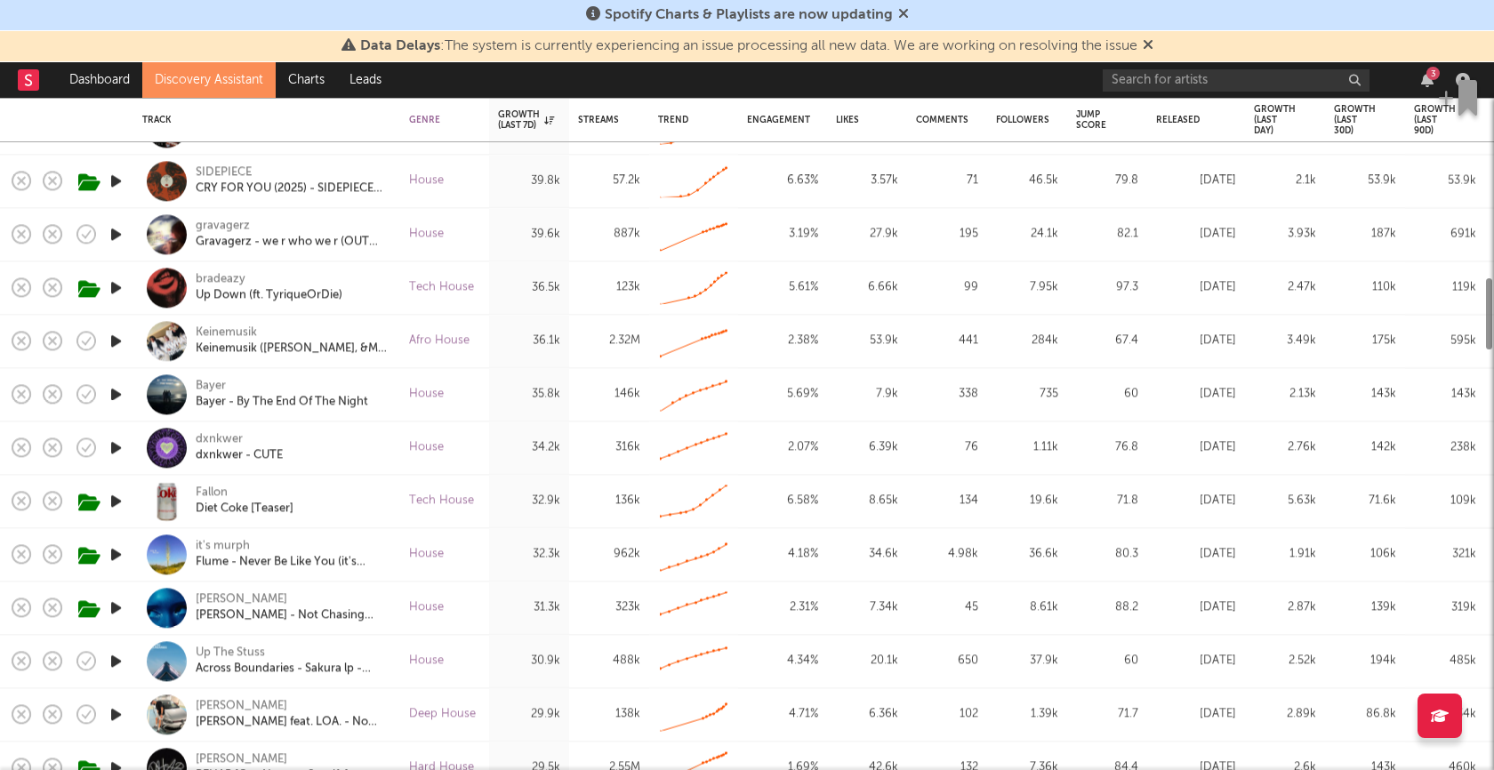
click at [115, 447] on icon "button" at bounding box center [116, 448] width 19 height 22
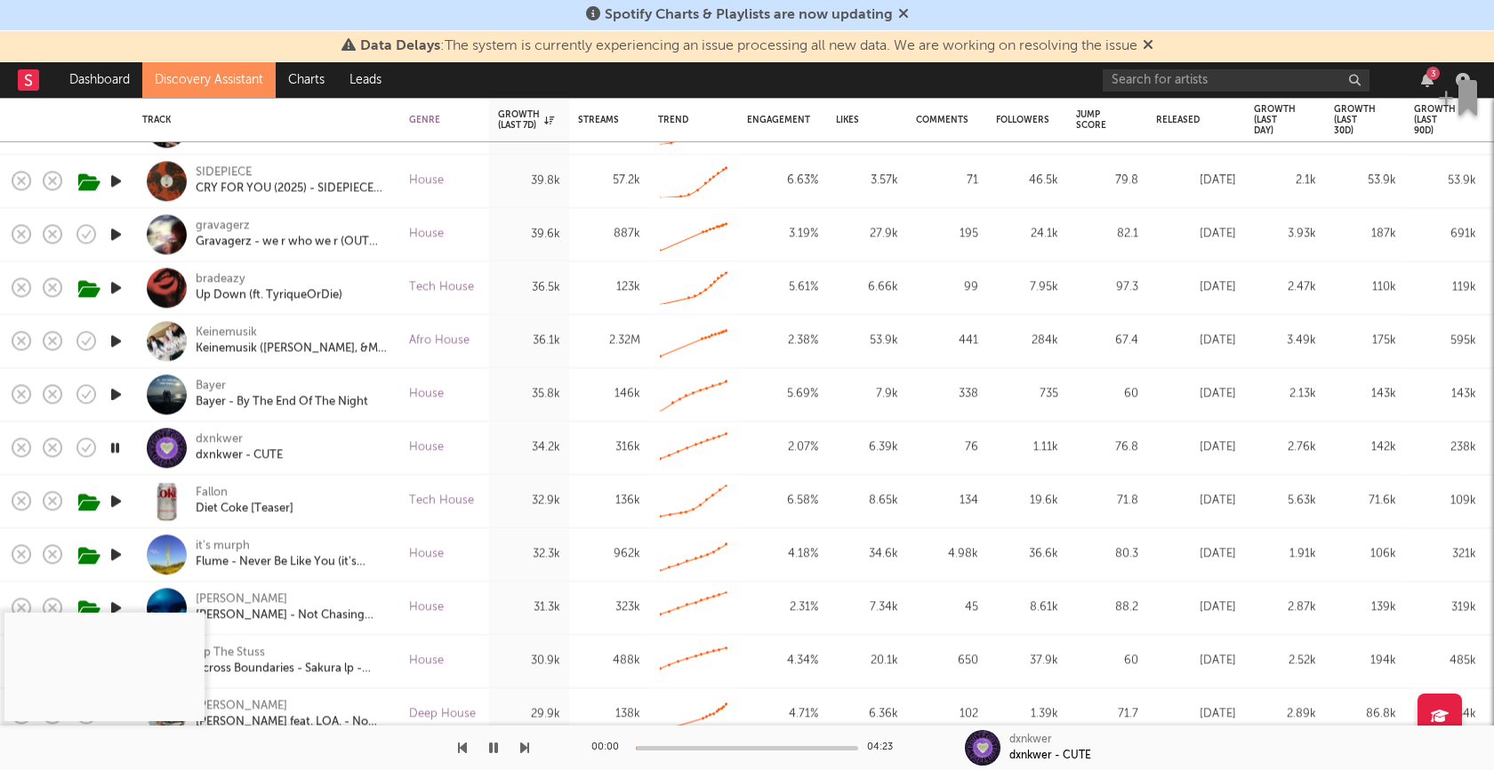
click at [705, 744] on div "00:00 04:23" at bounding box center [747, 748] width 311 height 44
click at [709, 745] on div "00:01 04:23" at bounding box center [747, 748] width 311 height 44
click at [709, 749] on div at bounding box center [747, 748] width 222 height 4
click at [750, 748] on div at bounding box center [747, 748] width 222 height 4
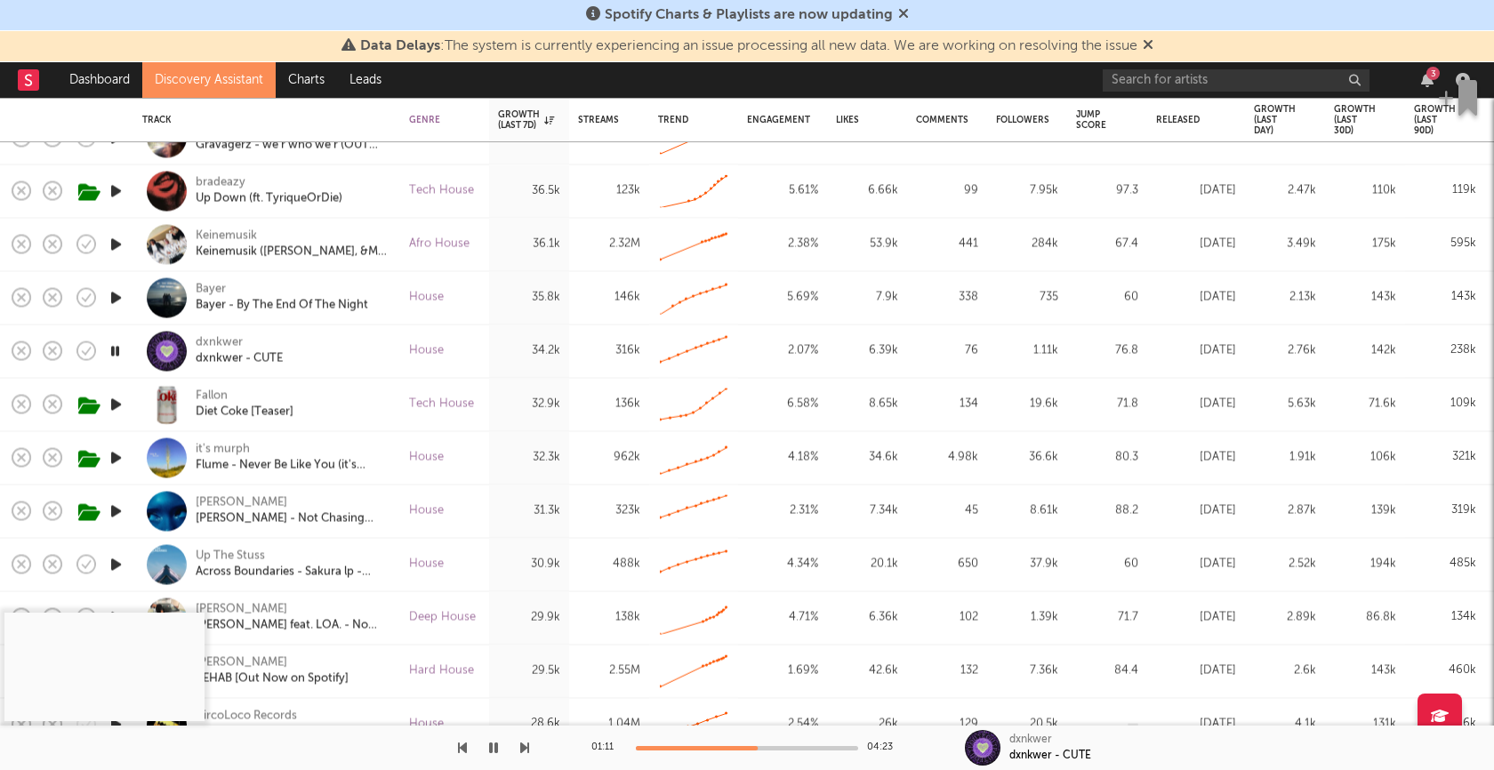
click at [120, 399] on icon "button" at bounding box center [116, 404] width 19 height 22
click at [720, 750] on div at bounding box center [747, 748] width 222 height 4
click at [117, 404] on icon "button" at bounding box center [115, 404] width 17 height 22
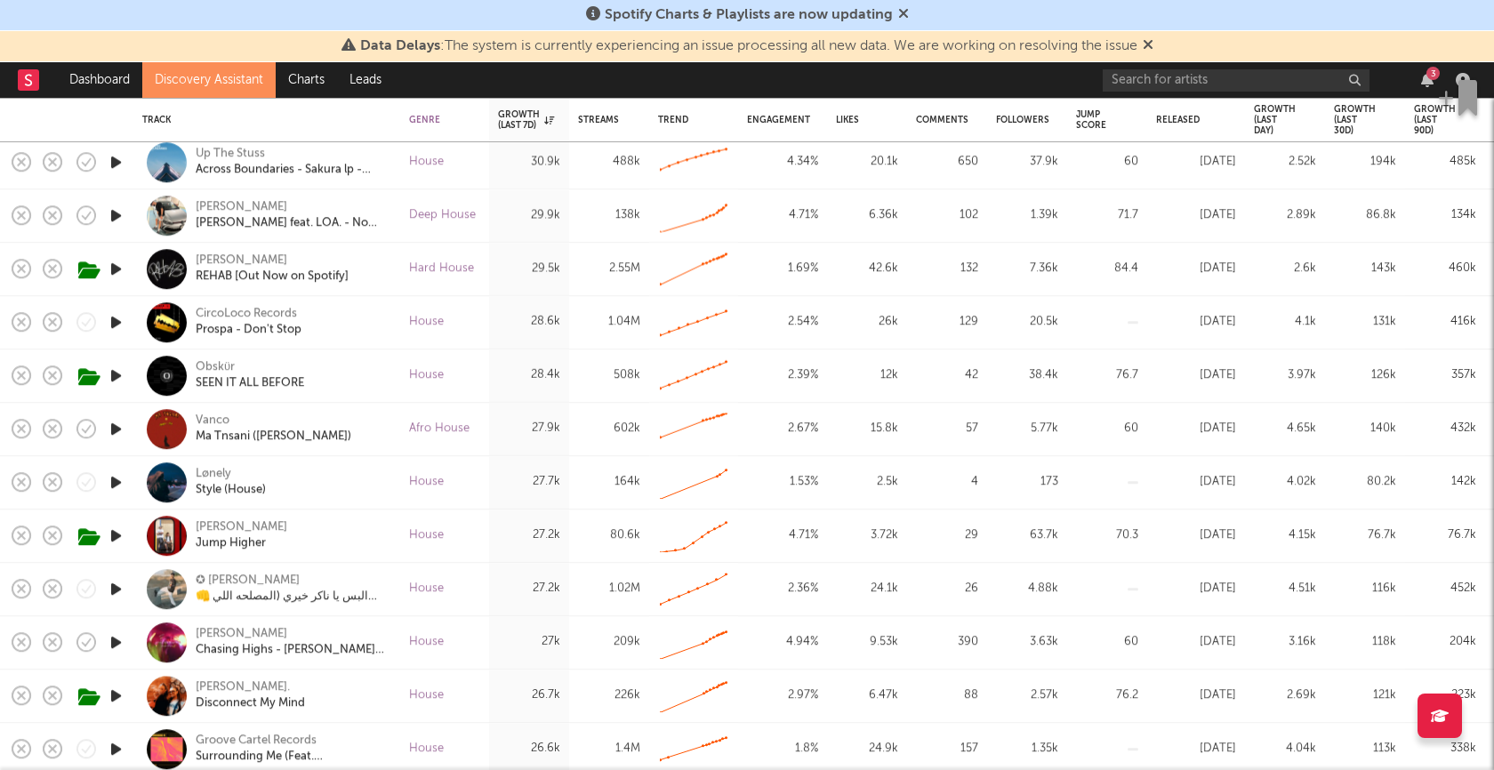
click at [117, 536] on icon "button" at bounding box center [116, 536] width 19 height 22
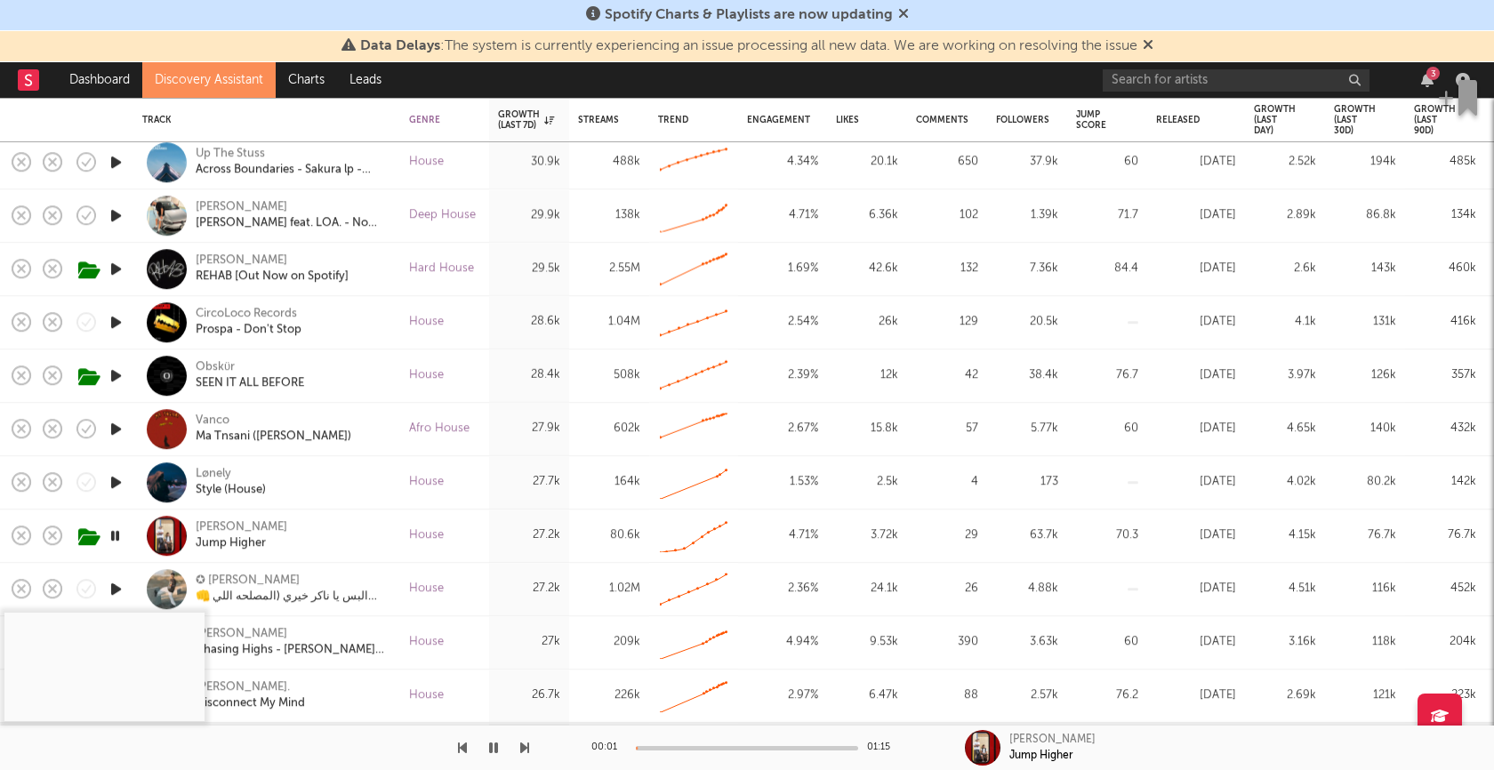
click at [728, 748] on div at bounding box center [747, 748] width 222 height 4
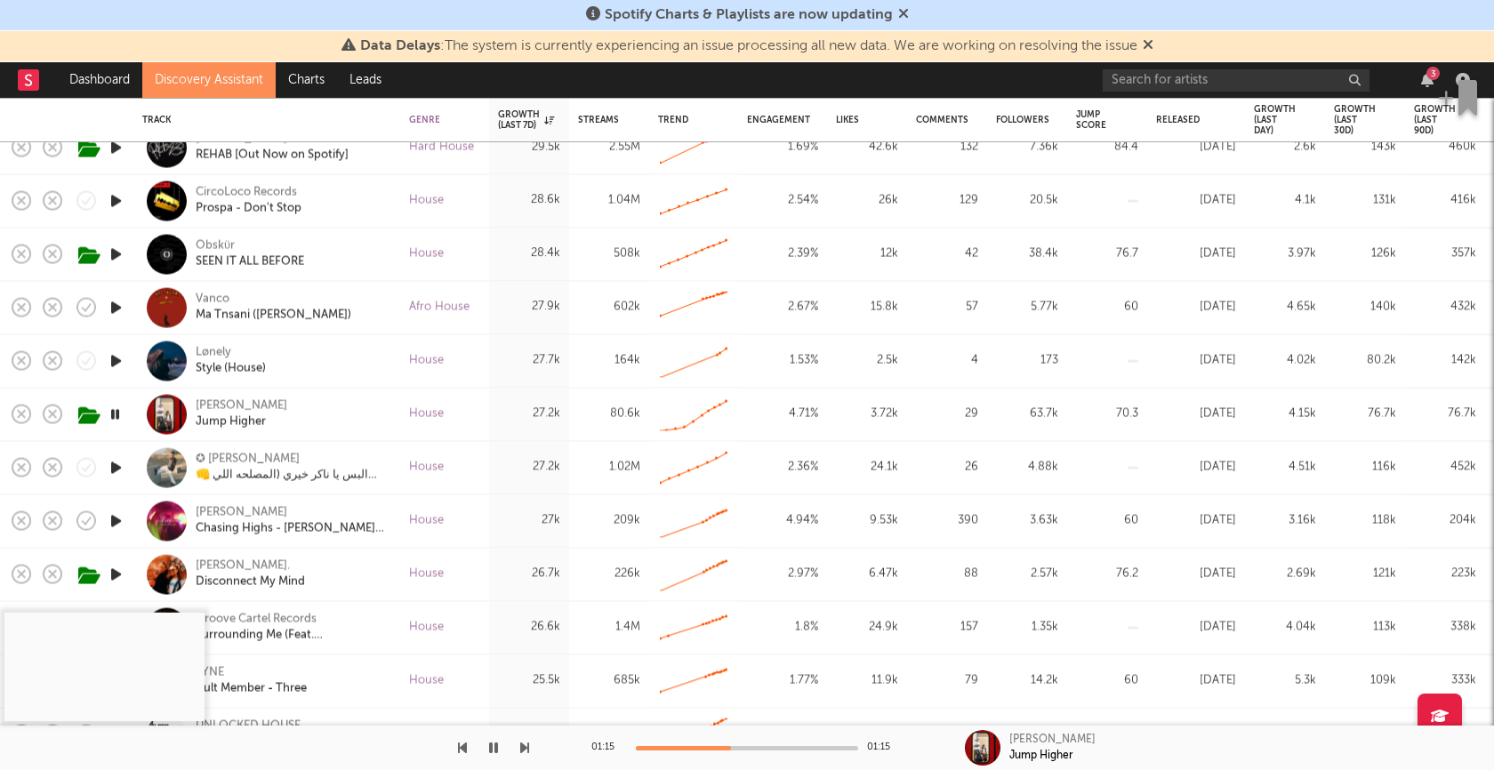
click at [741, 750] on div at bounding box center [747, 748] width 222 height 4
click at [763, 750] on div at bounding box center [747, 748] width 222 height 4
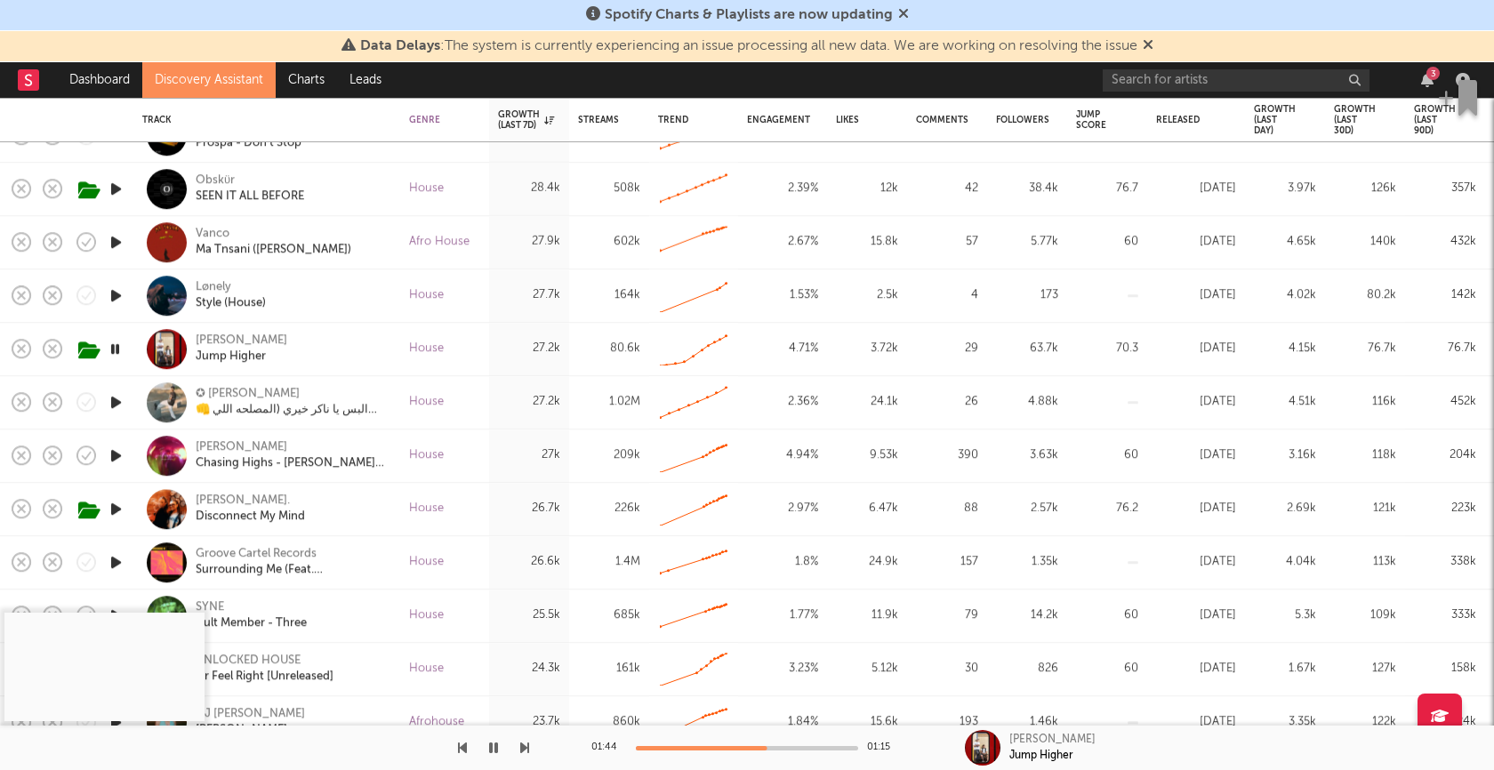
click at [116, 344] on icon "button" at bounding box center [115, 349] width 17 height 22
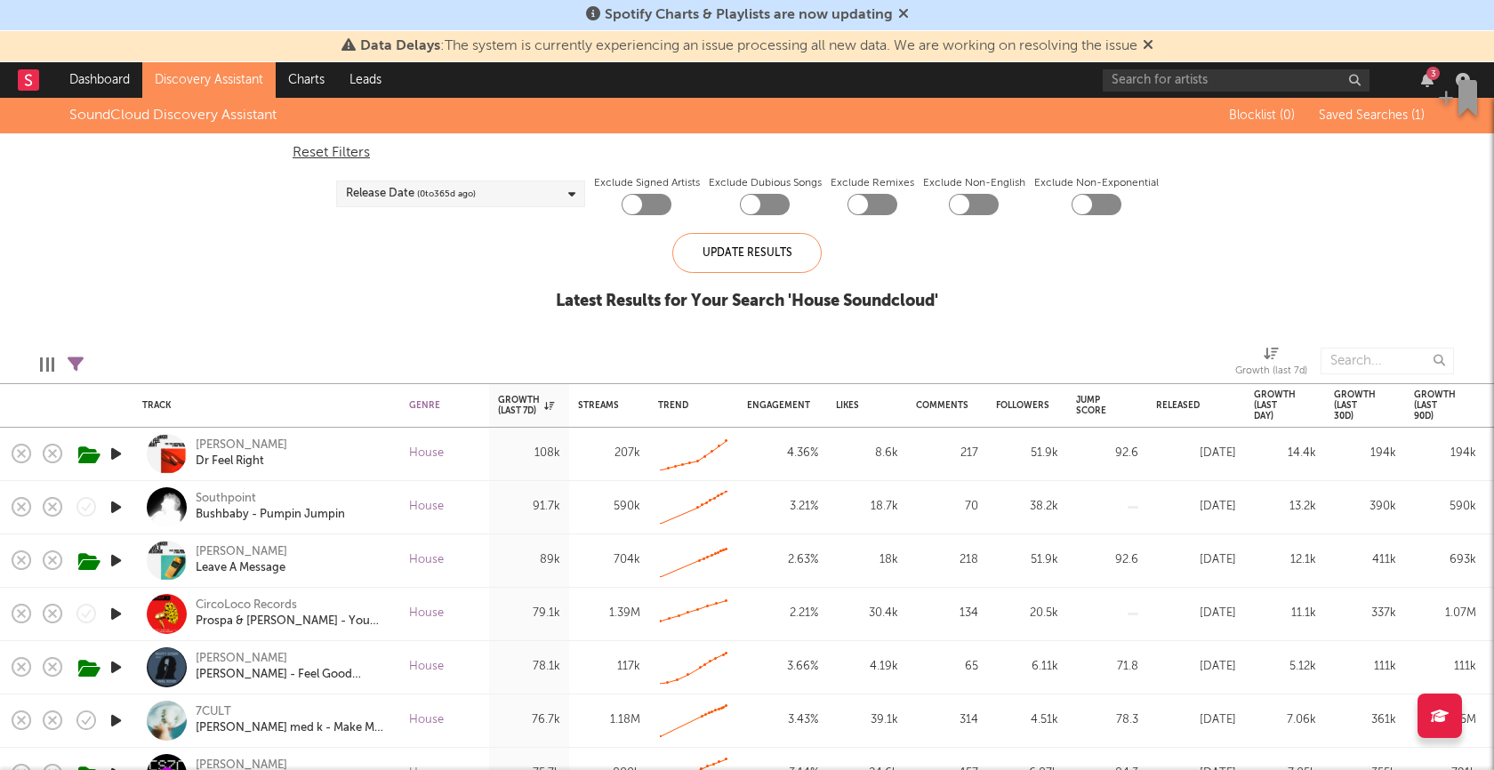
click at [549, 195] on div "Release Date ( 0 to 365 d ago)" at bounding box center [460, 194] width 249 height 27
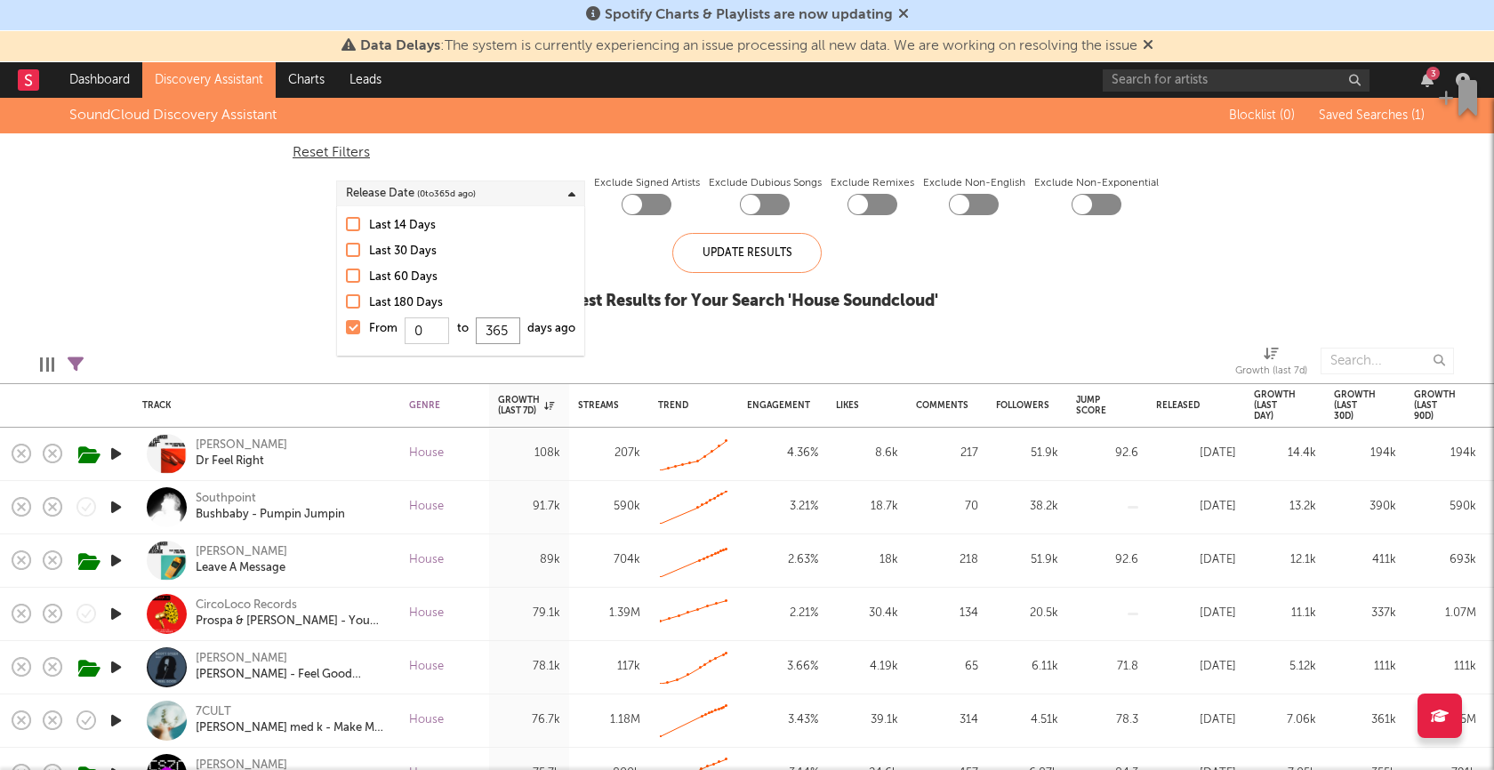
click at [514, 331] on input "365" at bounding box center [497, 331] width 44 height 27
type input "3"
type input "7"
click at [734, 266] on div "Update Results" at bounding box center [747, 253] width 149 height 40
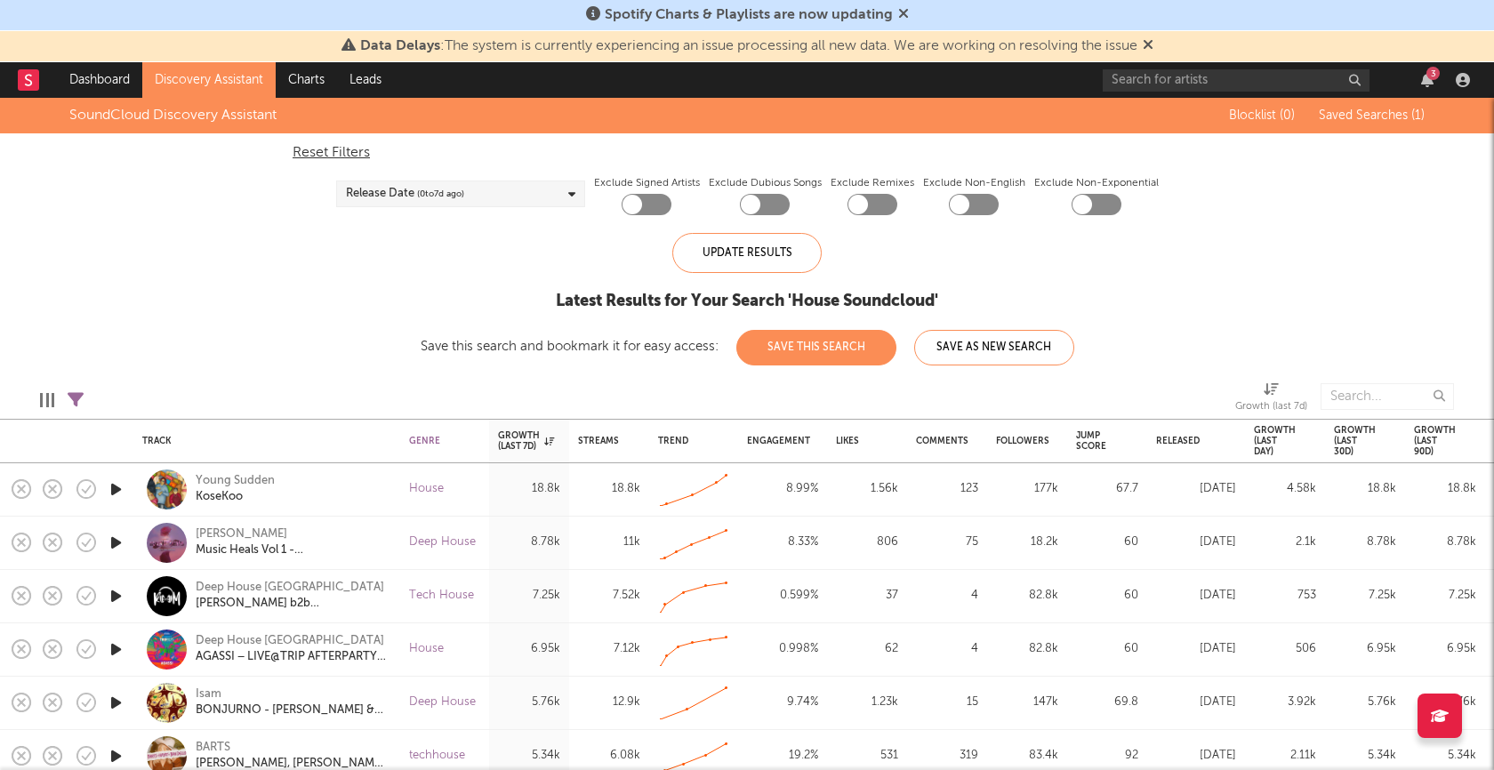
click at [559, 186] on div "Release Date ( 0 to 7 d ago)" at bounding box center [460, 194] width 249 height 27
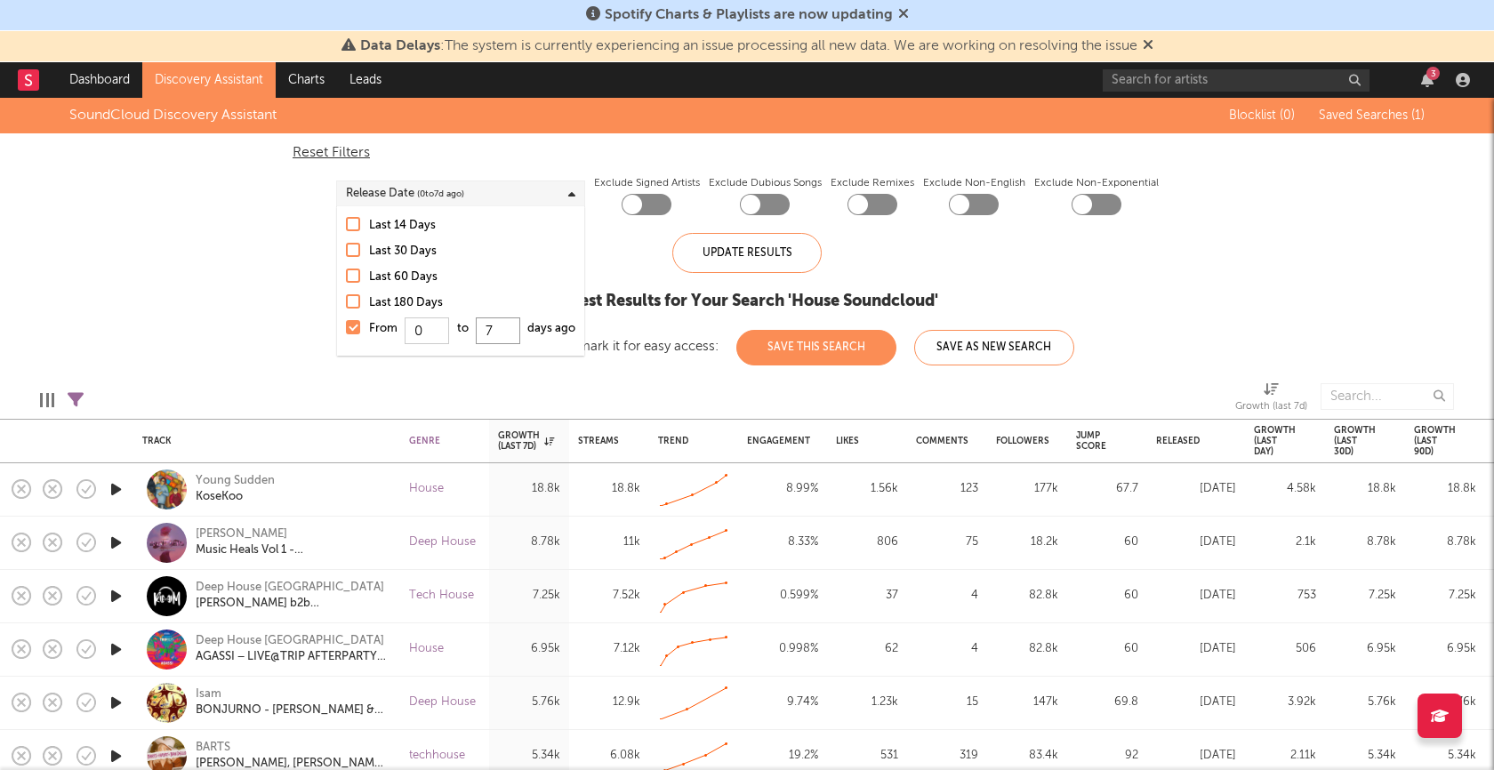
click at [499, 326] on input "7" at bounding box center [497, 331] width 44 height 27
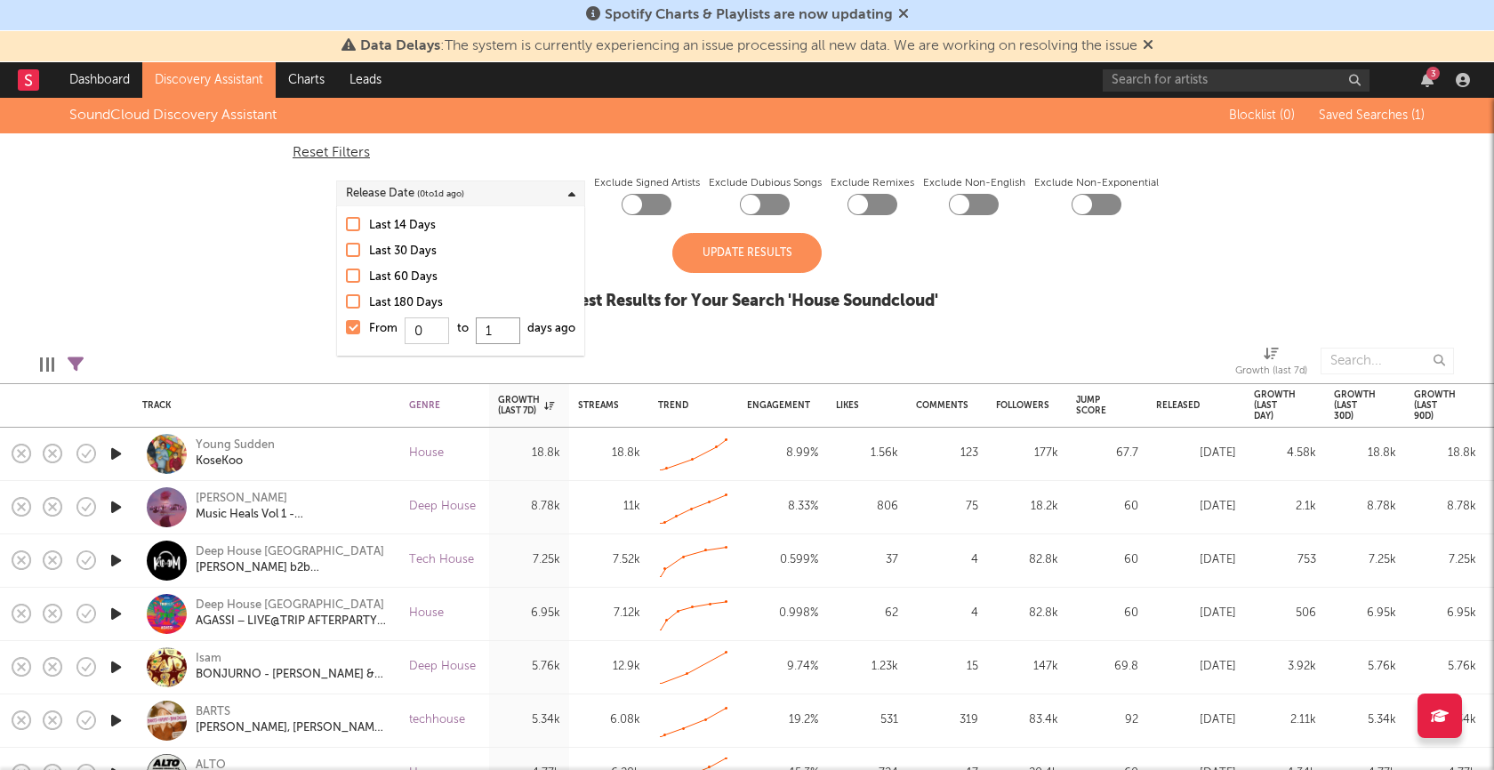
type input "10"
click at [726, 255] on div "Update Results" at bounding box center [747, 253] width 149 height 40
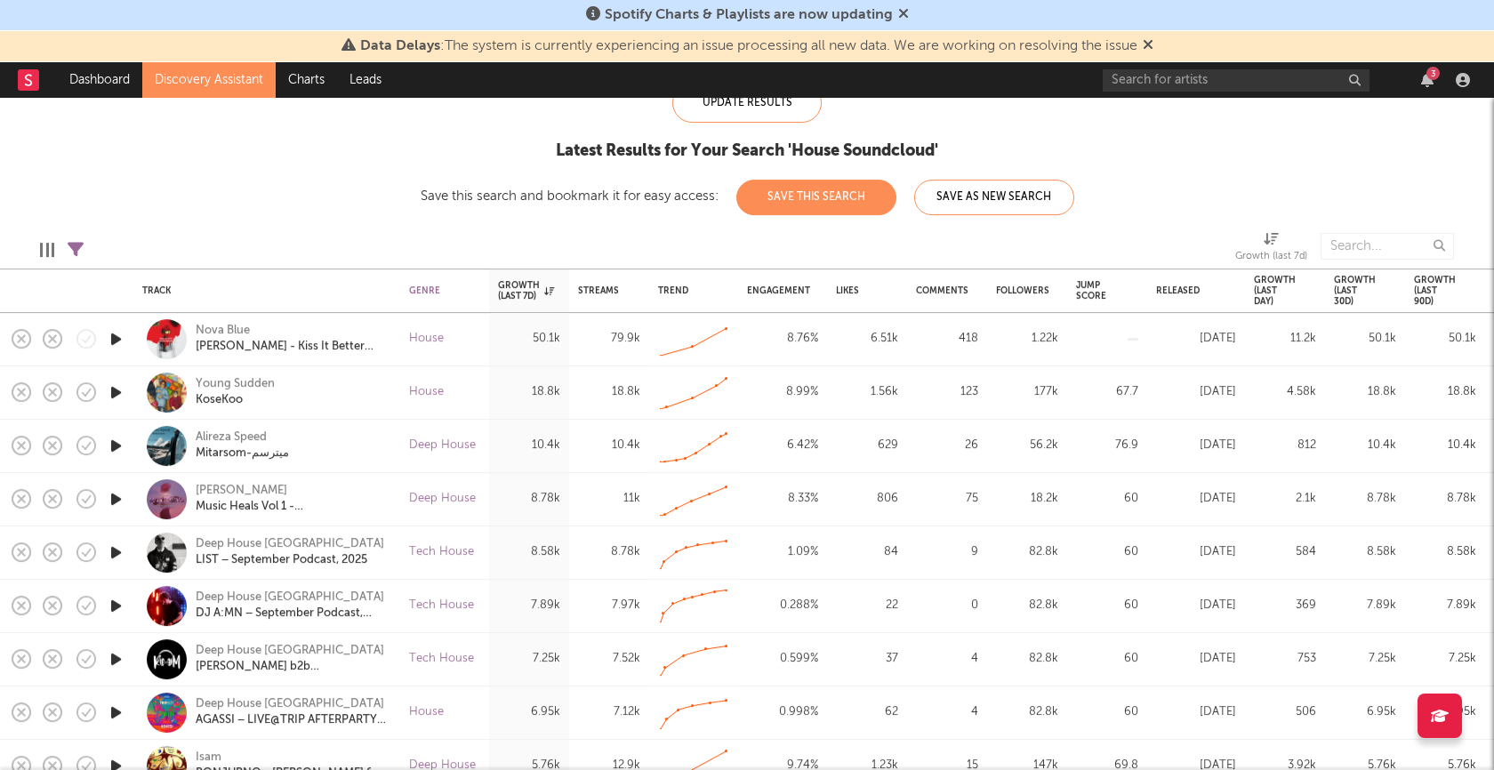
click at [117, 394] on icon "button" at bounding box center [116, 393] width 19 height 22
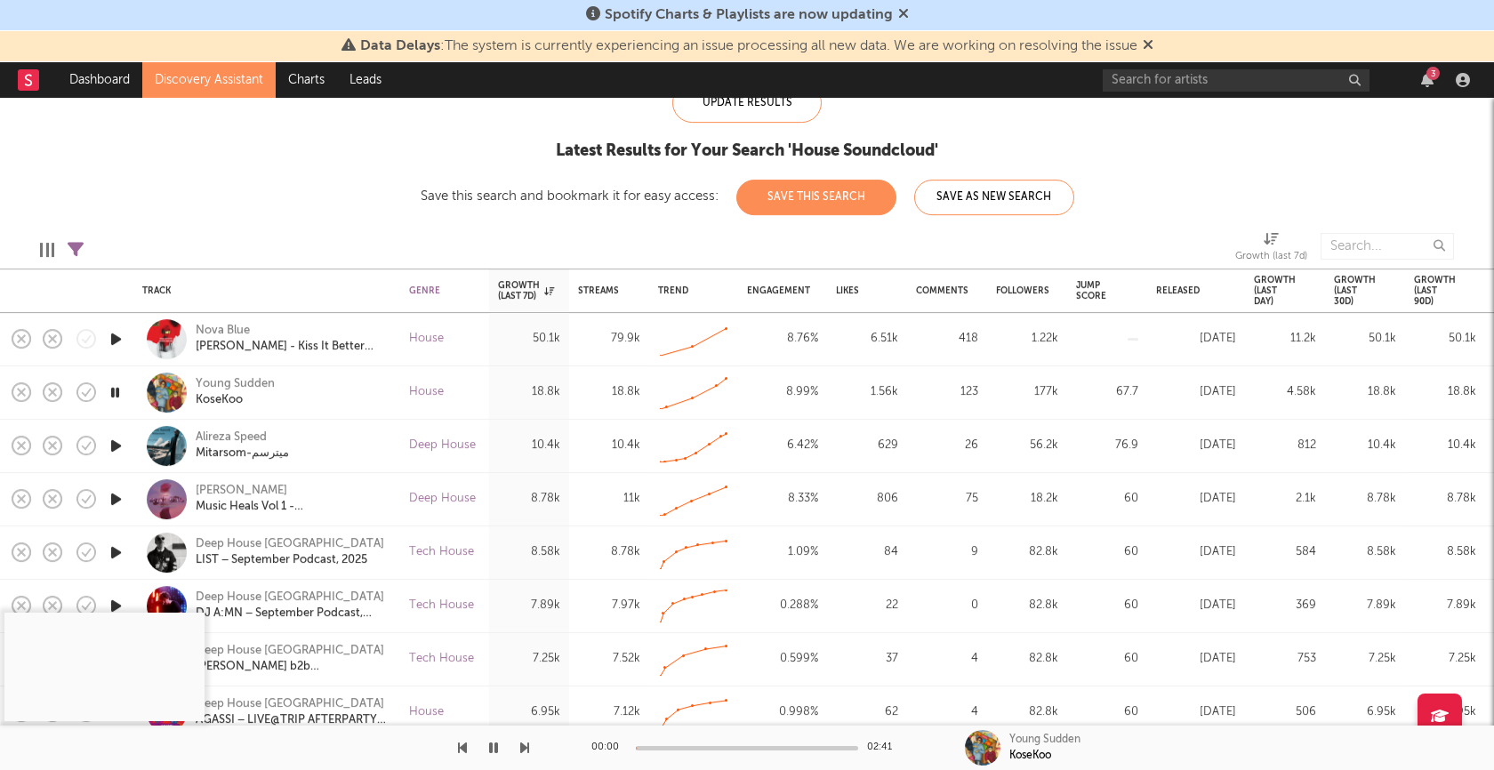
click at [711, 748] on div at bounding box center [747, 748] width 222 height 4
click at [115, 392] on icon "button" at bounding box center [115, 393] width 17 height 22
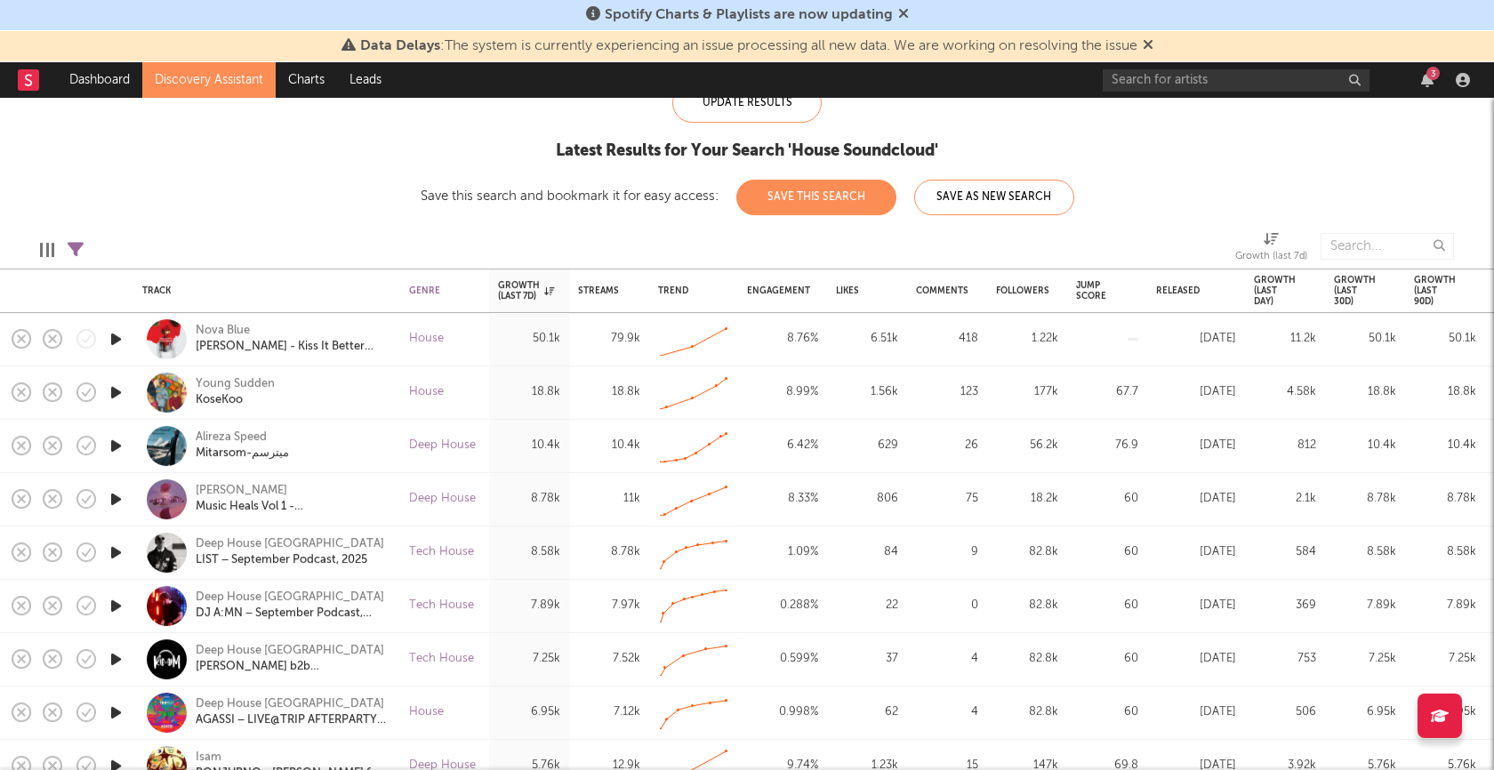
click at [116, 450] on icon "button" at bounding box center [116, 446] width 19 height 22
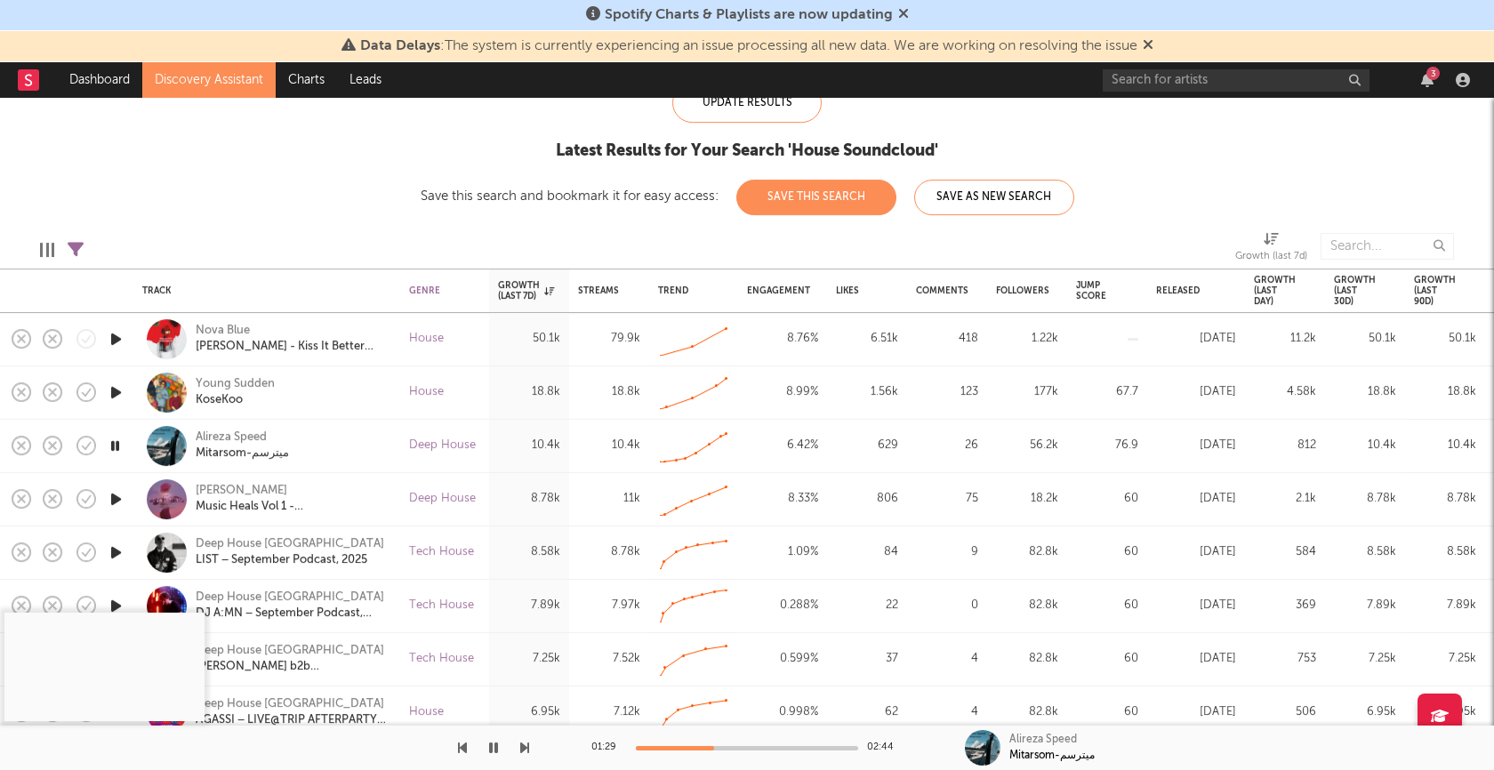
click at [714, 748] on div at bounding box center [747, 748] width 222 height 4
click at [112, 445] on icon "button" at bounding box center [115, 446] width 17 height 22
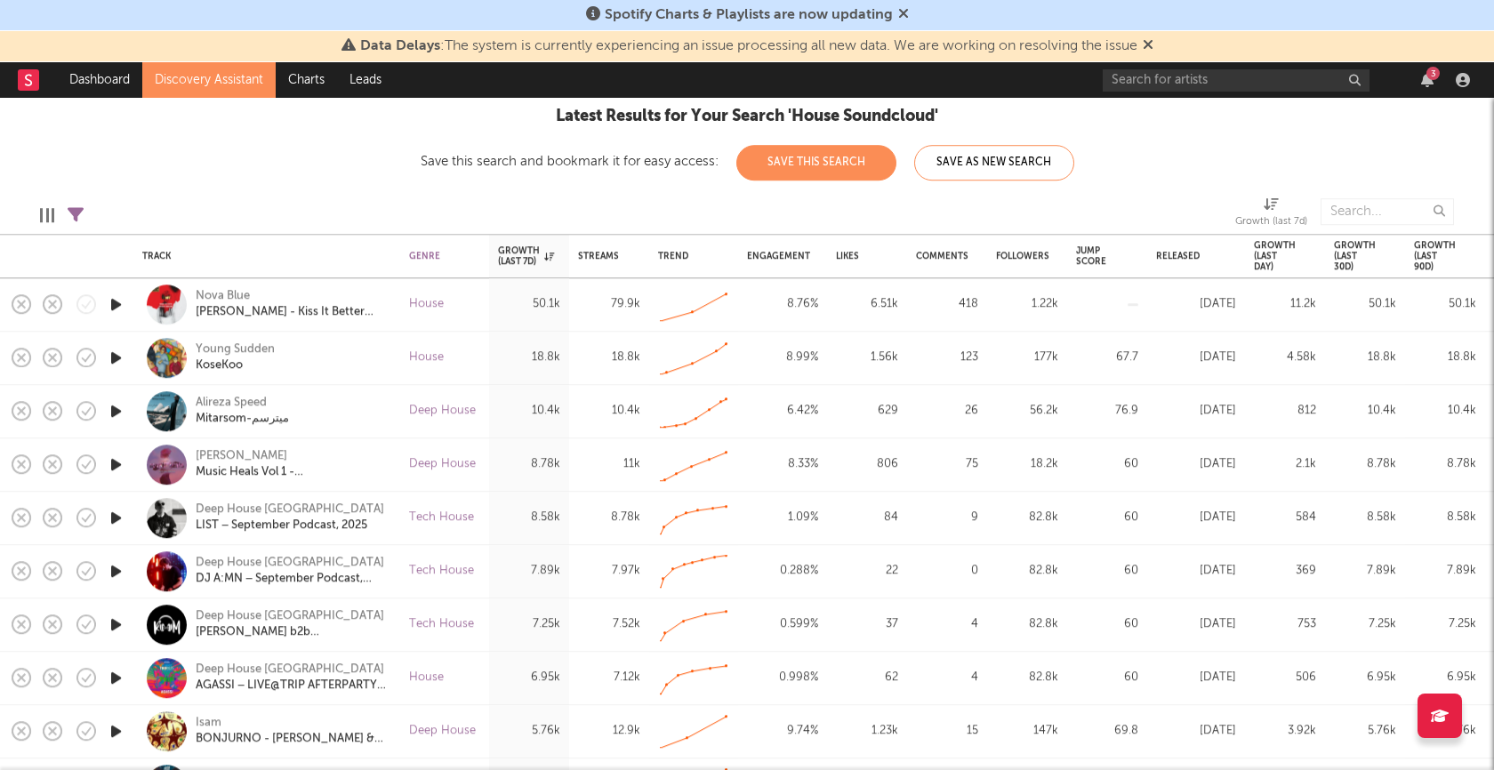
click at [117, 305] on icon "button" at bounding box center [116, 305] width 19 height 22
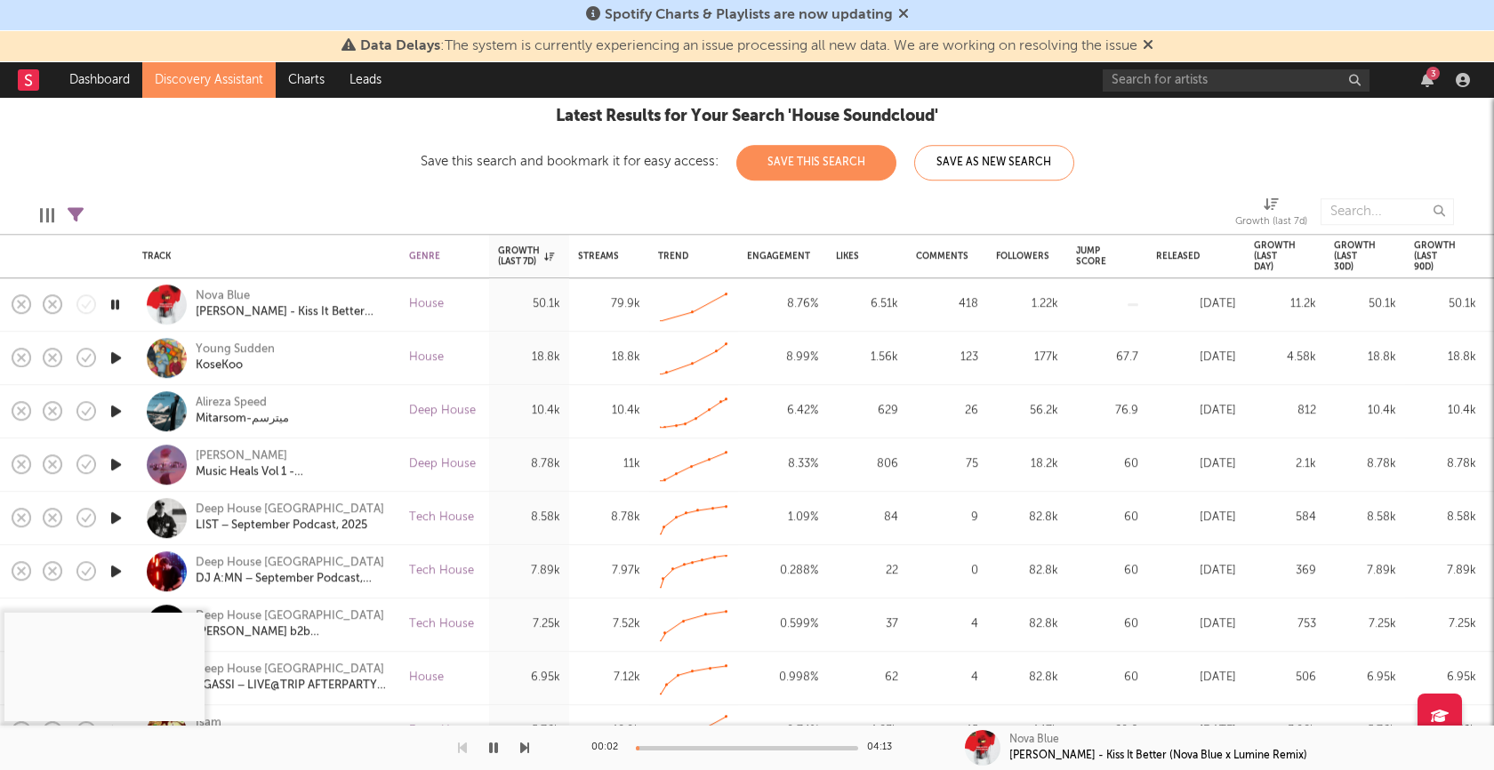
click at [713, 750] on div at bounding box center [747, 748] width 222 height 4
click at [112, 303] on icon "button" at bounding box center [115, 305] width 17 height 22
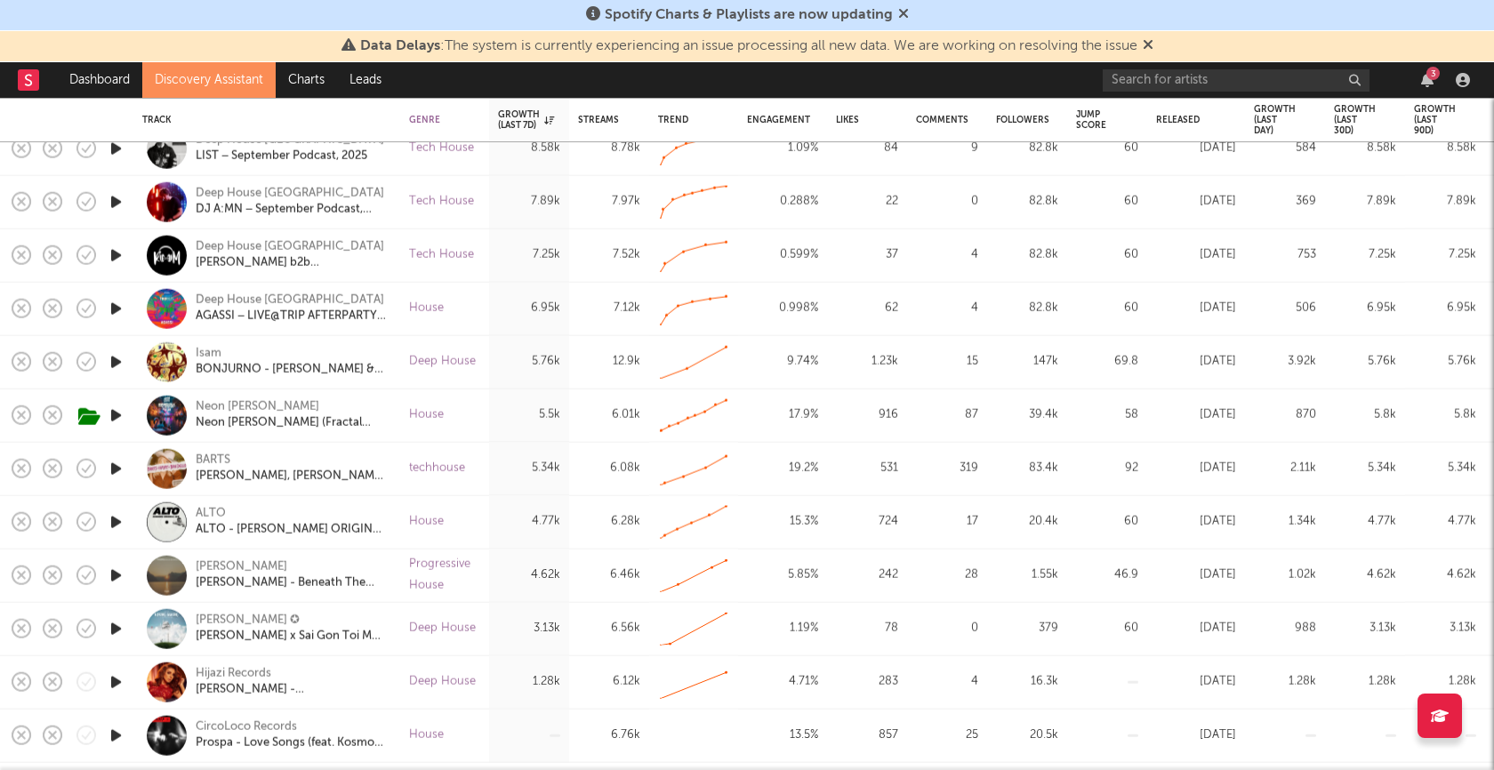
click at [117, 466] on icon "button" at bounding box center [116, 469] width 19 height 22
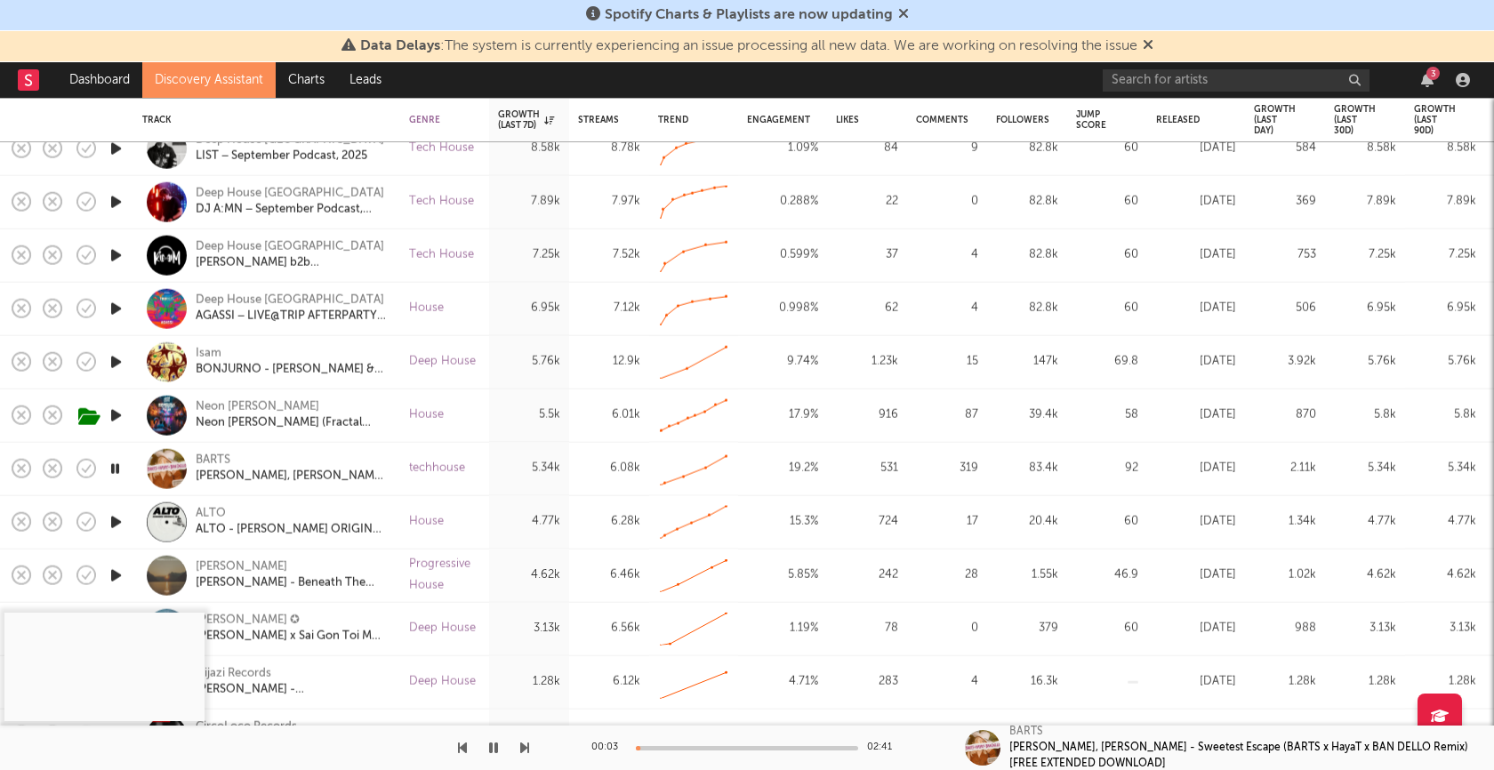
click at [683, 749] on div at bounding box center [747, 748] width 222 height 4
click at [753, 747] on div at bounding box center [747, 748] width 222 height 4
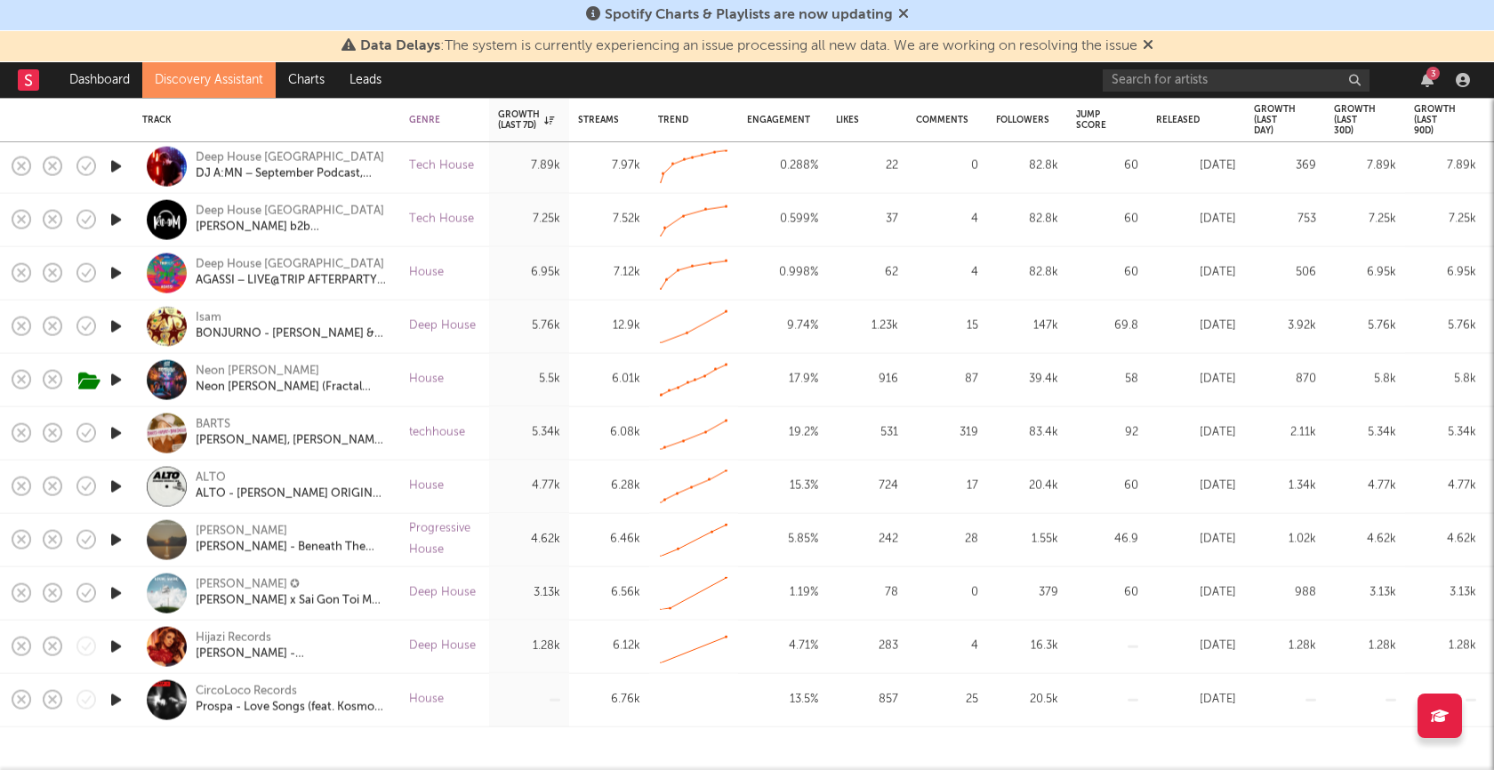
click at [114, 486] on icon "button" at bounding box center [116, 487] width 19 height 22
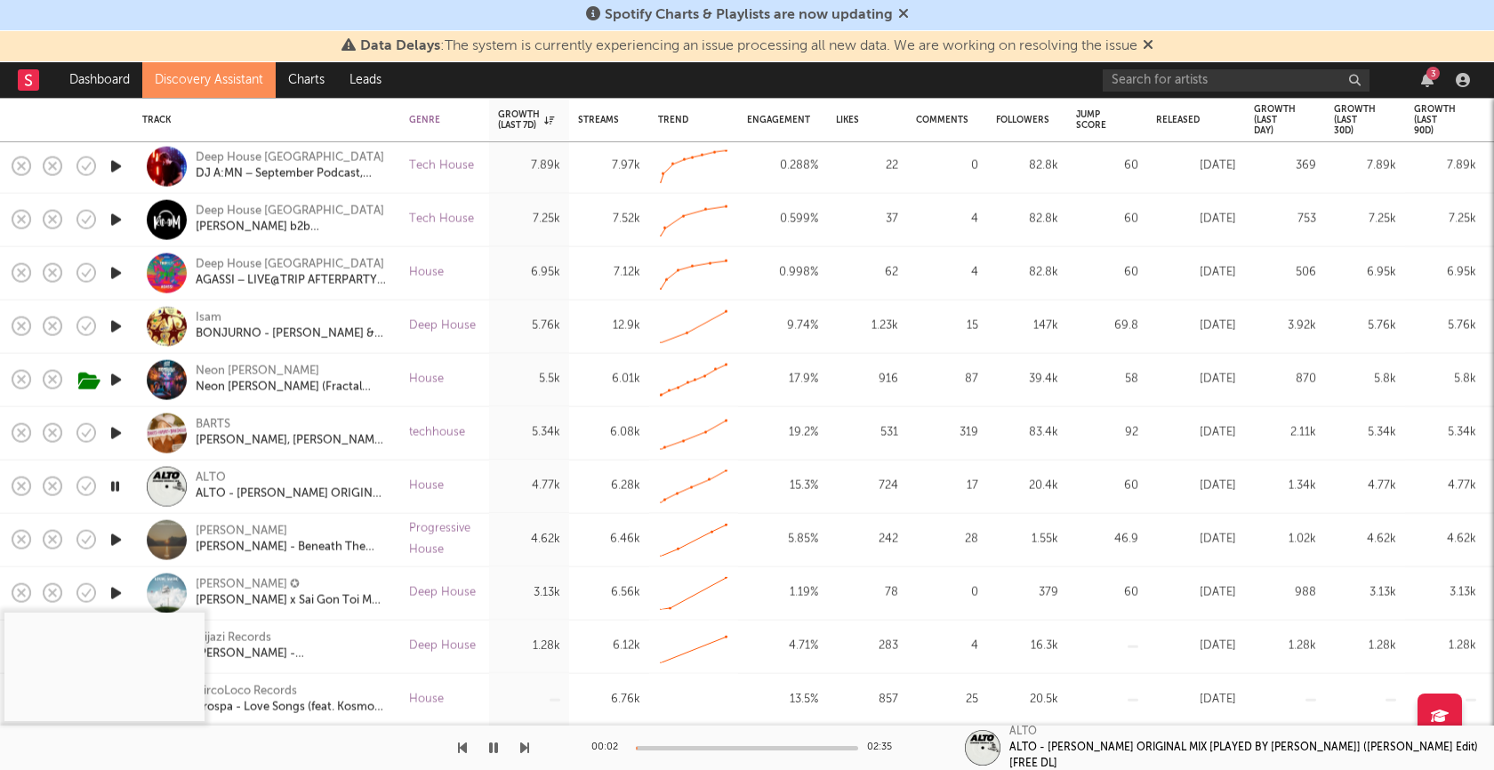
click at [726, 745] on div "00:02 02:35" at bounding box center [747, 748] width 311 height 44
click at [724, 751] on div at bounding box center [747, 748] width 222 height 4
click at [496, 749] on icon "button" at bounding box center [493, 748] width 9 height 14
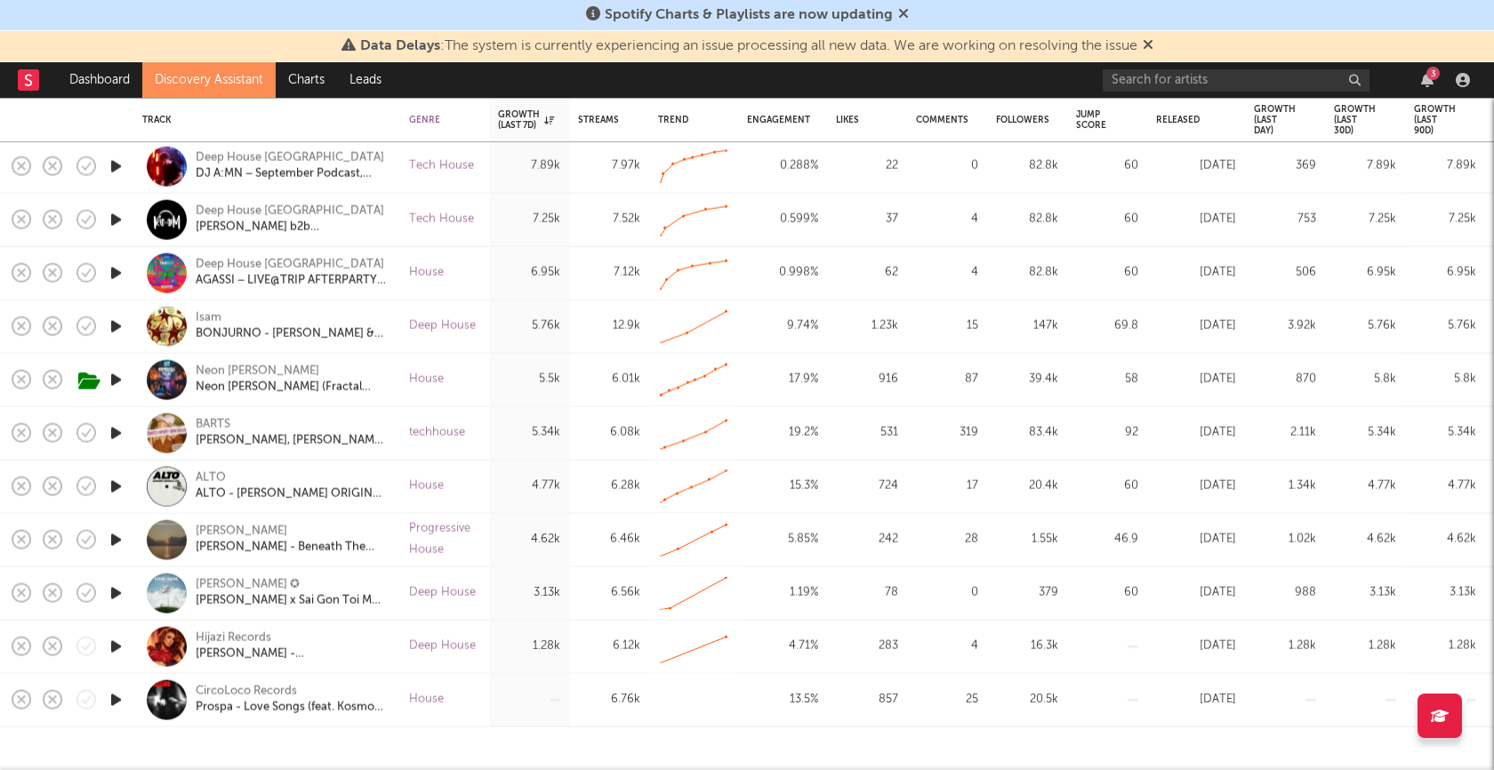
click at [114, 533] on icon "button" at bounding box center [116, 540] width 19 height 22
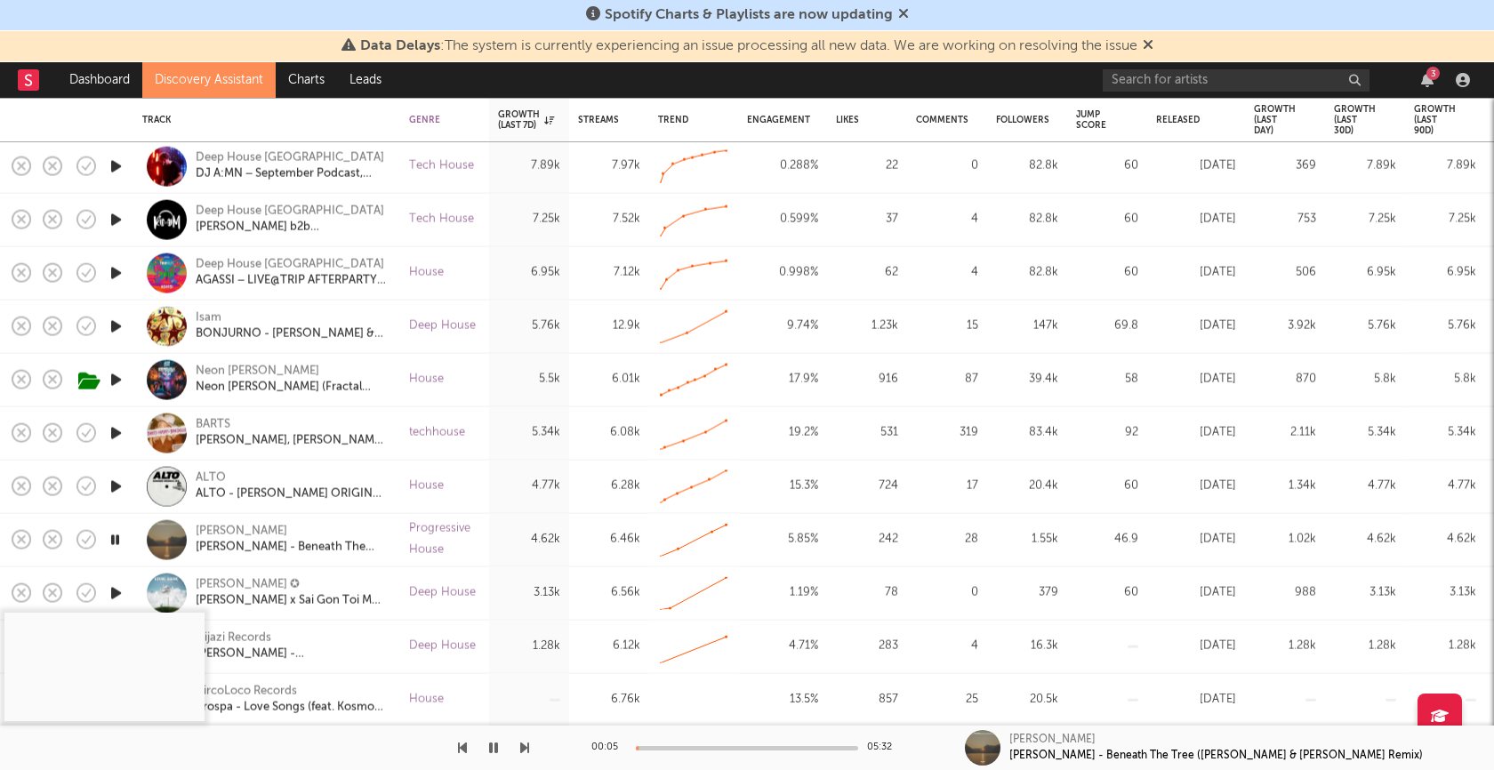
click at [494, 748] on icon "button" at bounding box center [493, 748] width 9 height 14
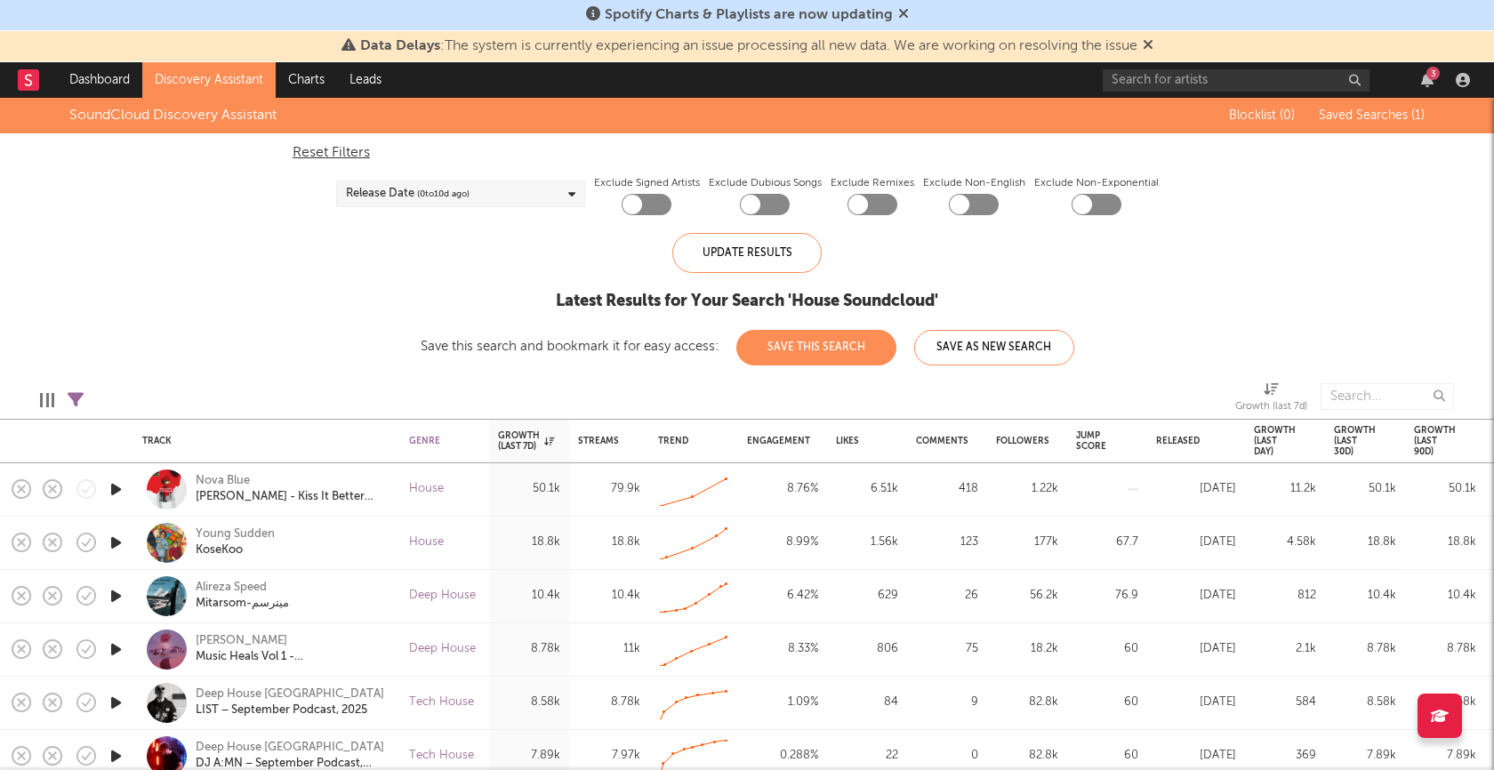
click at [576, 192] on div "Release Date ( 0 to 10 d ago)" at bounding box center [460, 194] width 249 height 27
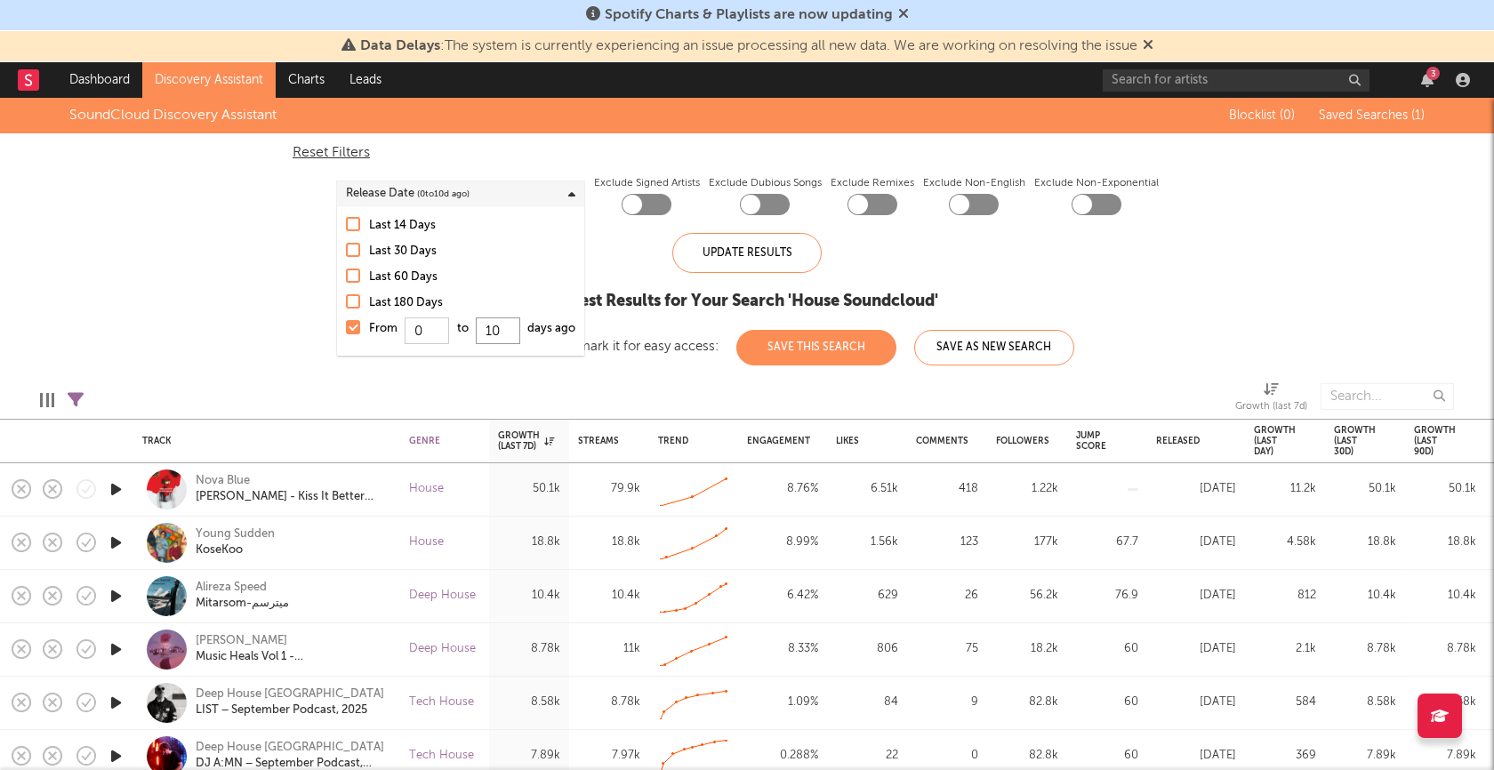
click at [504, 333] on input "10" at bounding box center [497, 331] width 44 height 27
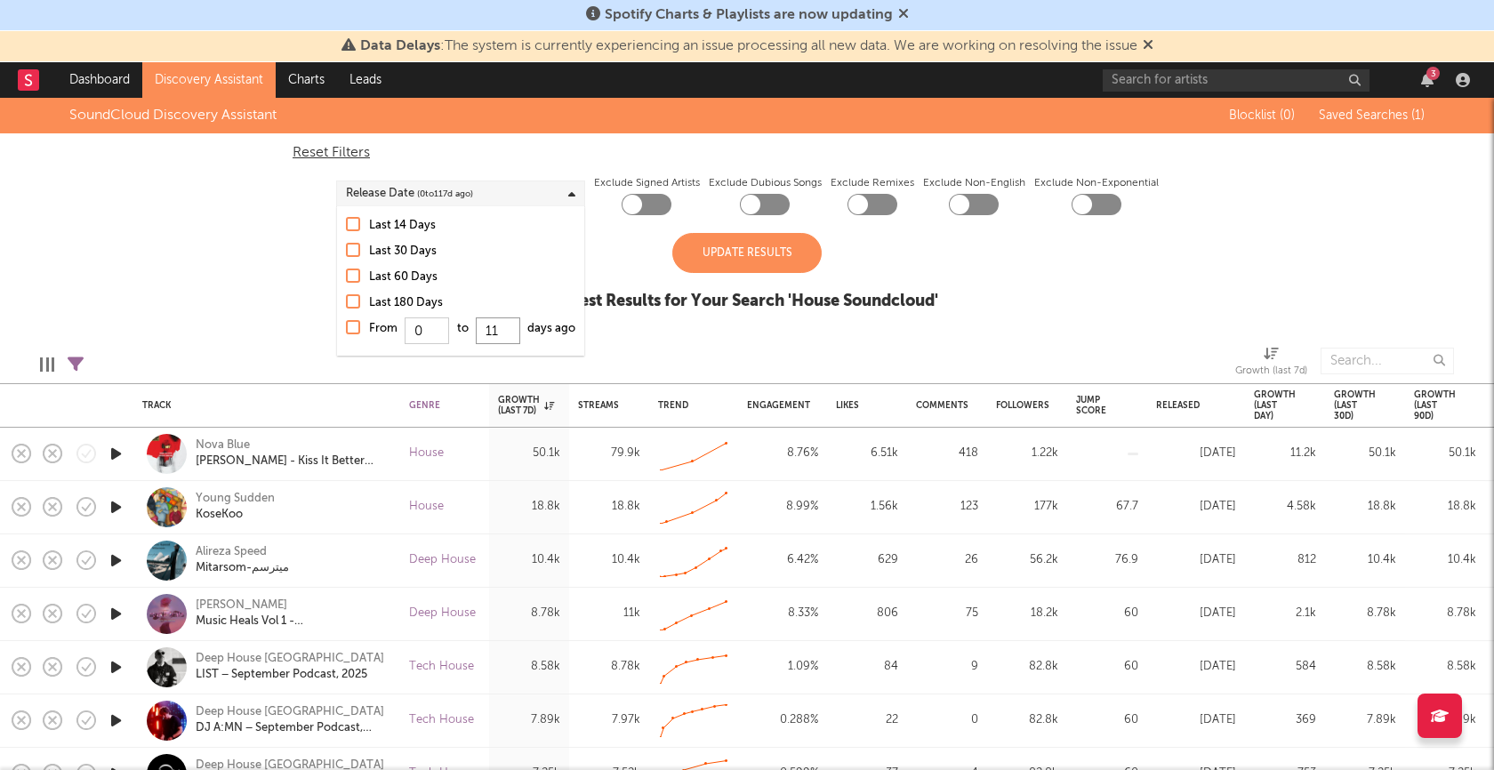
type input "1"
type input "17"
click at [771, 268] on div "Update Results" at bounding box center [747, 253] width 149 height 40
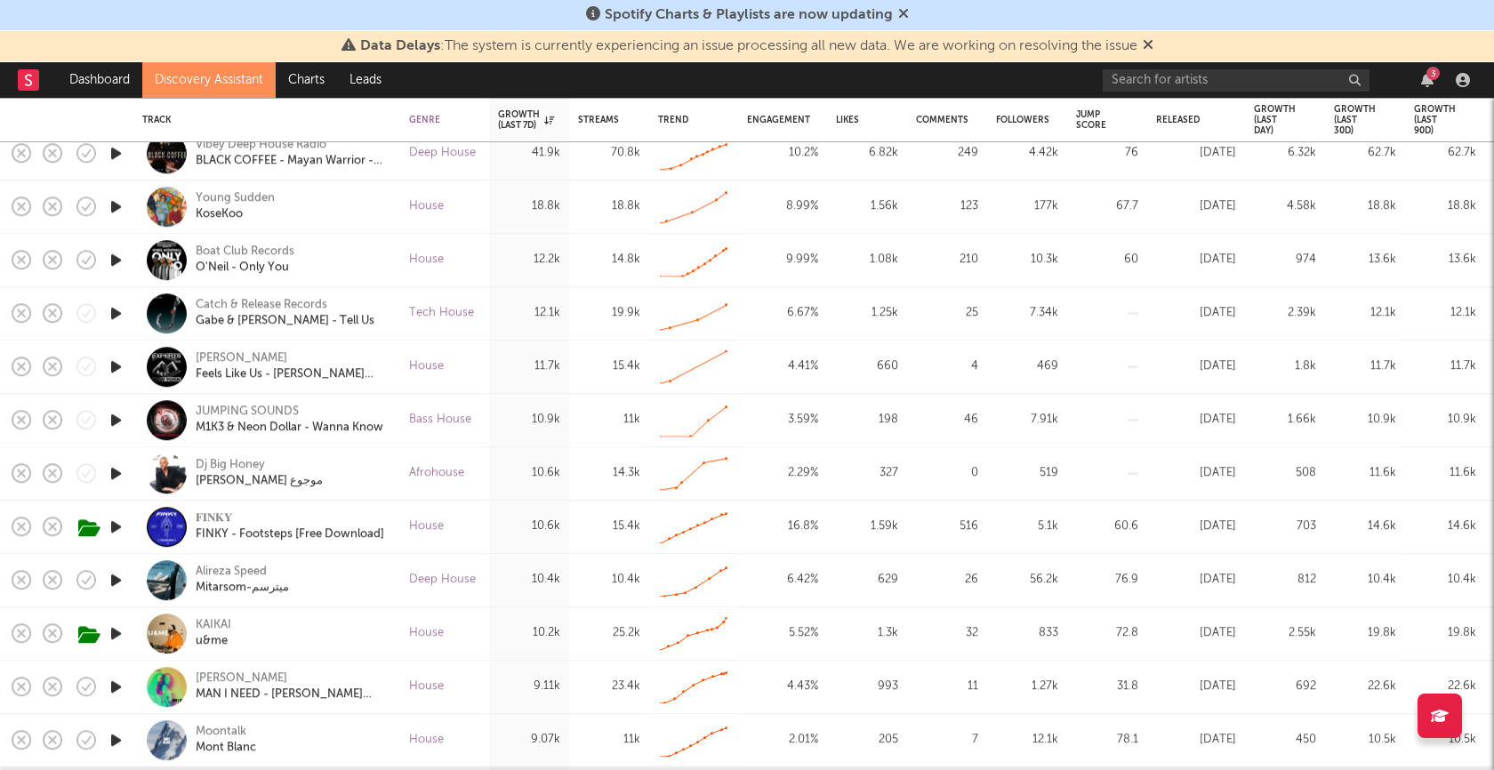
click at [117, 526] on icon "button" at bounding box center [116, 527] width 19 height 22
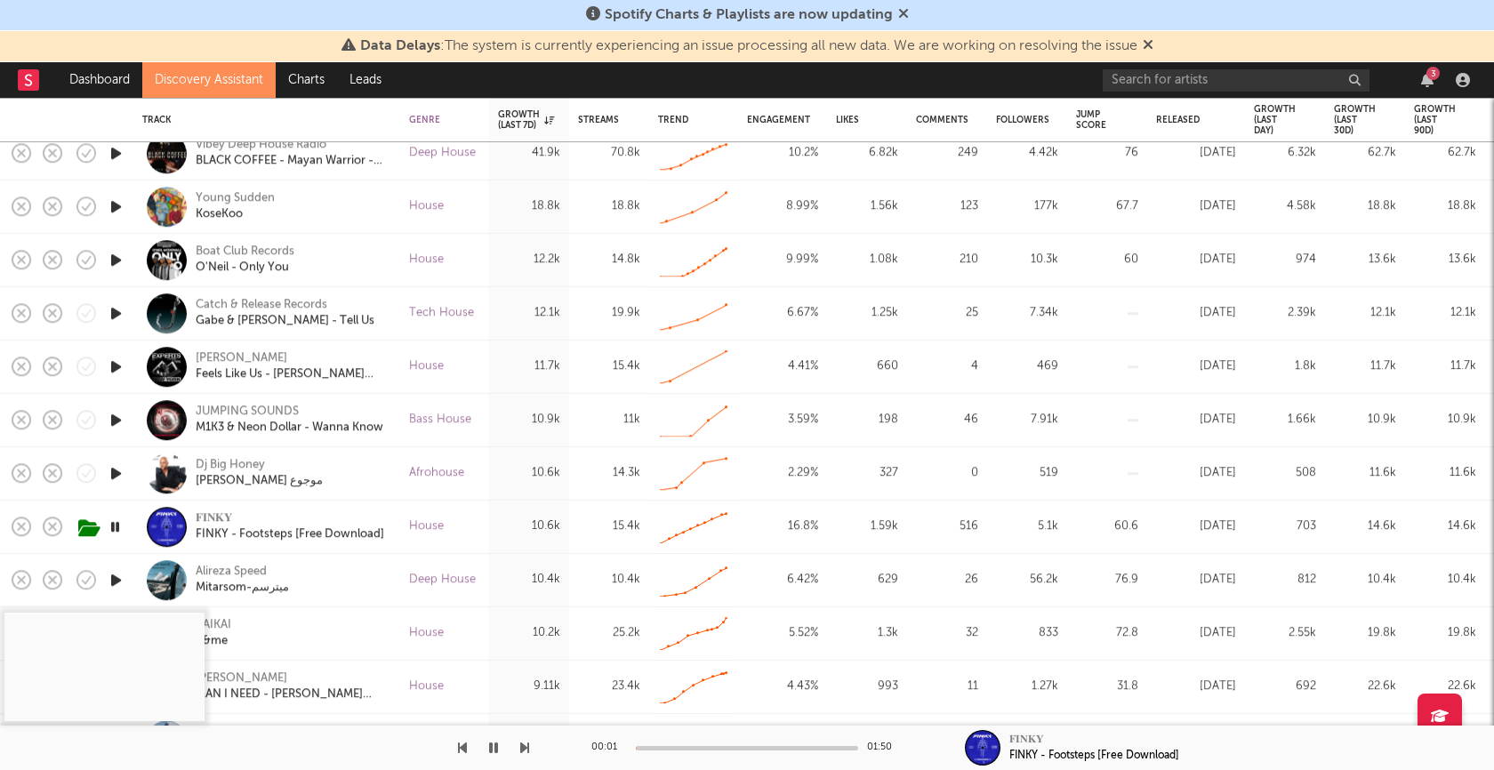
click at [710, 752] on div "00:01 01:50" at bounding box center [747, 748] width 311 height 44
click at [718, 748] on div at bounding box center [747, 748] width 222 height 4
click at [766, 749] on div at bounding box center [747, 748] width 222 height 4
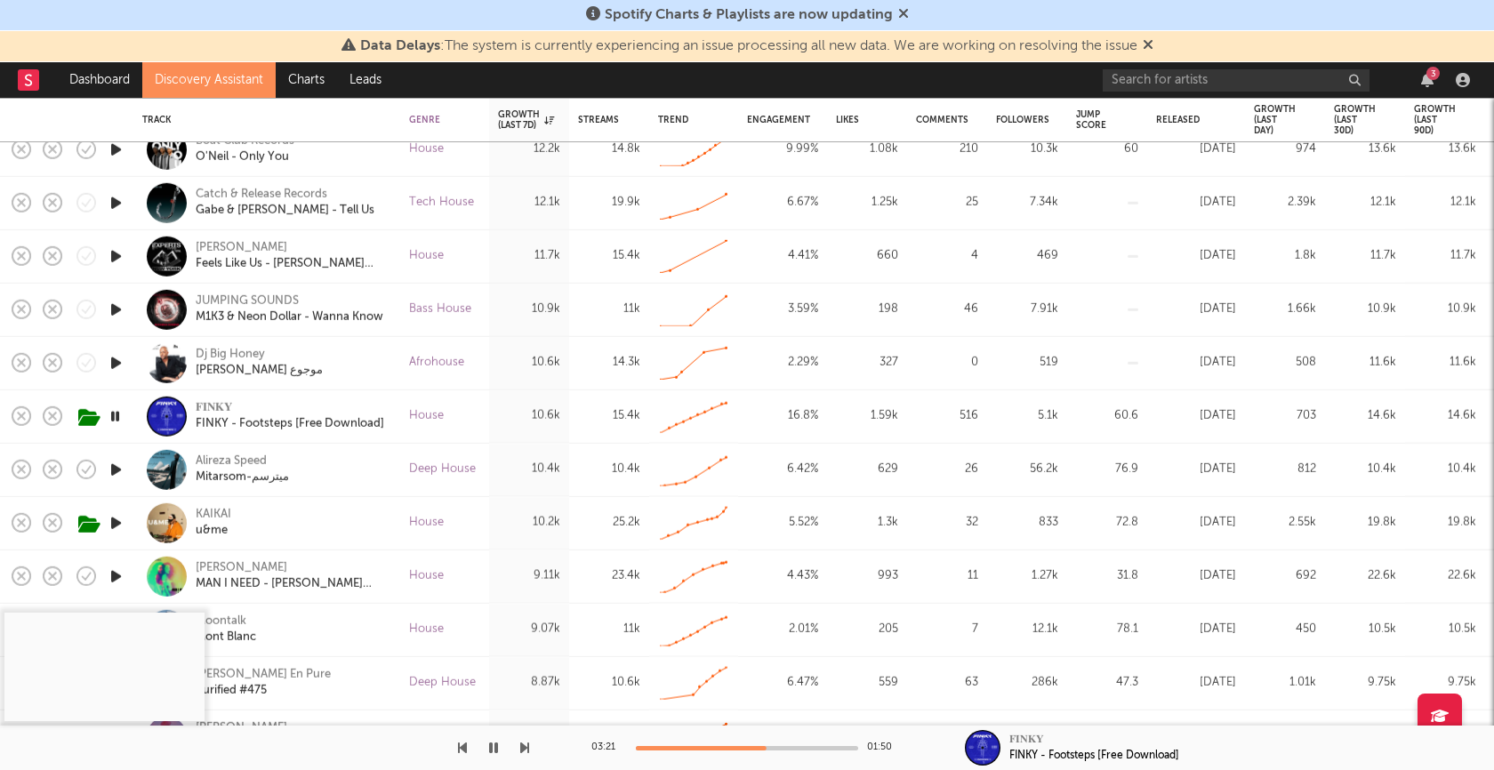
click at [490, 749] on icon "button" at bounding box center [493, 748] width 9 height 14
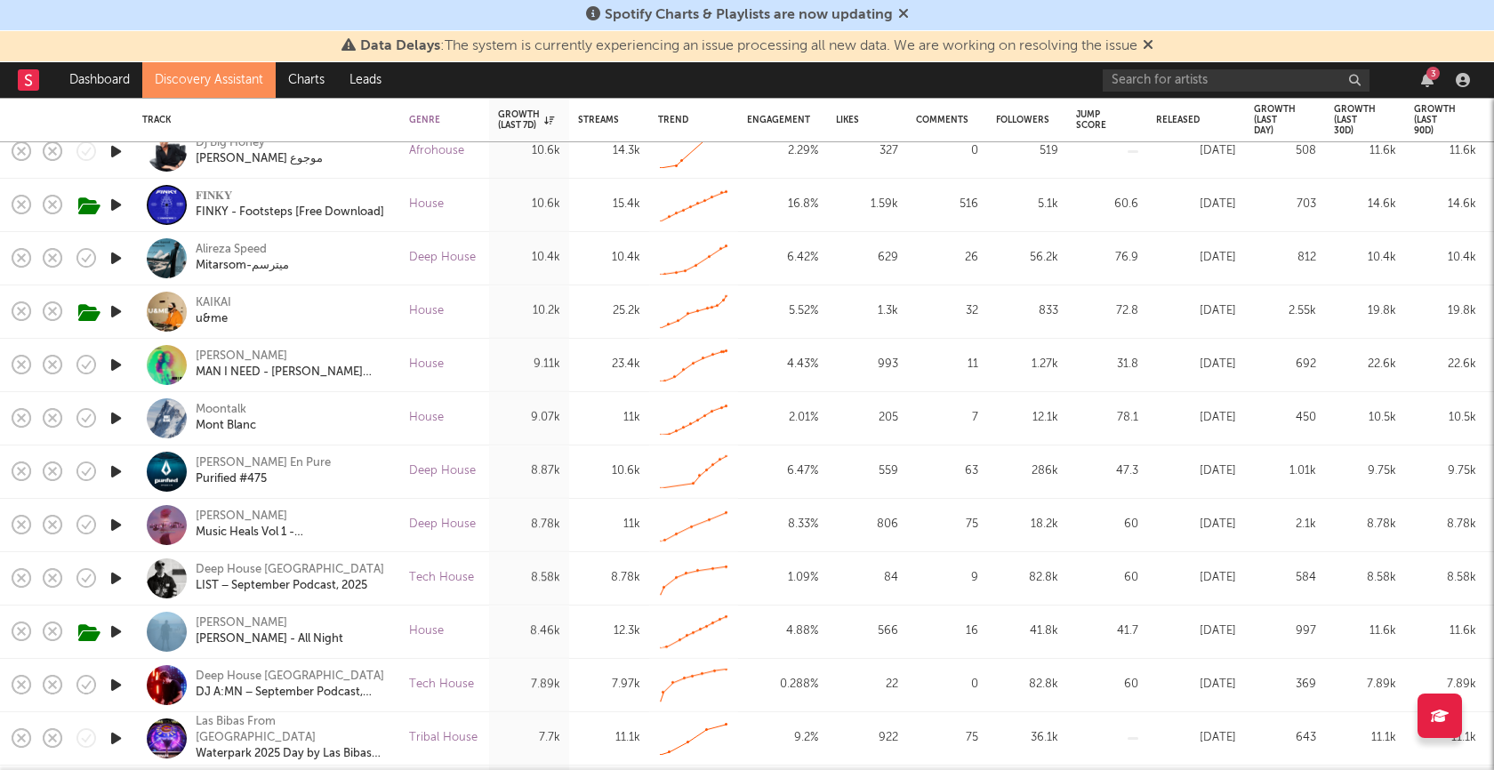
click at [114, 360] on icon "button" at bounding box center [116, 365] width 19 height 22
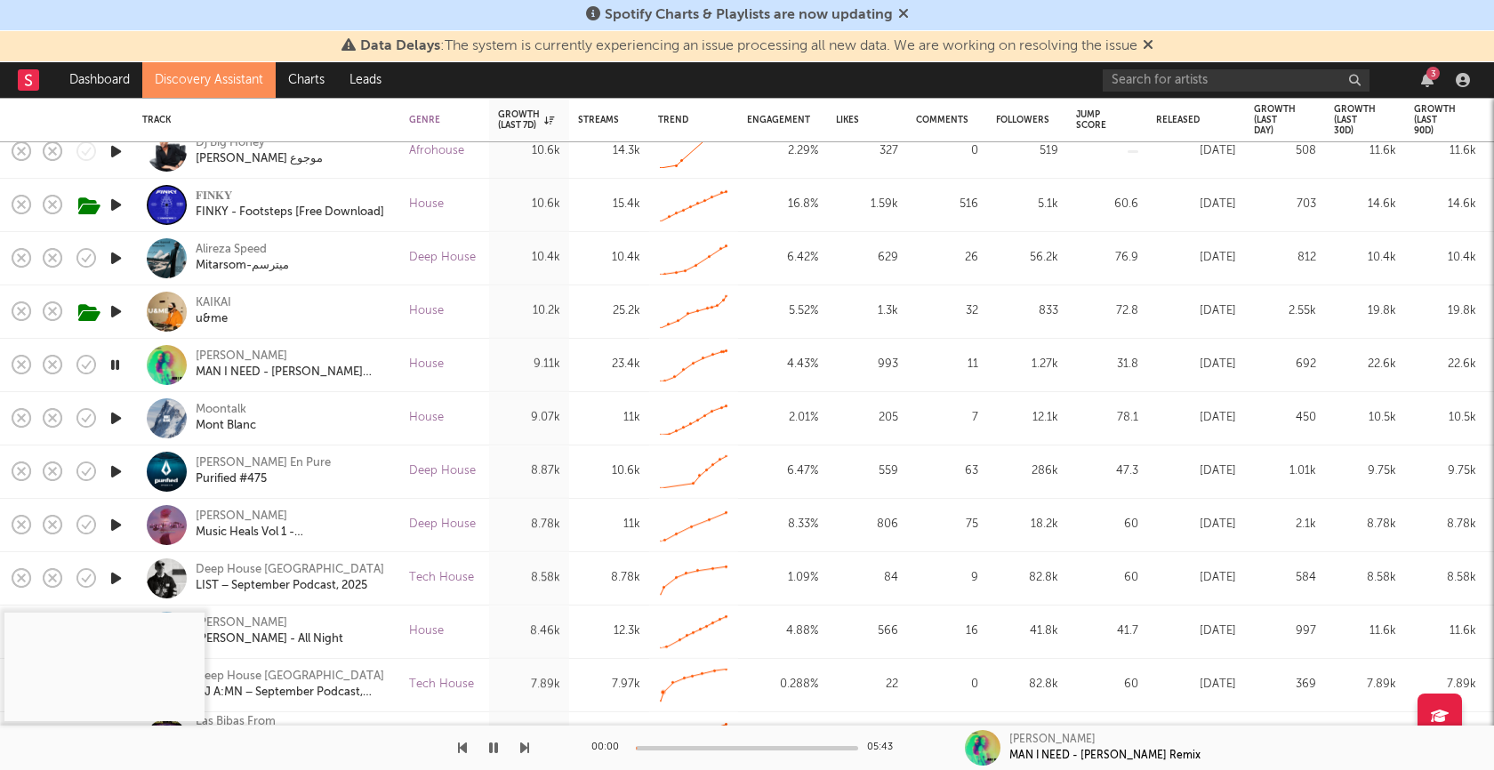
click at [716, 748] on div at bounding box center [747, 748] width 222 height 4
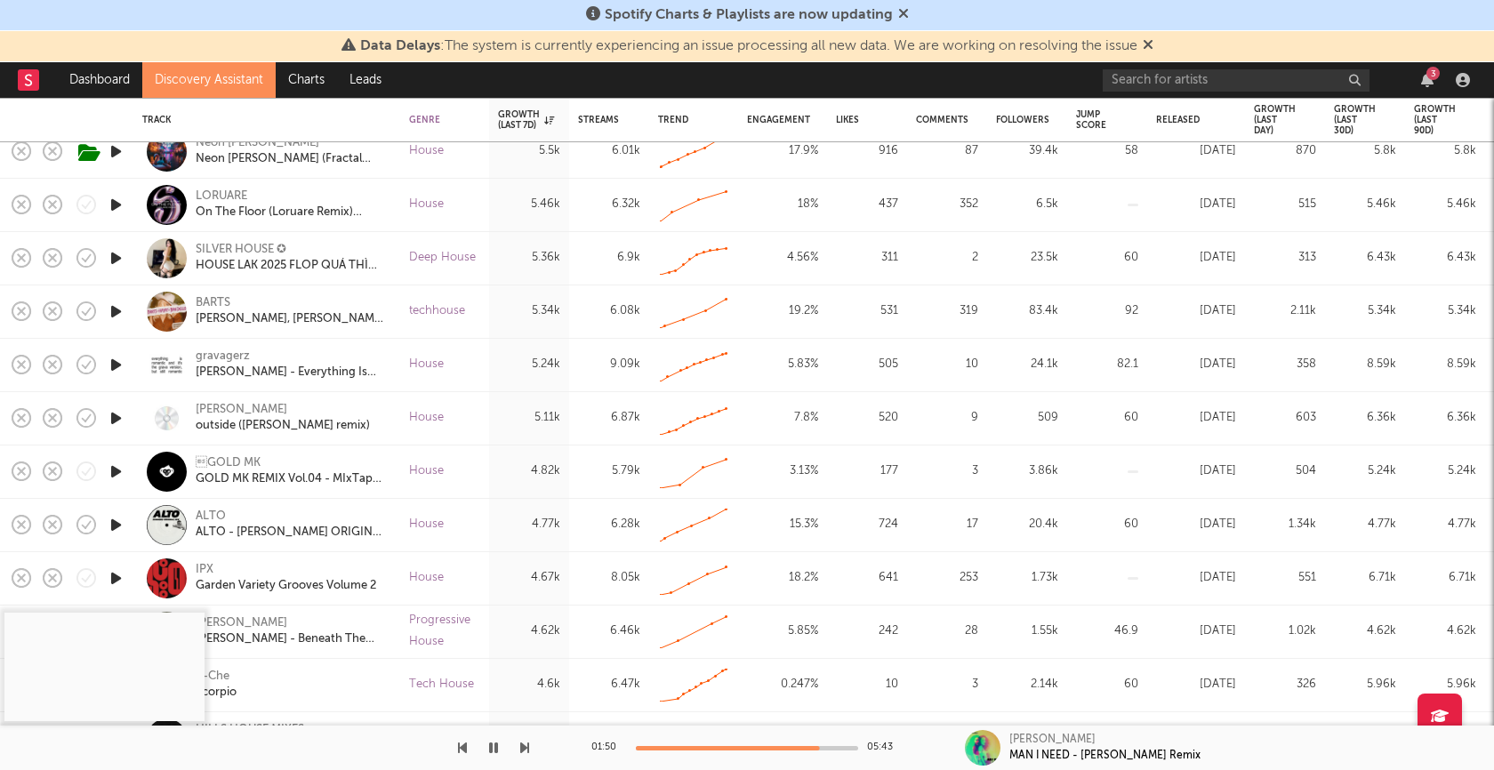
click at [494, 752] on icon "button" at bounding box center [493, 748] width 9 height 14
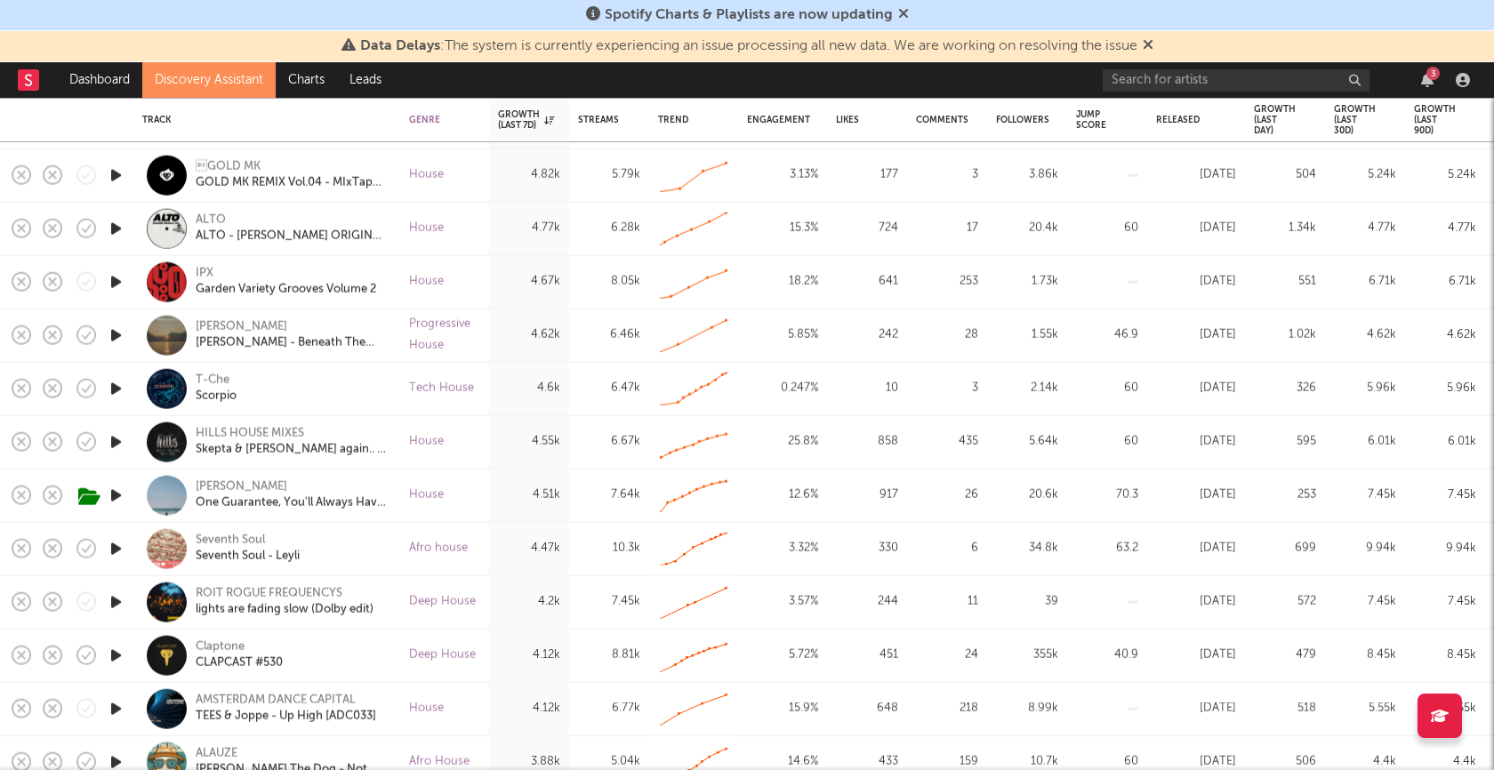
click at [113, 386] on icon "button" at bounding box center [116, 389] width 19 height 22
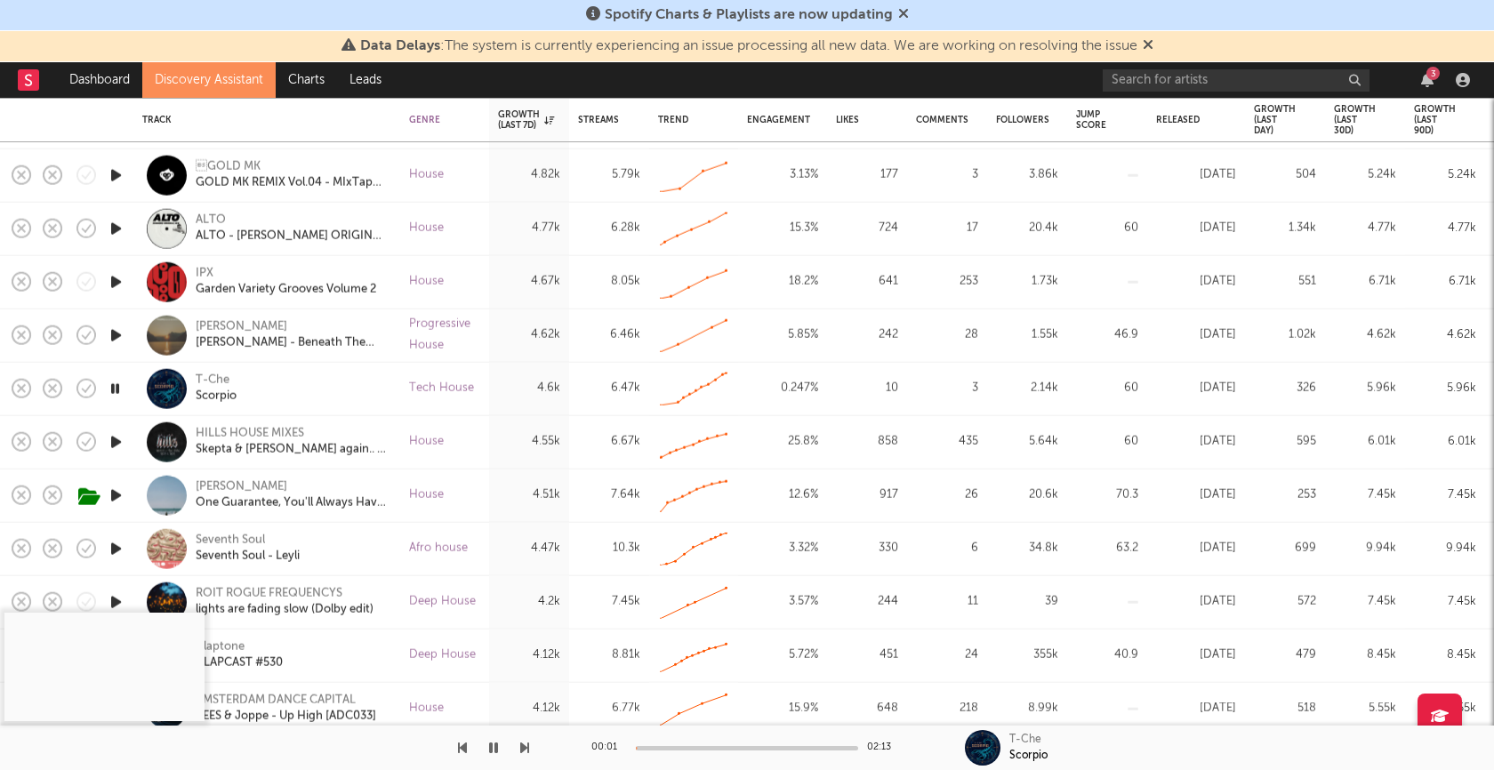
click at [113, 386] on icon "button" at bounding box center [115, 389] width 17 height 22
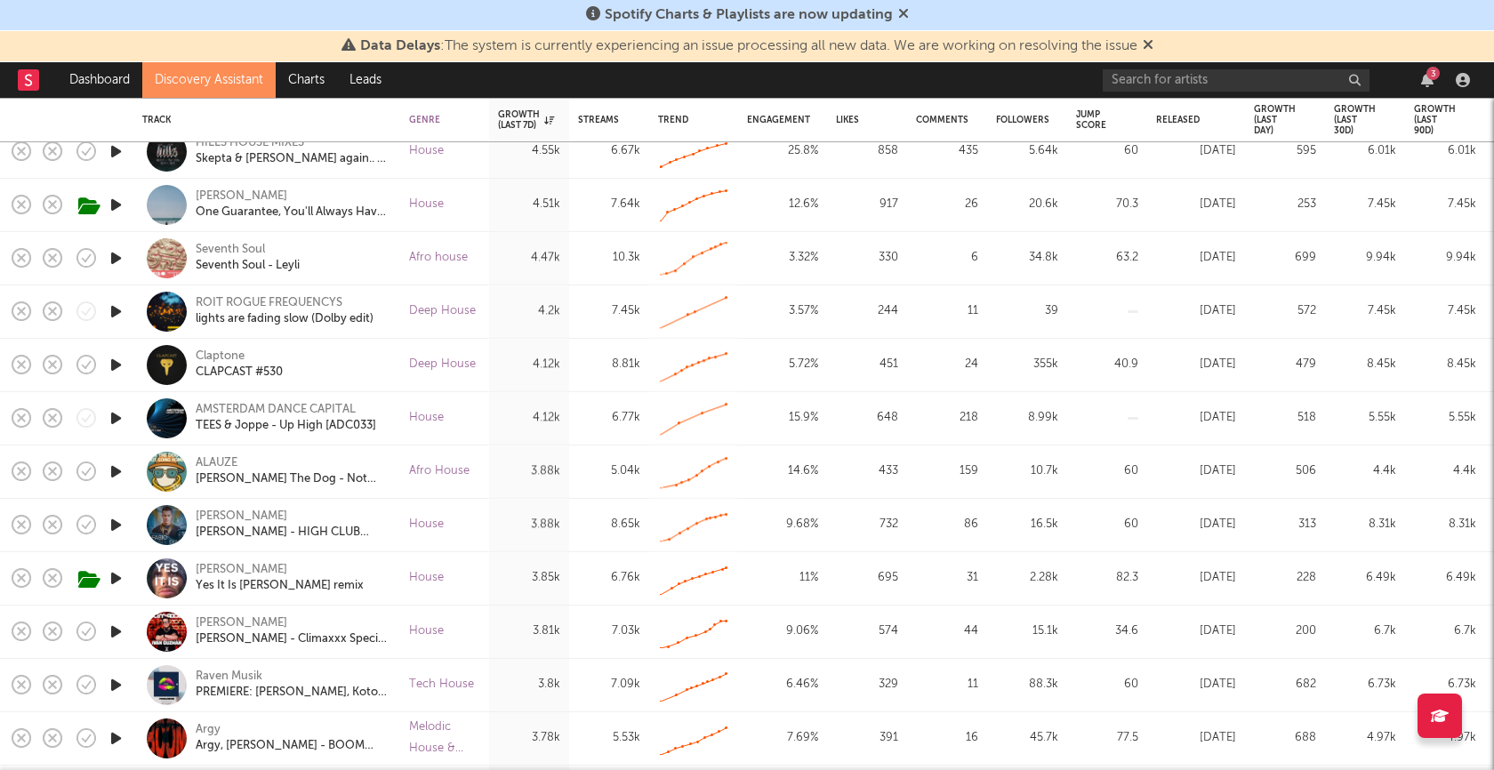
click at [112, 409] on icon "button" at bounding box center [116, 418] width 19 height 22
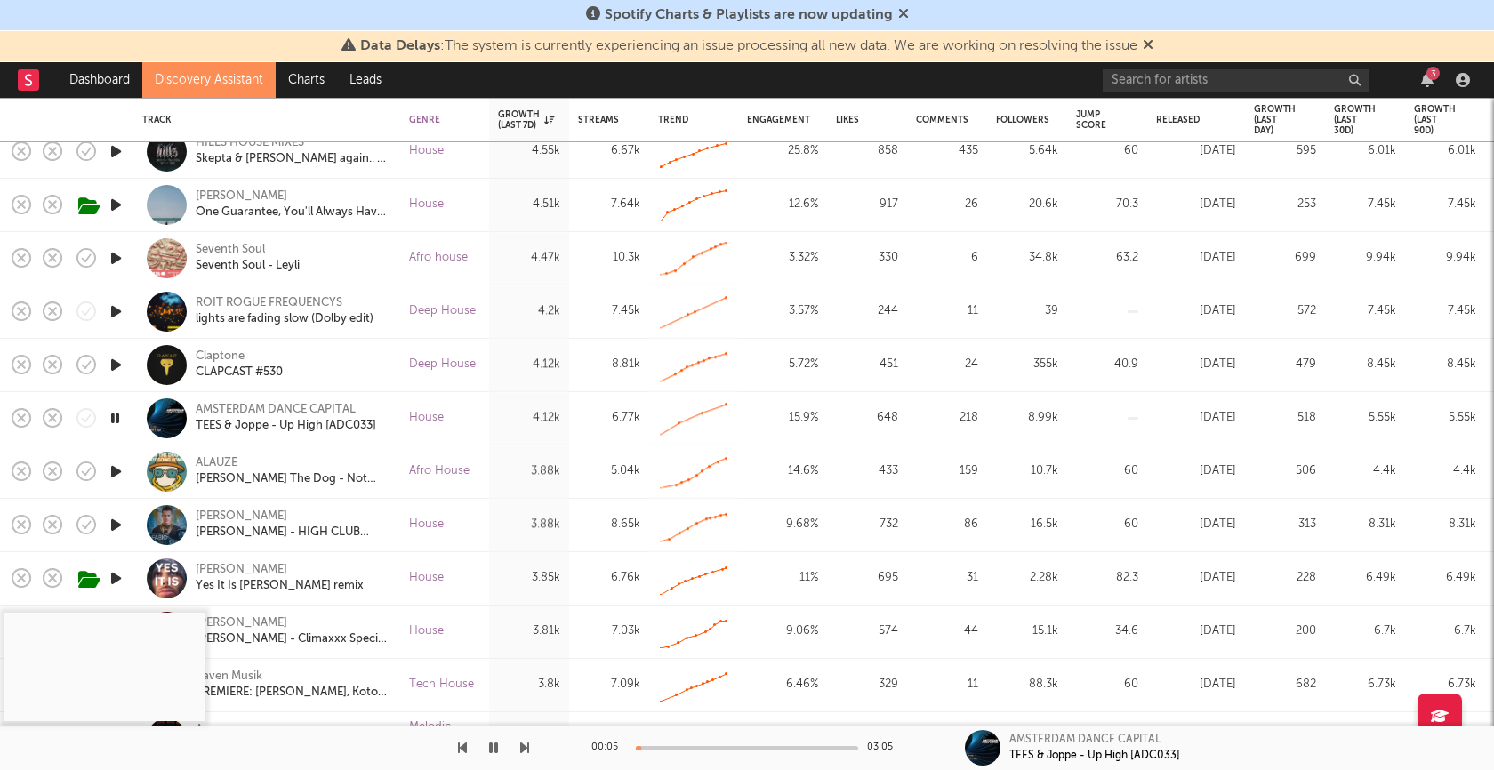
click at [115, 415] on icon "button" at bounding box center [115, 418] width 17 height 22
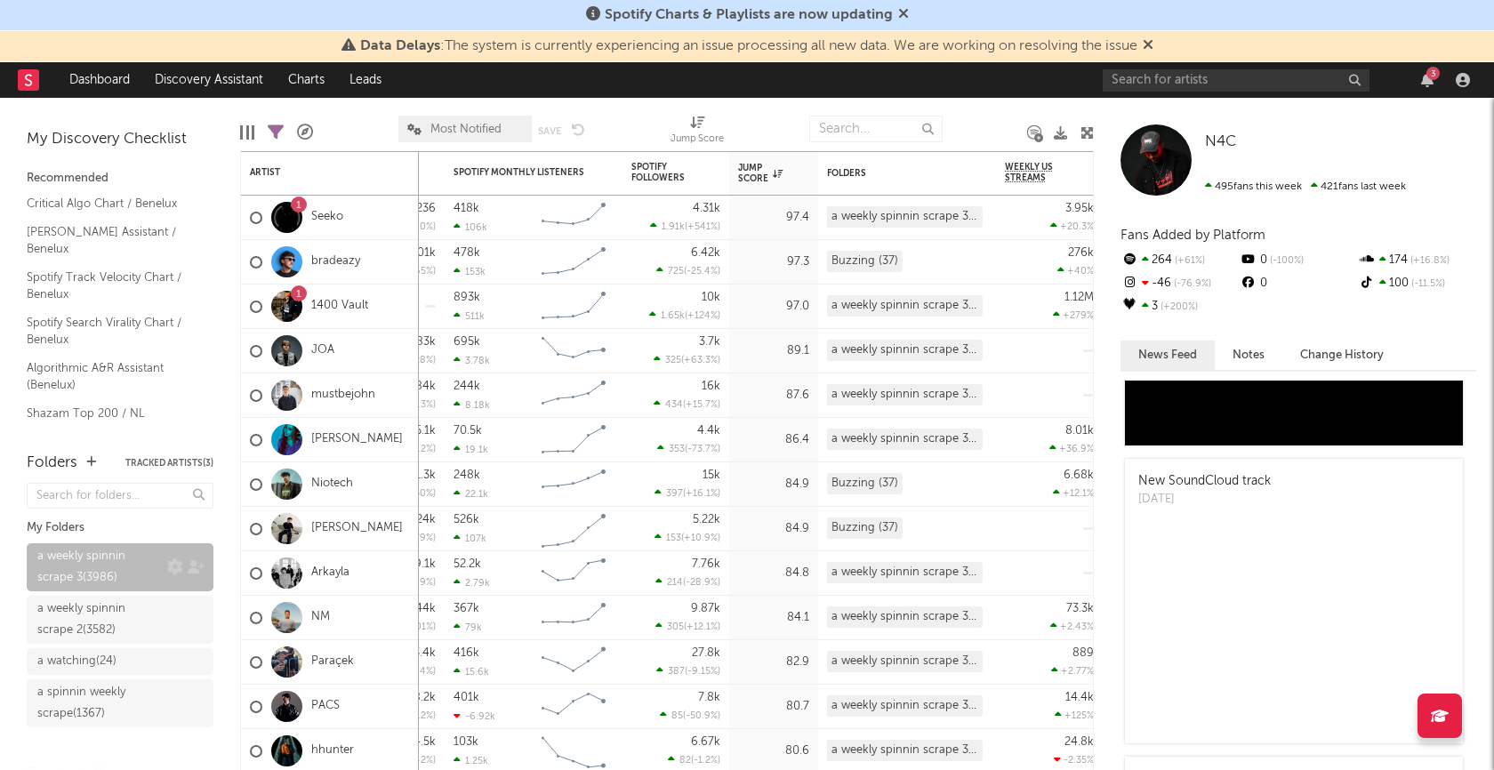
scroll to position [94, 0]
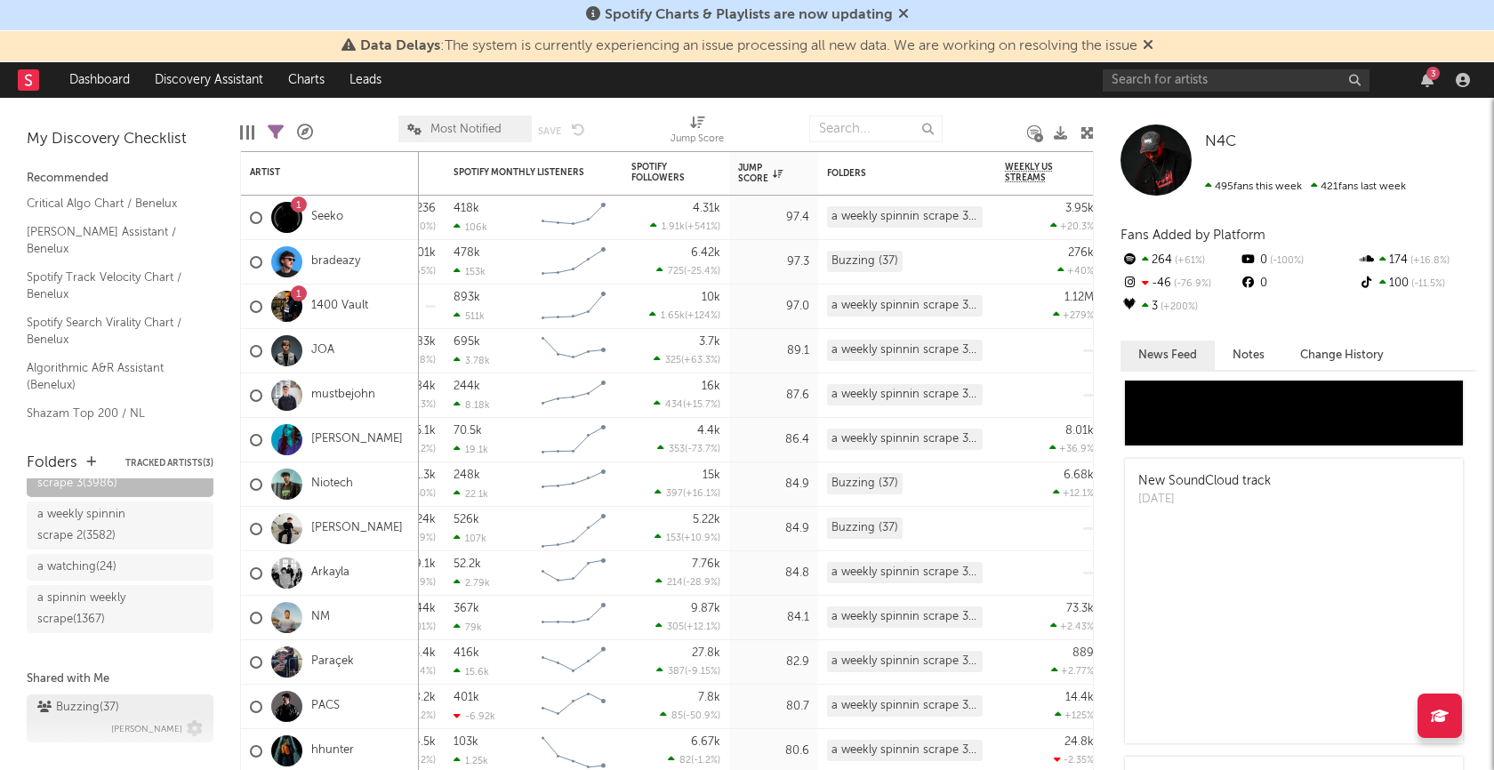
click at [81, 713] on div "Buzzing ( 37 )" at bounding box center [78, 707] width 82 height 21
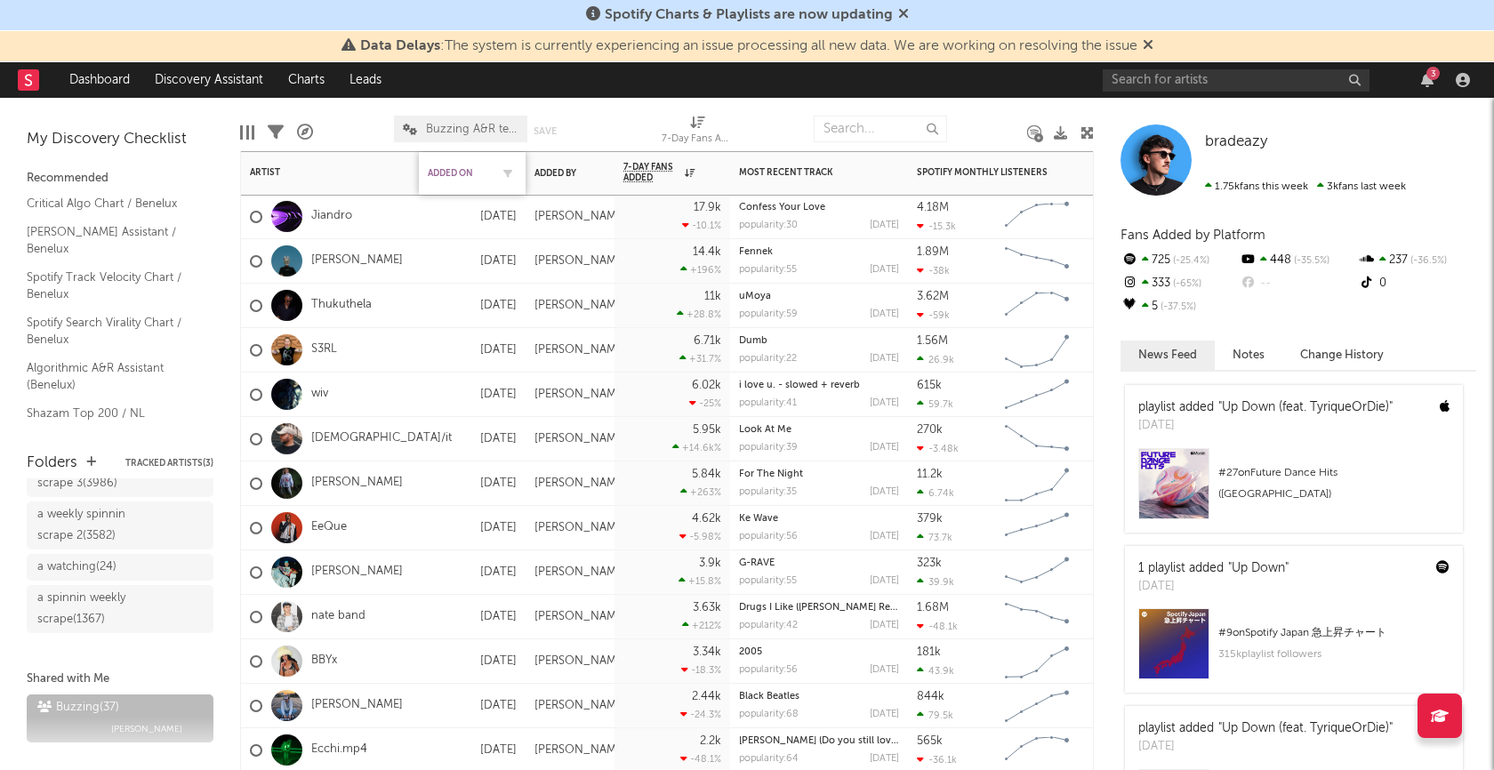
click at [446, 168] on div "Added On" at bounding box center [459, 173] width 62 height 11
